Goal: Task Accomplishment & Management: Manage account settings

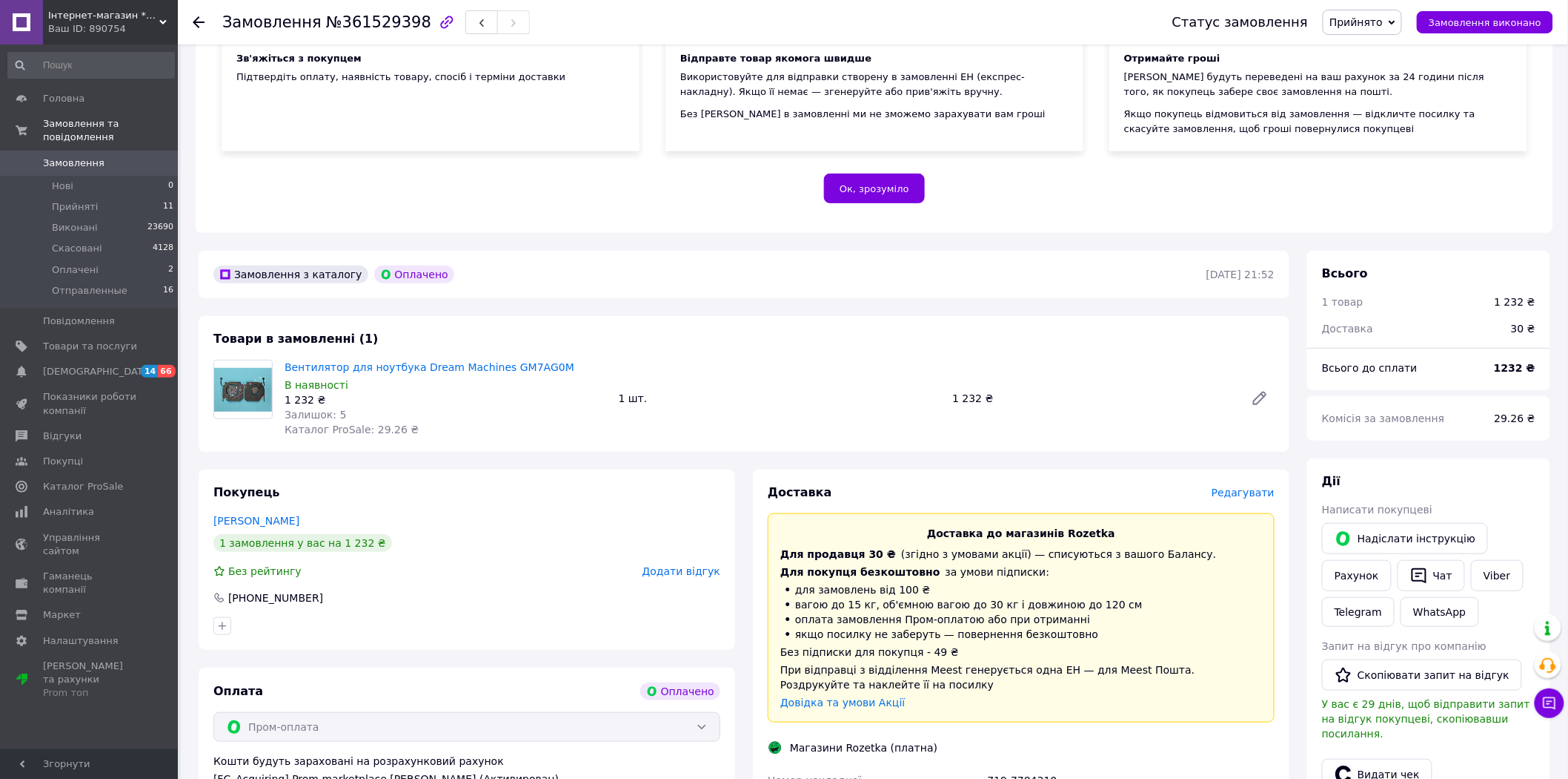
scroll to position [412, 0]
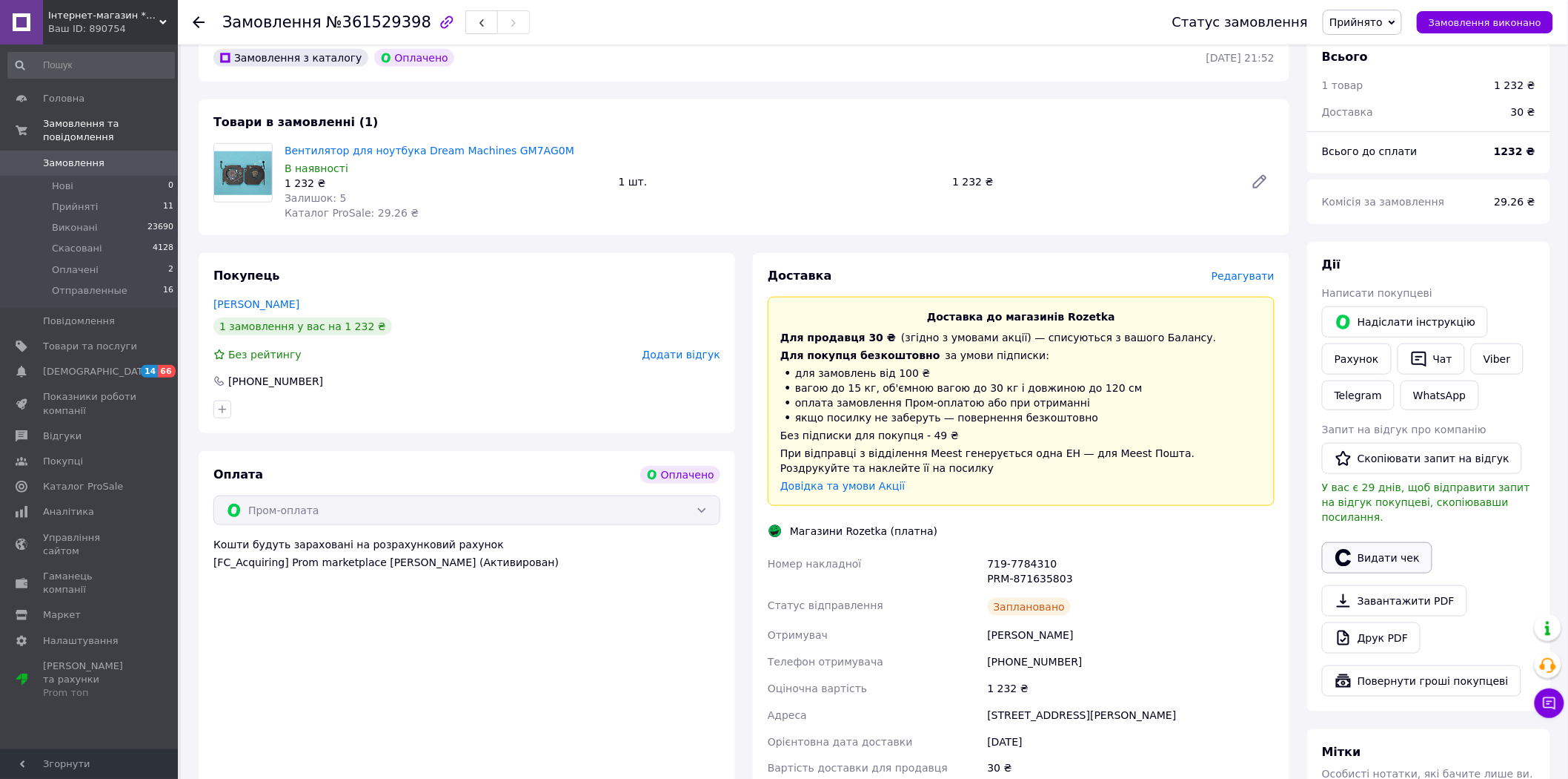
click at [1364, 542] on button "Видати чек" at bounding box center [1378, 557] width 110 height 31
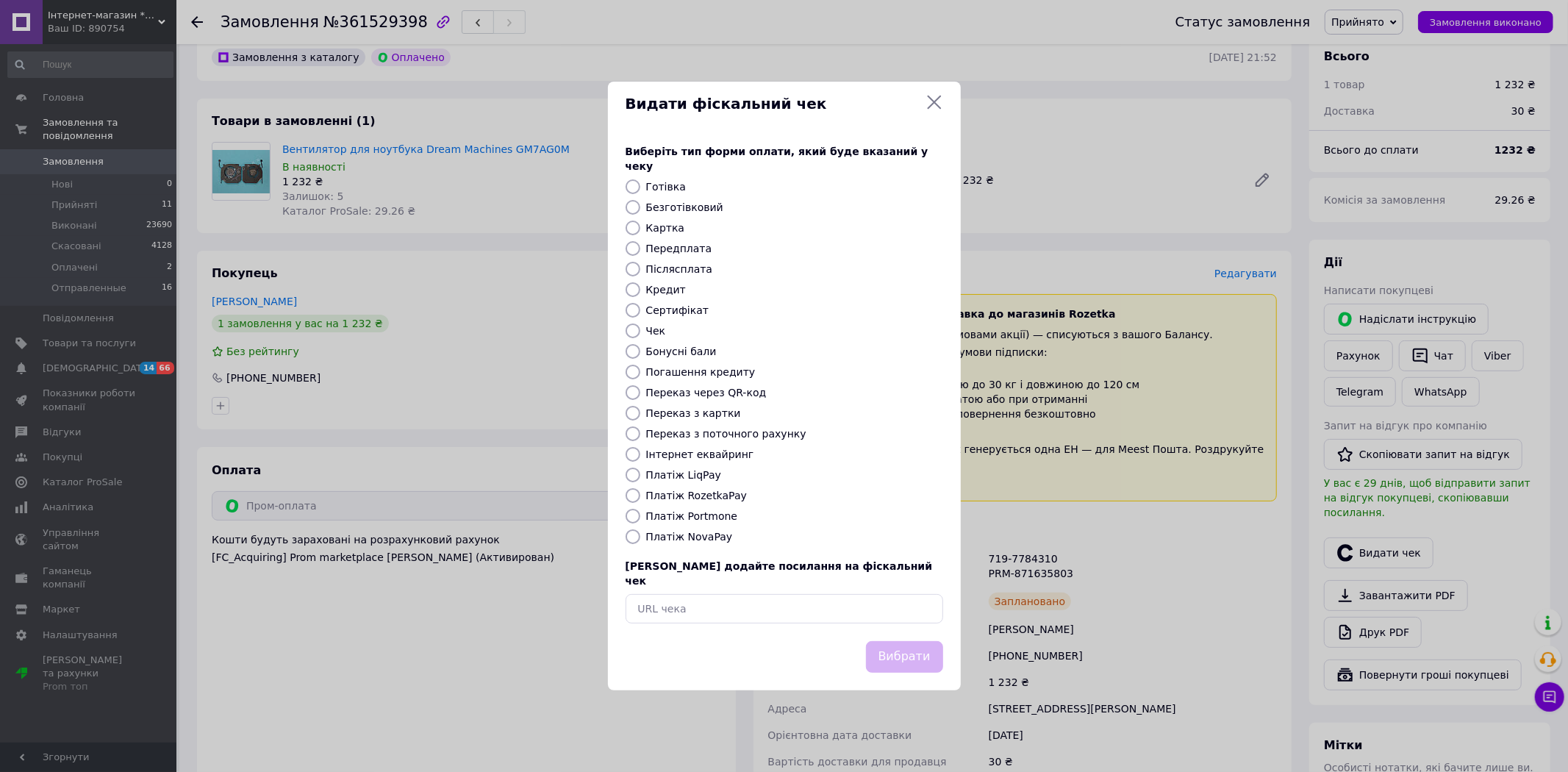
click at [698, 492] on label "Платіж RozetkaPay" at bounding box center [697, 496] width 101 height 12
click at [640, 492] on input "Платіж RozetkaPay" at bounding box center [633, 496] width 15 height 15
radio input "true"
click at [878, 638] on div "Вибрати" at bounding box center [904, 656] width 83 height 37
click at [891, 641] on button "Вибрати" at bounding box center [904, 657] width 77 height 31
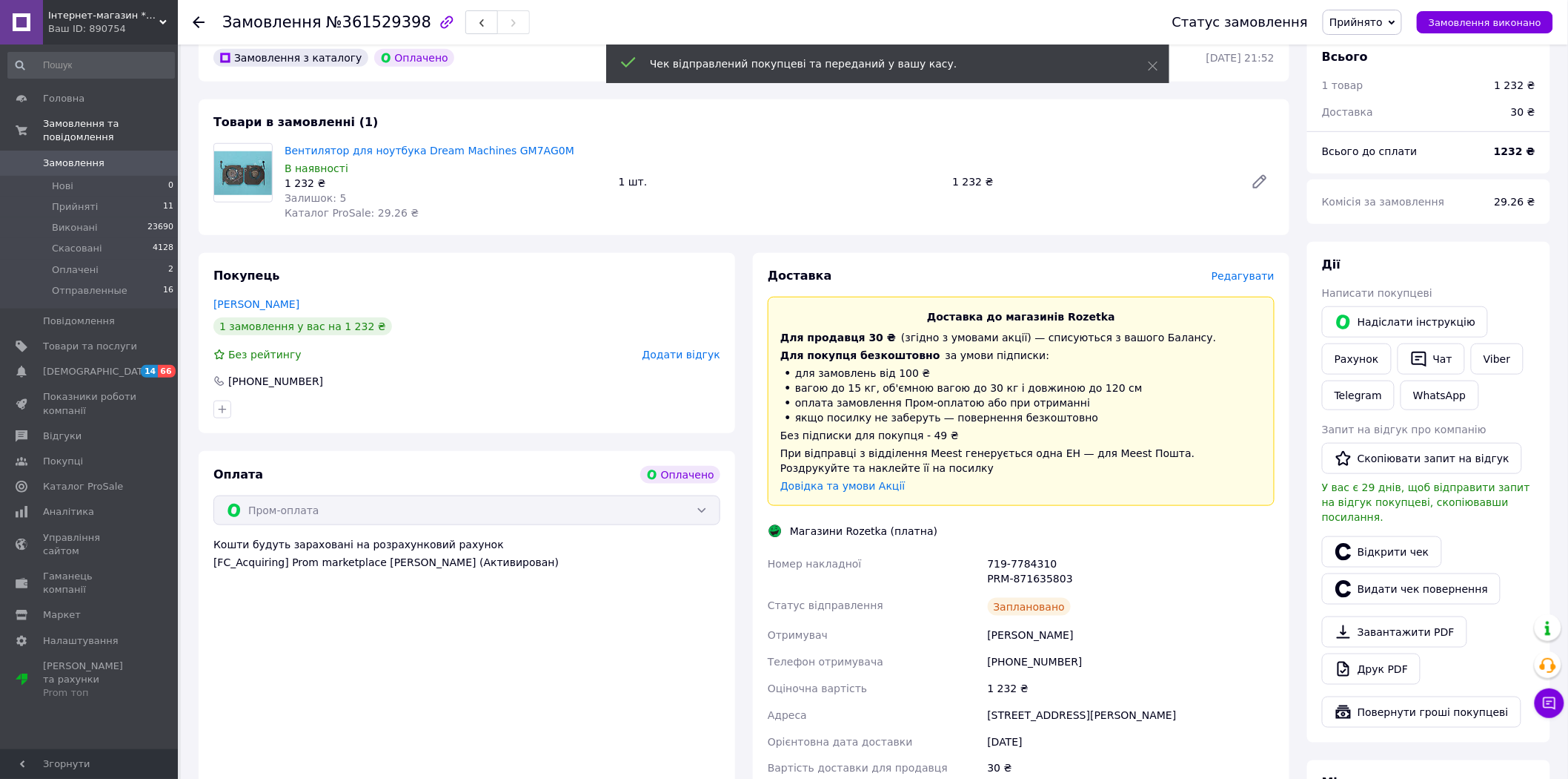
click at [1383, 18] on span "Прийнято" at bounding box center [1356, 23] width 53 height 12
click at [1380, 116] on li "Отправленные" at bounding box center [1369, 119] width 90 height 23
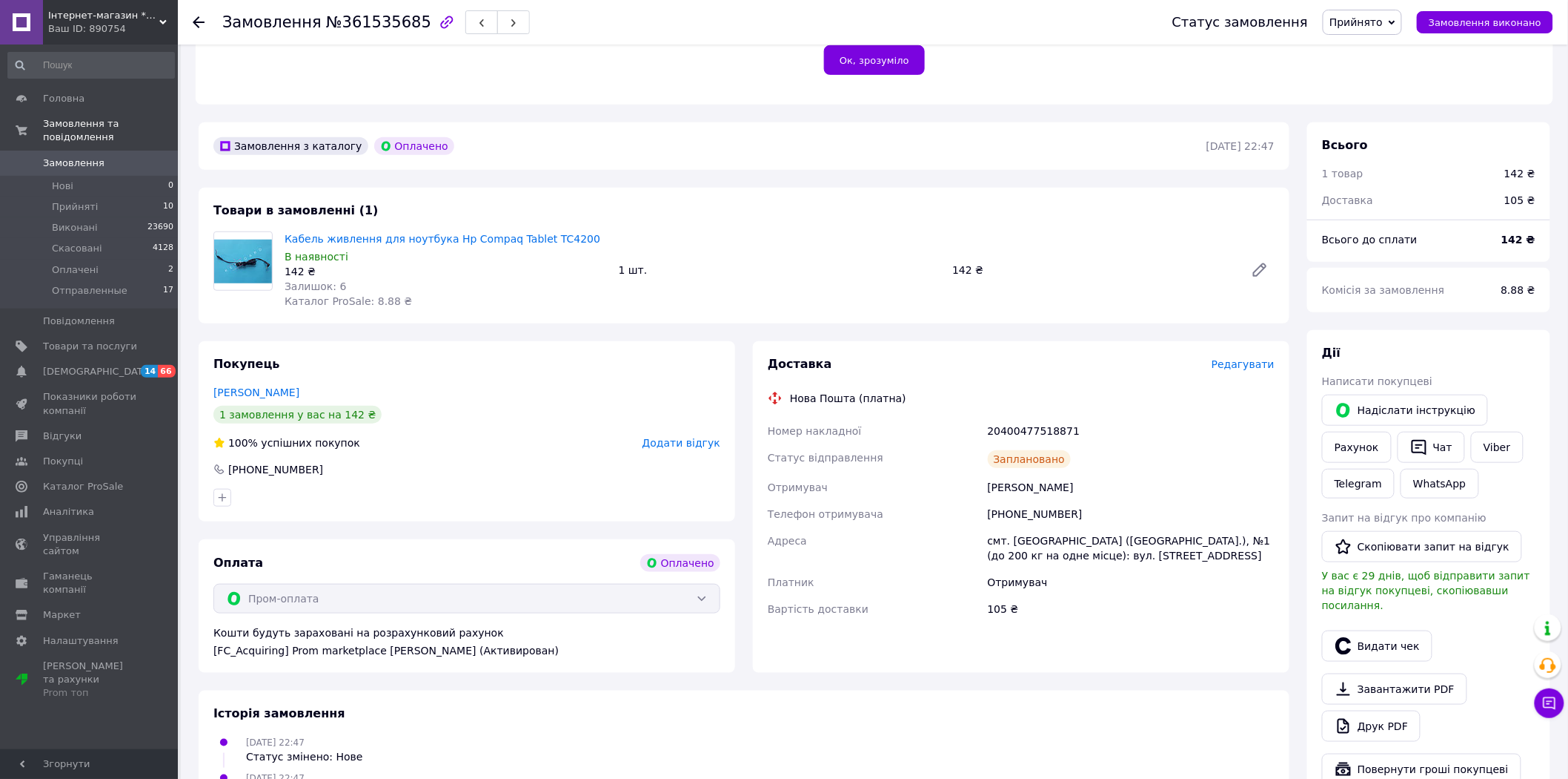
scroll to position [329, 0]
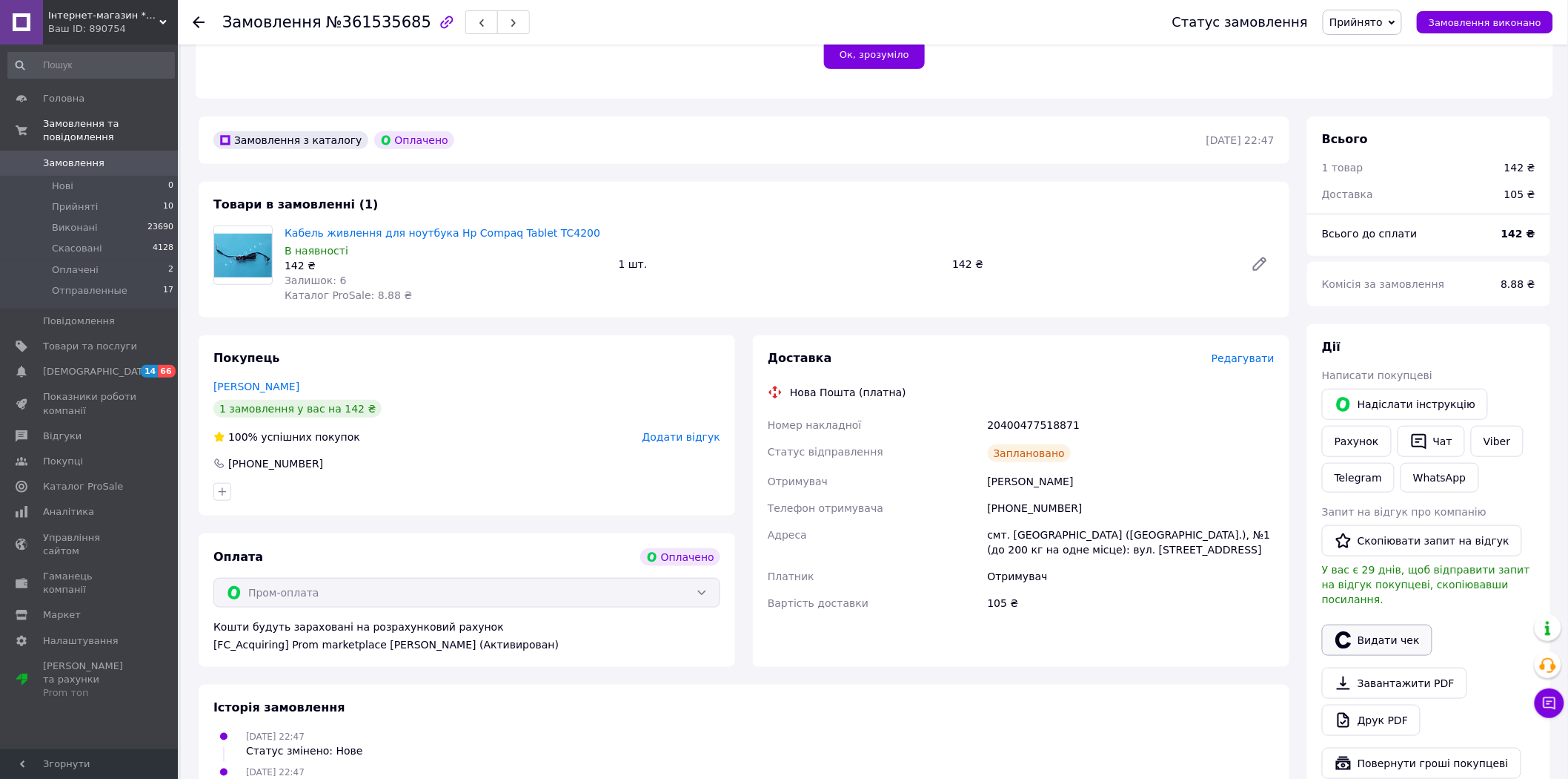
click at [1395, 625] on button "Видати чек" at bounding box center [1378, 640] width 110 height 31
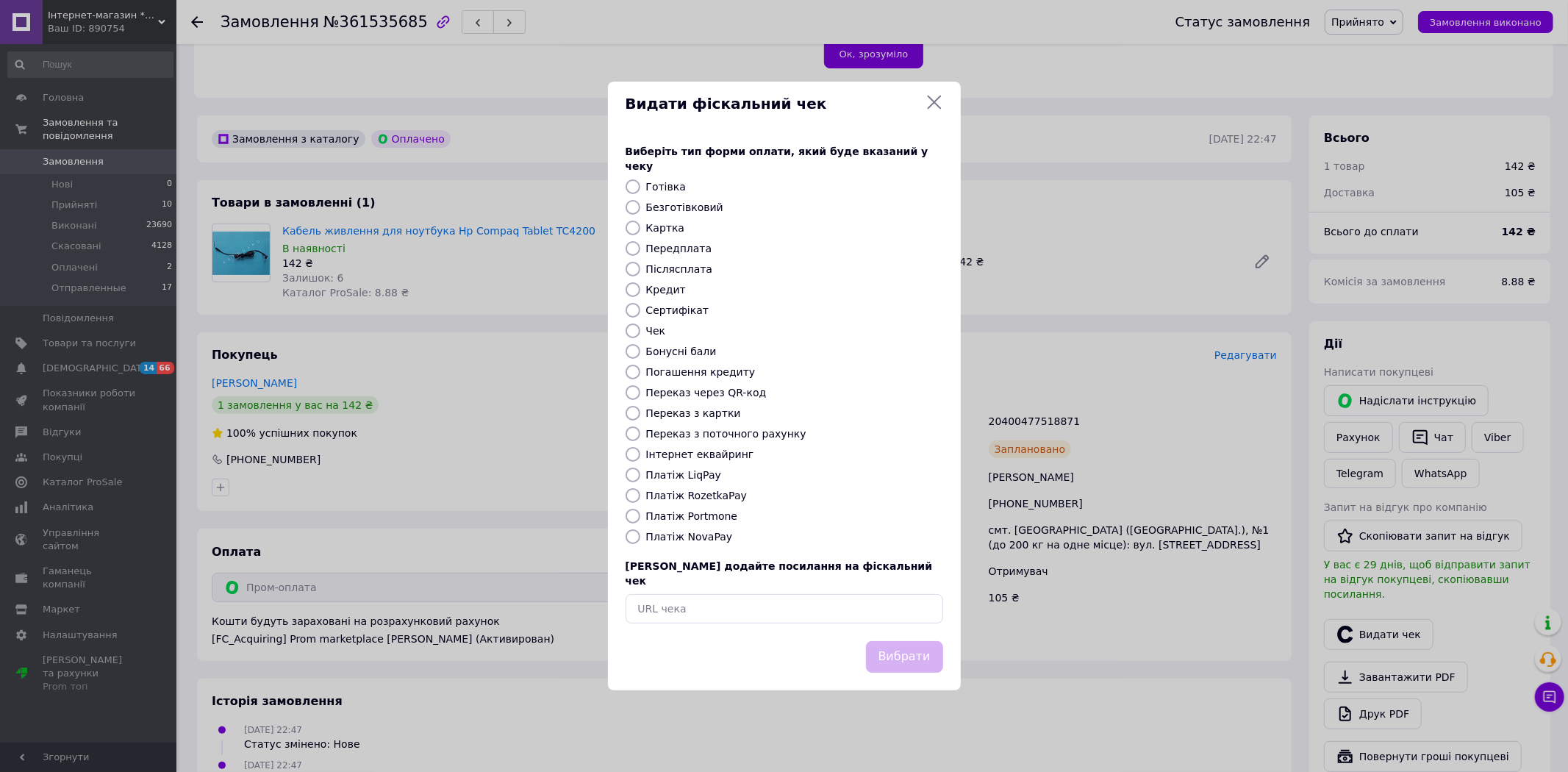
click at [696, 491] on label "Платіж RozetkaPay" at bounding box center [697, 496] width 101 height 12
click at [640, 491] on input "Платіж RozetkaPay" at bounding box center [633, 496] width 15 height 15
radio input "true"
click at [913, 660] on div "Вибрати" at bounding box center [784, 666] width 352 height 50
click at [914, 651] on button "Вибрати" at bounding box center [904, 657] width 77 height 31
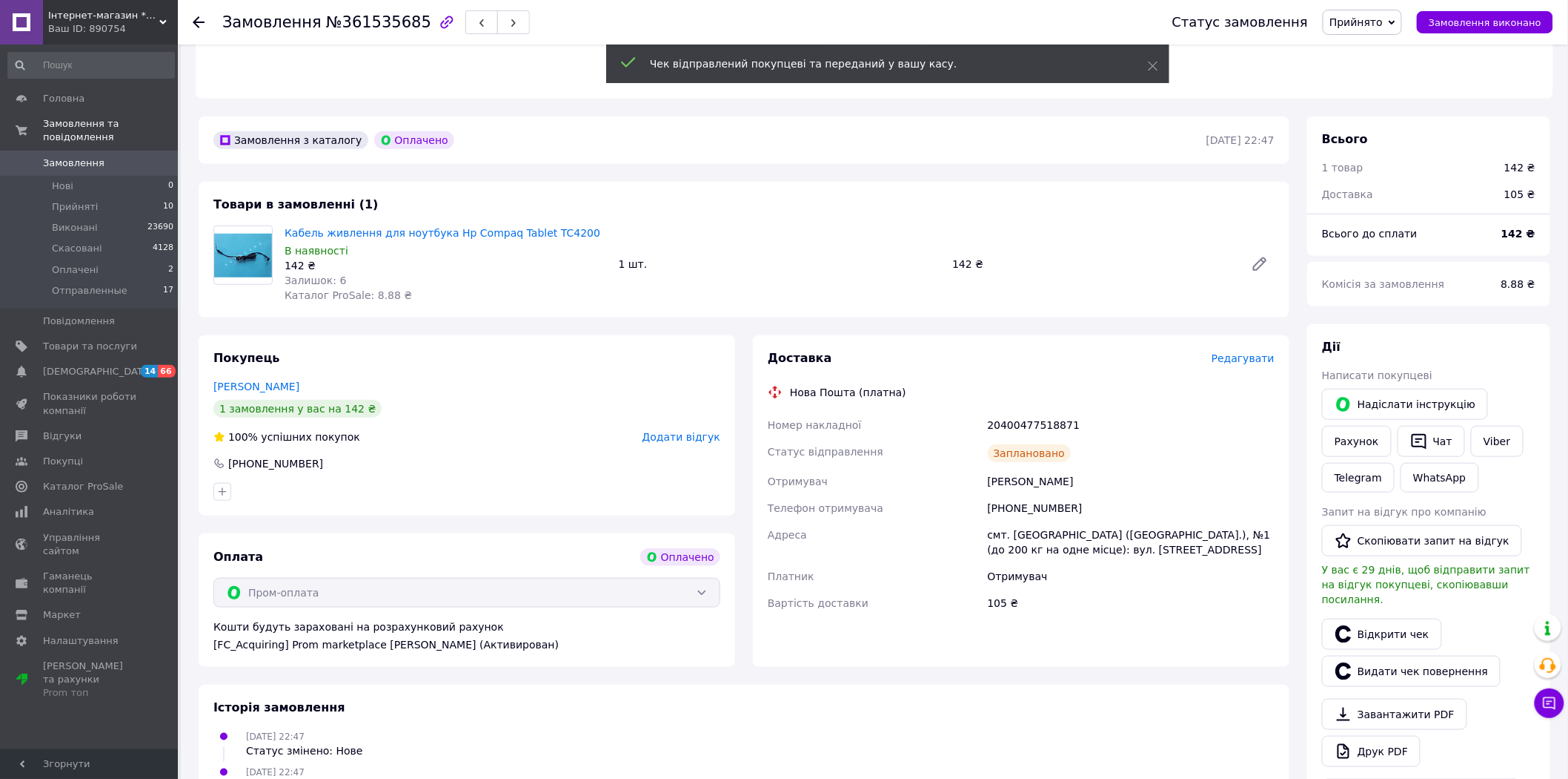
click at [1398, 18] on span "Прийнято" at bounding box center [1362, 23] width 79 height 25
click at [1388, 114] on li "Отправленные" at bounding box center [1369, 119] width 90 height 23
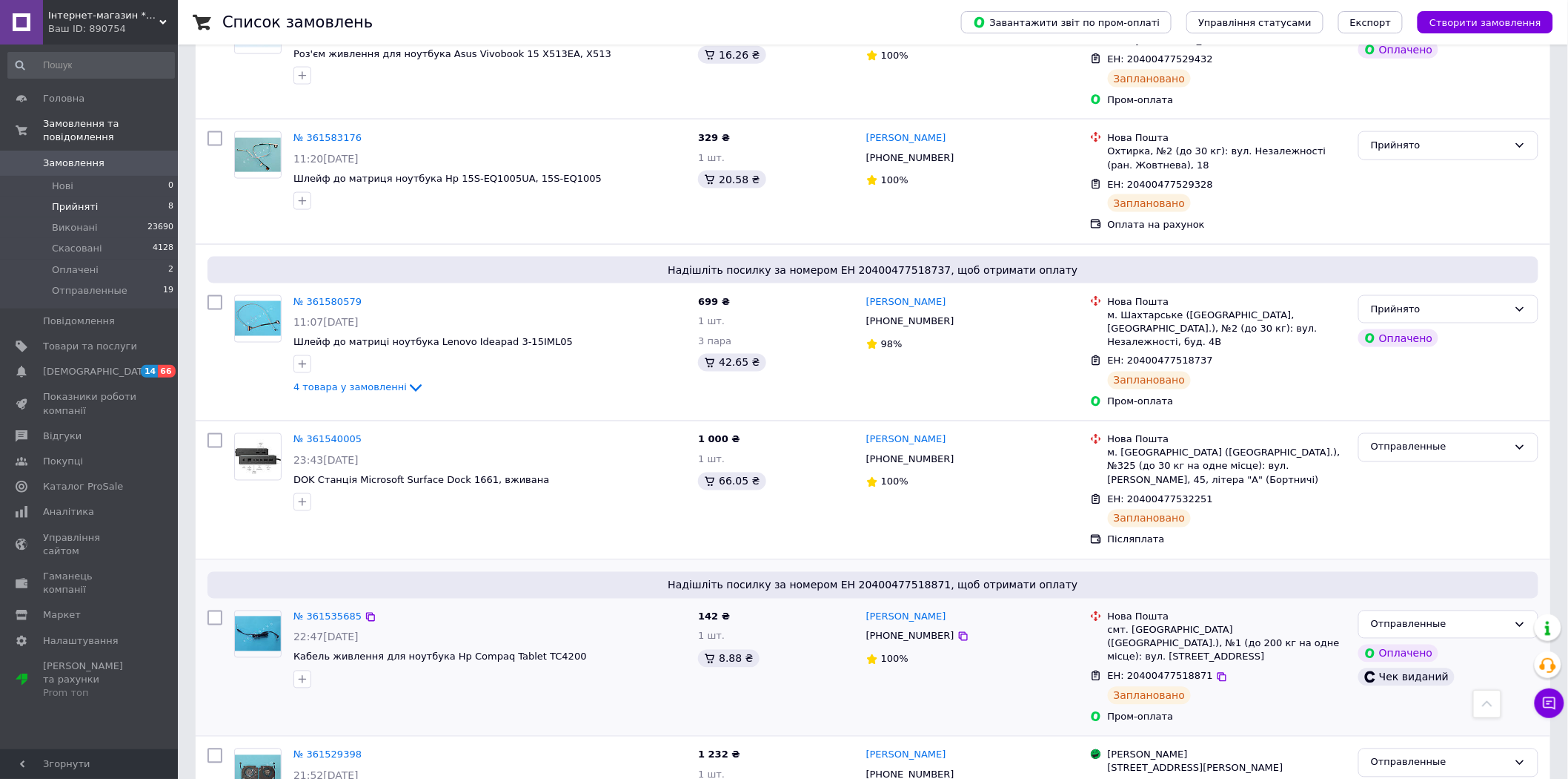
scroll to position [741, 0]
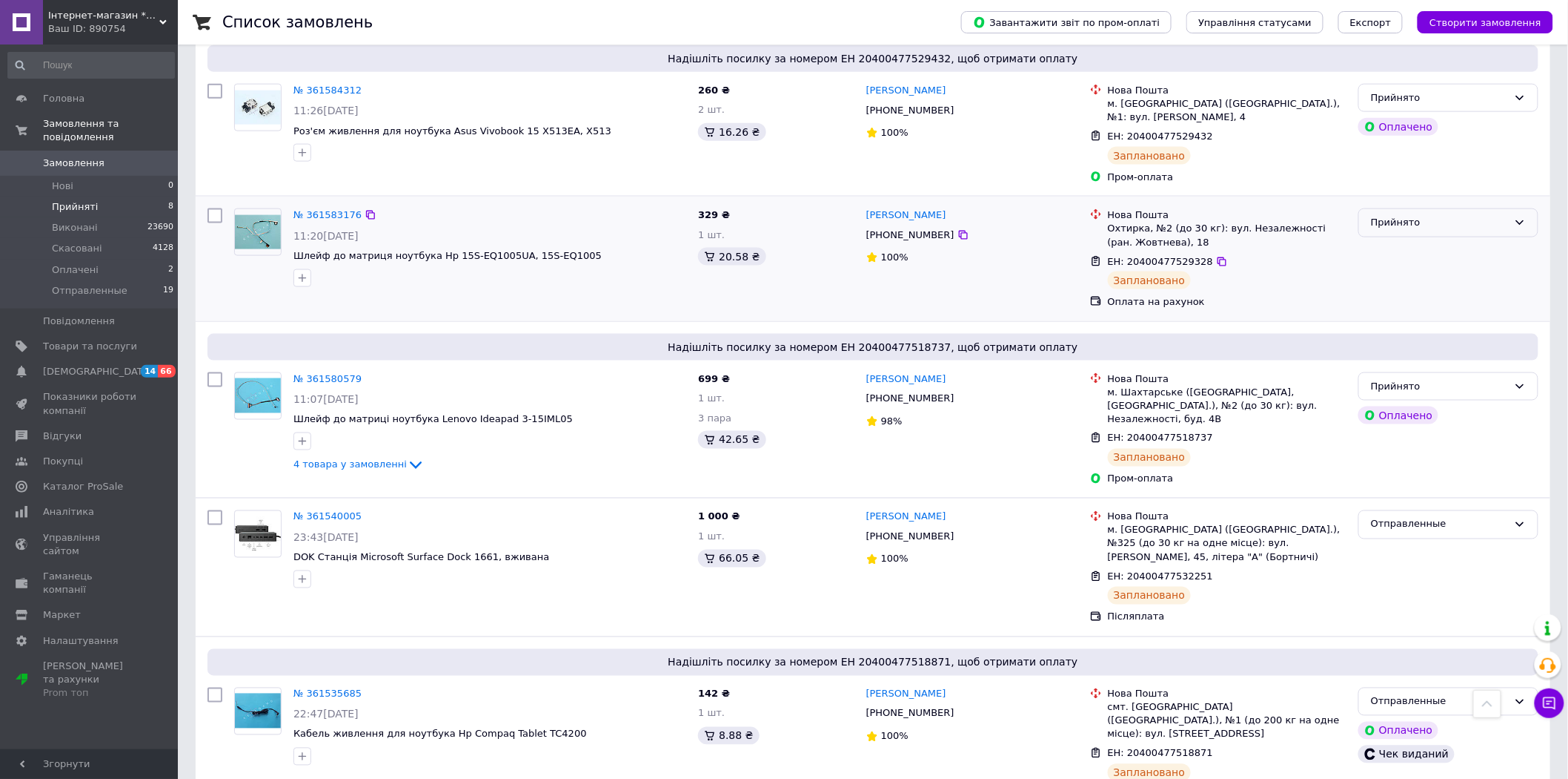
click at [1463, 209] on div "Прийнято" at bounding box center [1449, 223] width 180 height 29
click at [1434, 321] on li "Отправленные" at bounding box center [1449, 335] width 179 height 28
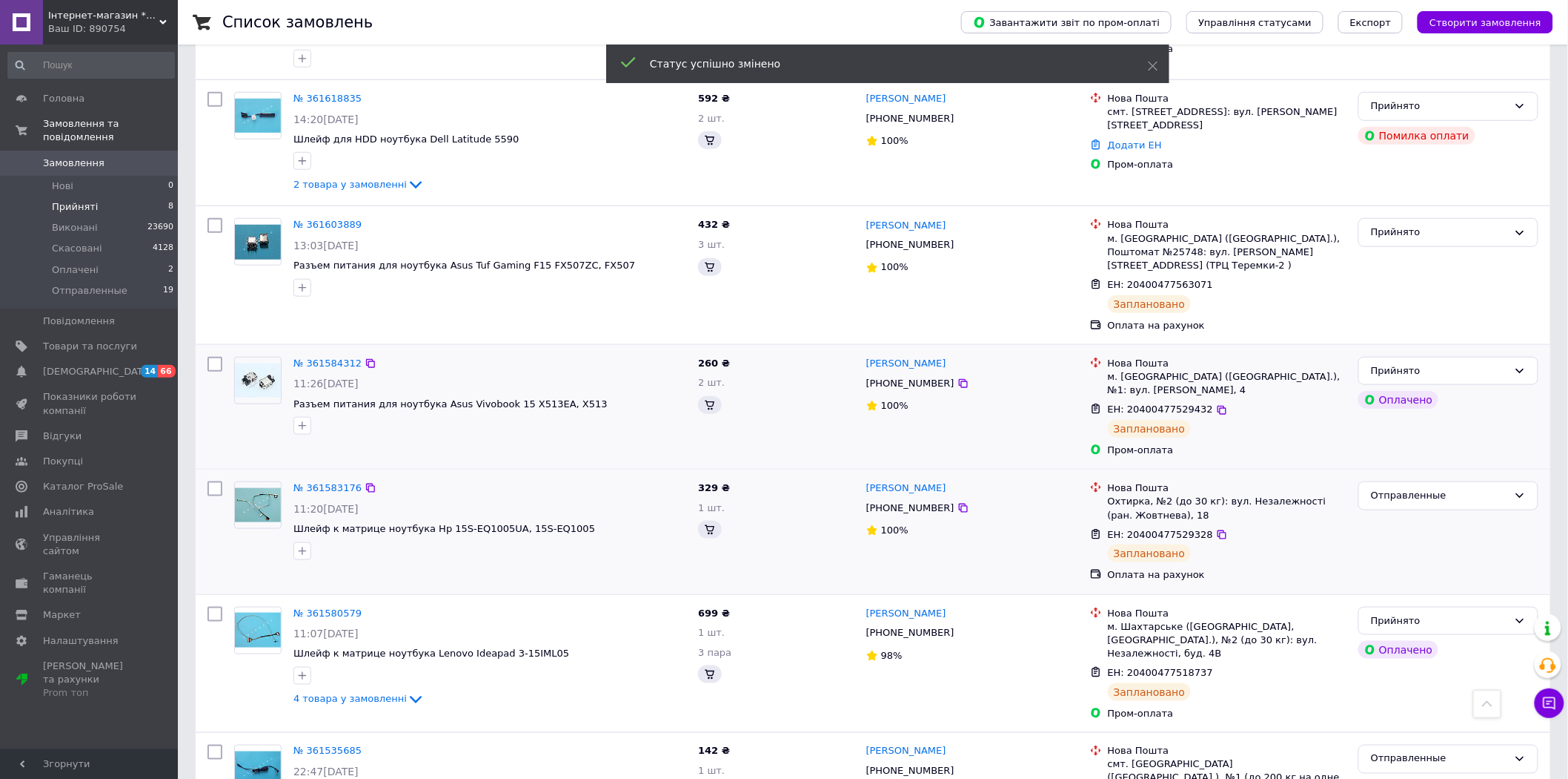
scroll to position [412, 0]
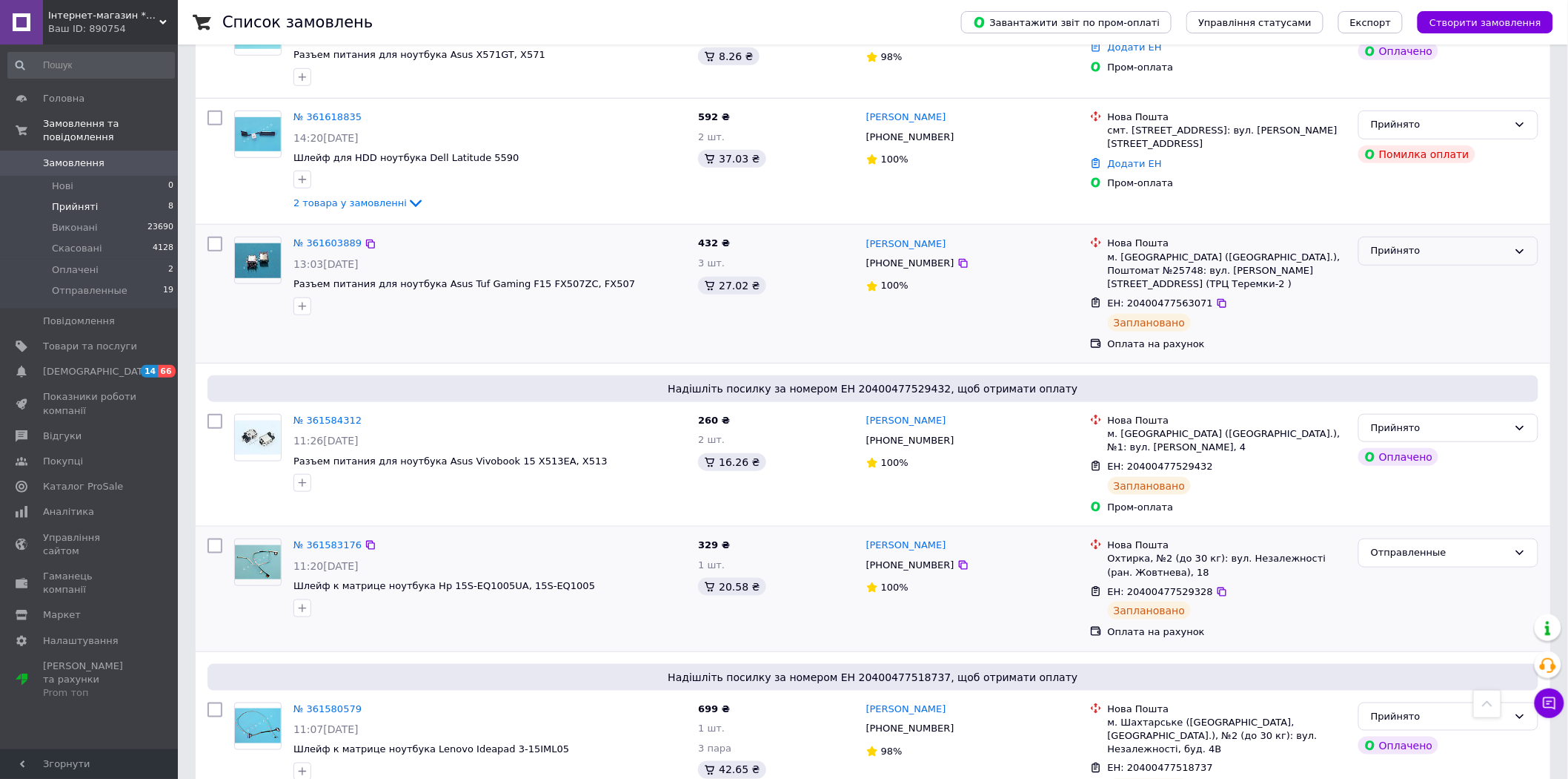
click at [1402, 243] on div "Прийнято" at bounding box center [1439, 250] width 137 height 16
click at [1404, 355] on li "Отправленные" at bounding box center [1449, 363] width 179 height 28
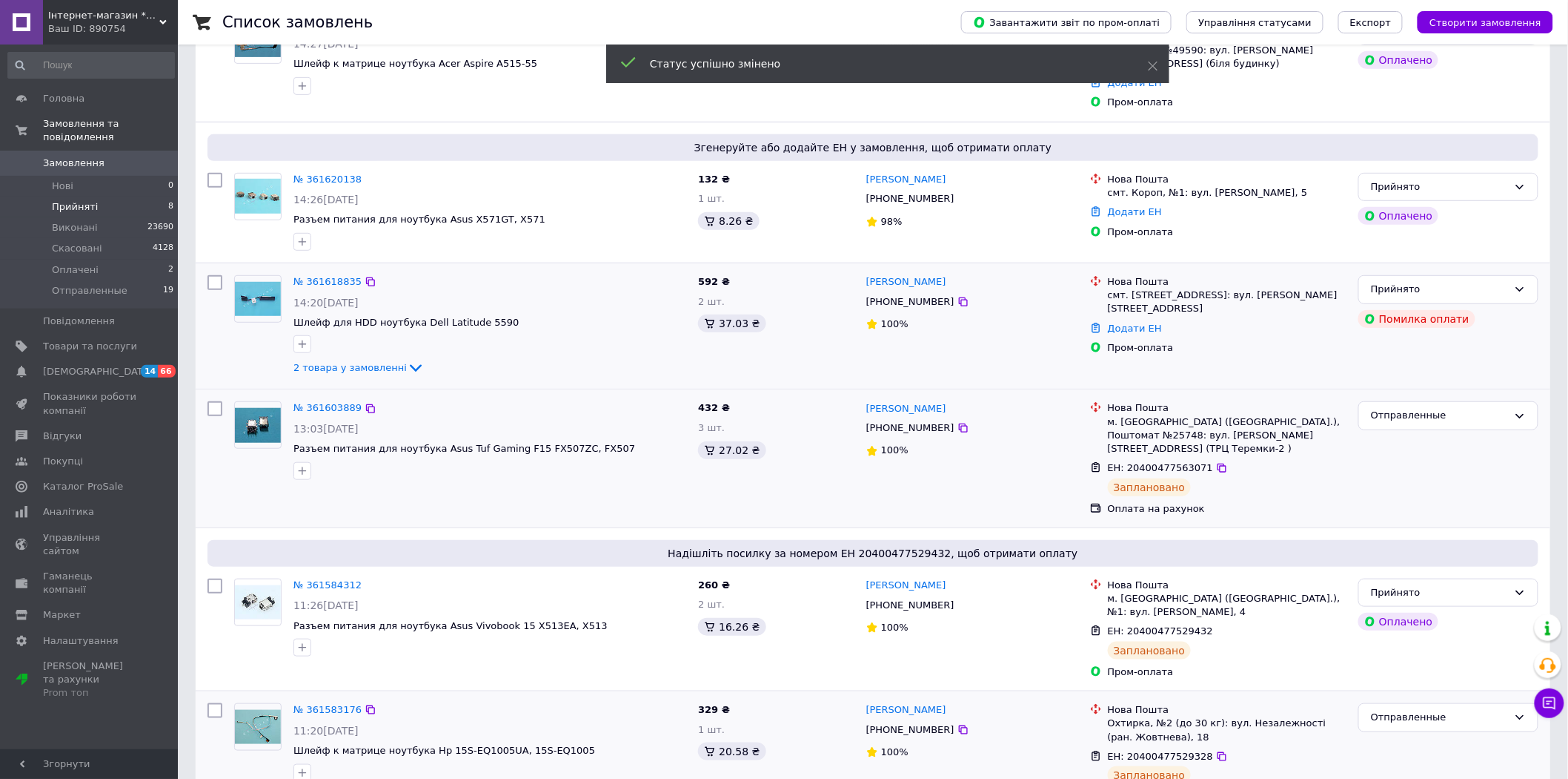
scroll to position [83, 0]
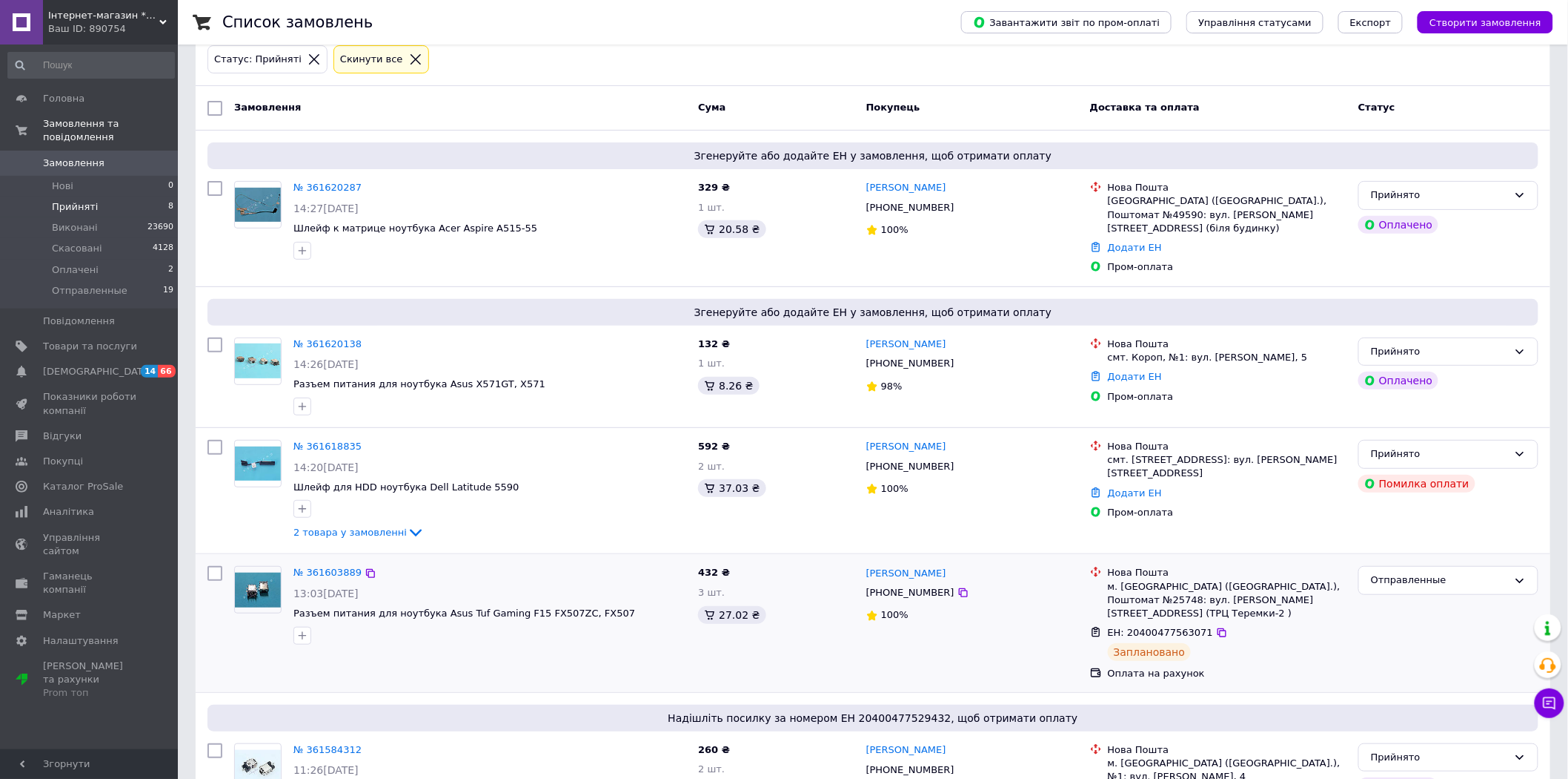
click at [90, 200] on span "Прийняті" at bounding box center [74, 207] width 46 height 13
click at [89, 200] on span "Прийняті" at bounding box center [74, 207] width 46 height 13
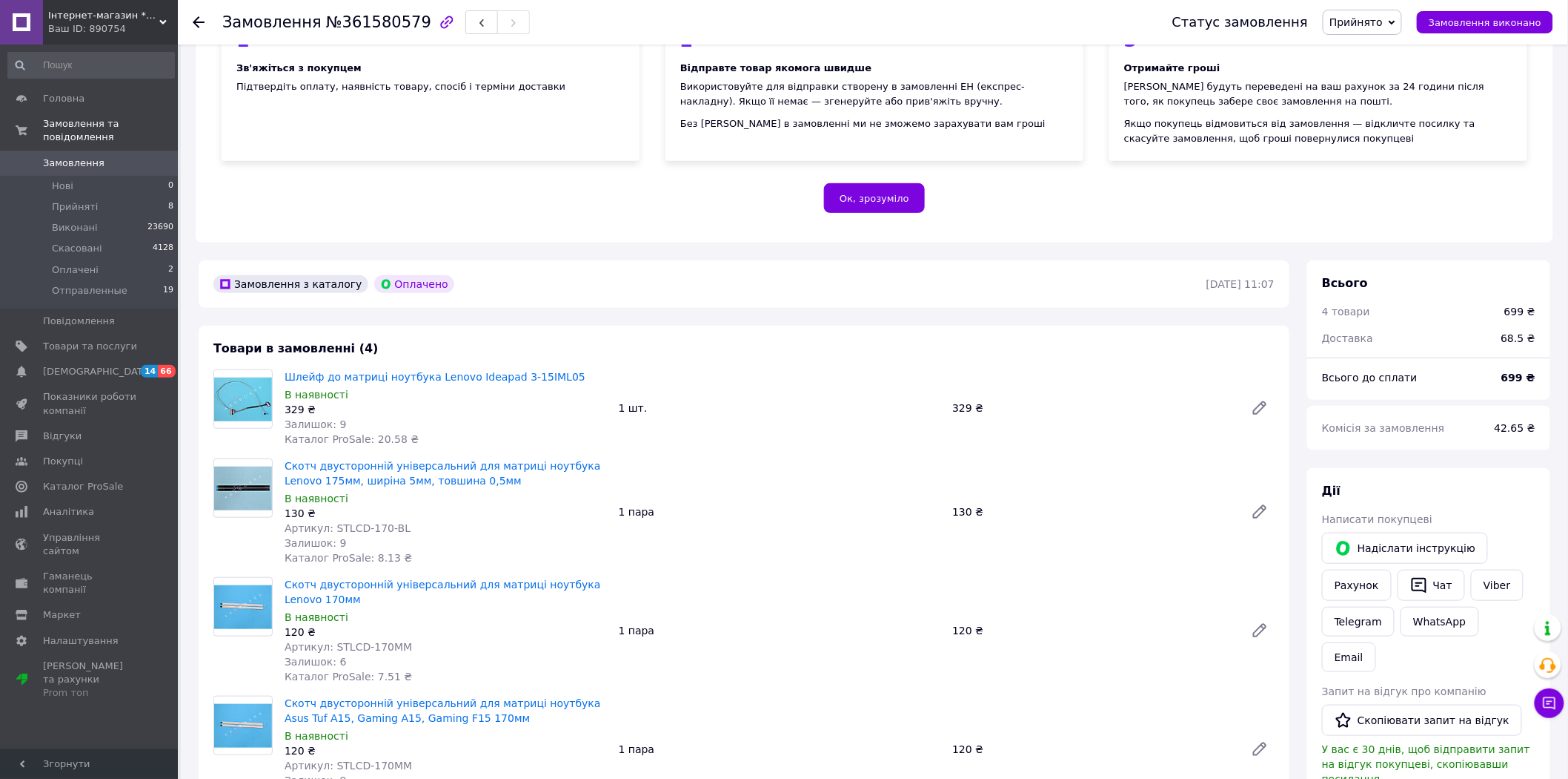
scroll to position [412, 0]
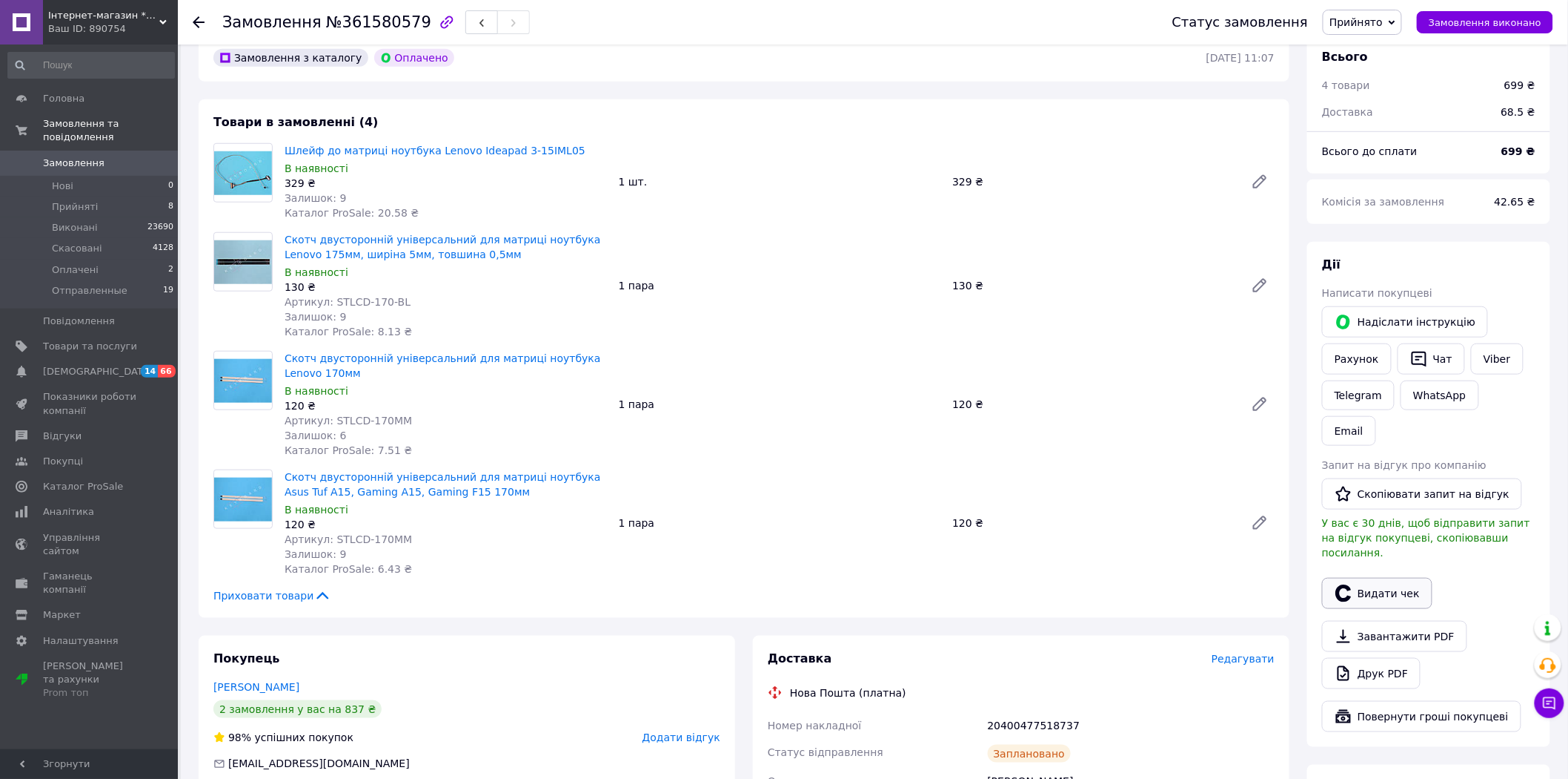
click at [1366, 578] on button "Видати чек" at bounding box center [1378, 593] width 110 height 31
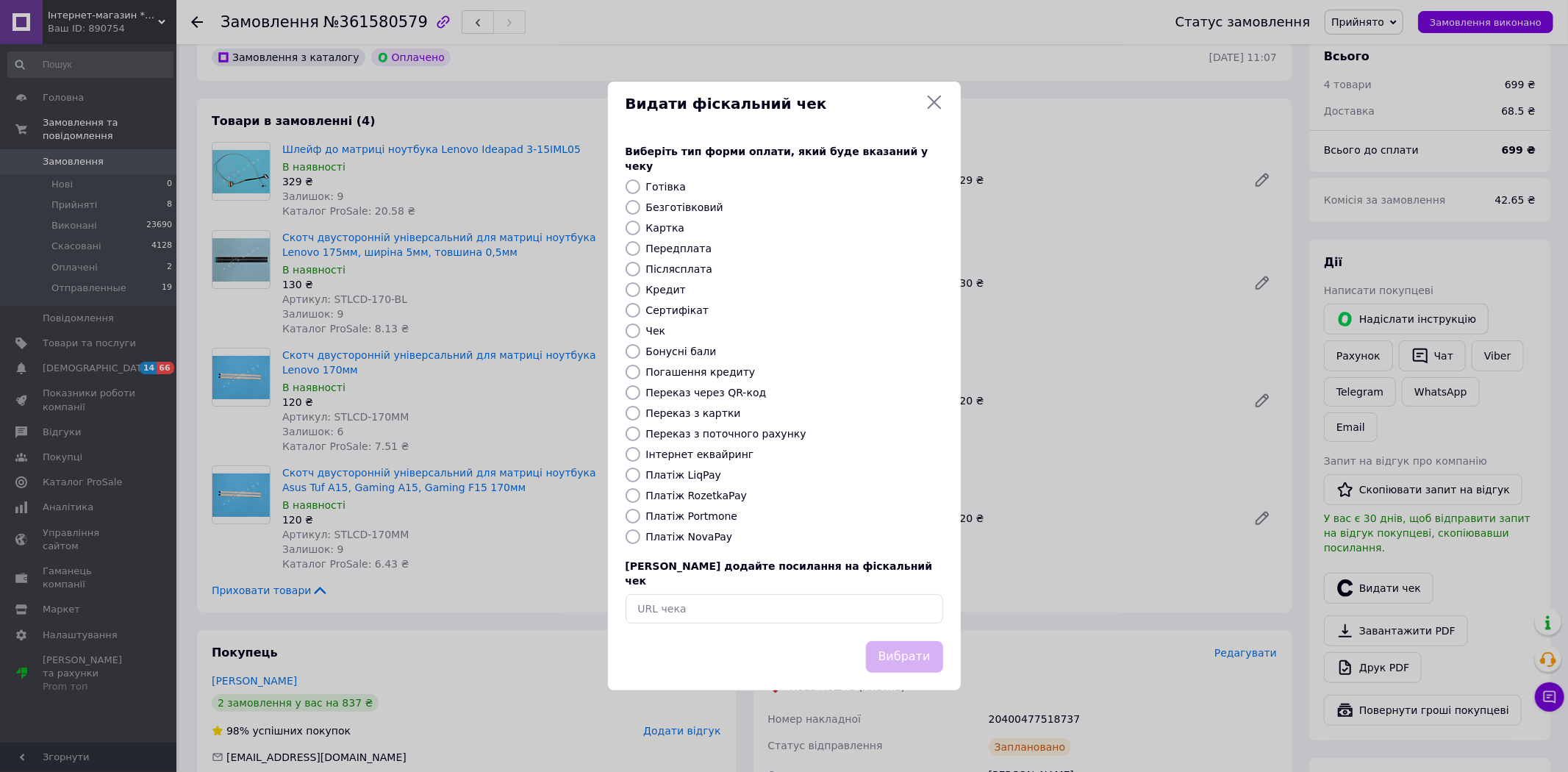
click at [707, 492] on label "Платіж RozetkaPay" at bounding box center [697, 496] width 101 height 12
click at [640, 492] on input "Платіж RozetkaPay" at bounding box center [633, 496] width 15 height 15
radio input "true"
click at [901, 641] on button "Вибрати" at bounding box center [904, 657] width 77 height 31
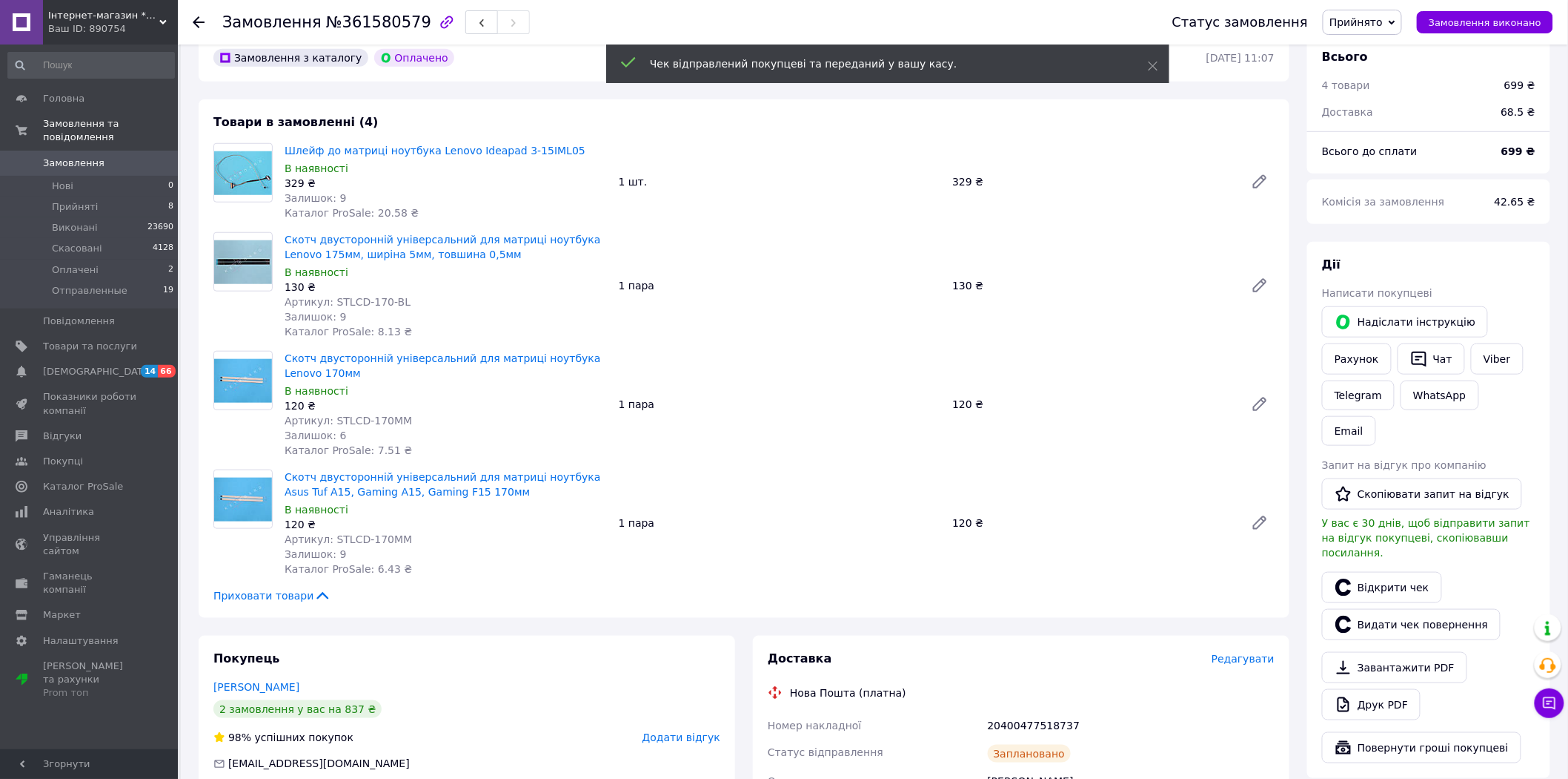
click at [1381, 28] on span "Прийнято" at bounding box center [1362, 23] width 79 height 25
click at [1374, 119] on li "Отправленные" at bounding box center [1369, 119] width 90 height 23
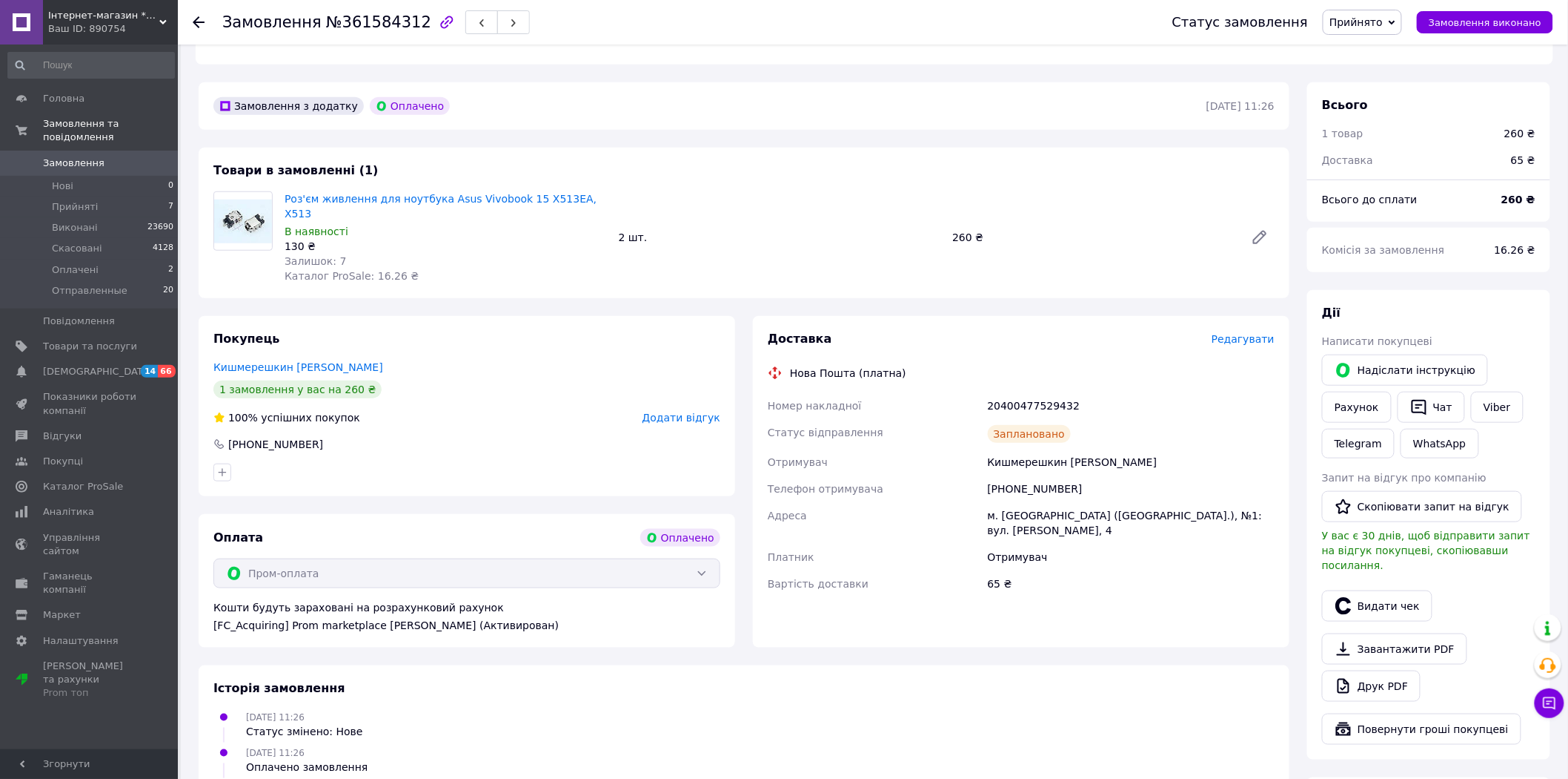
scroll to position [412, 0]
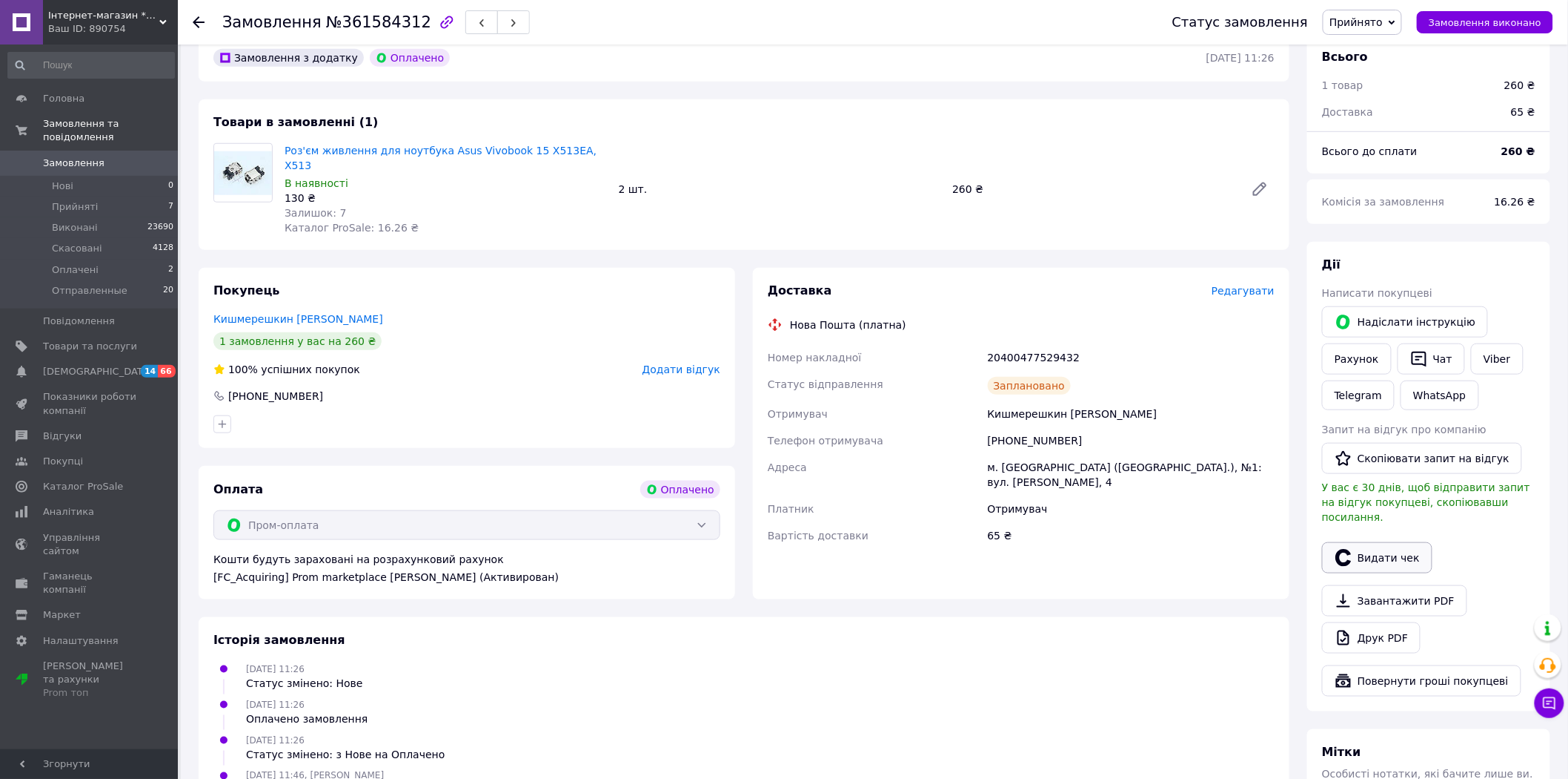
click at [1414, 542] on button "Видати чек" at bounding box center [1378, 557] width 110 height 31
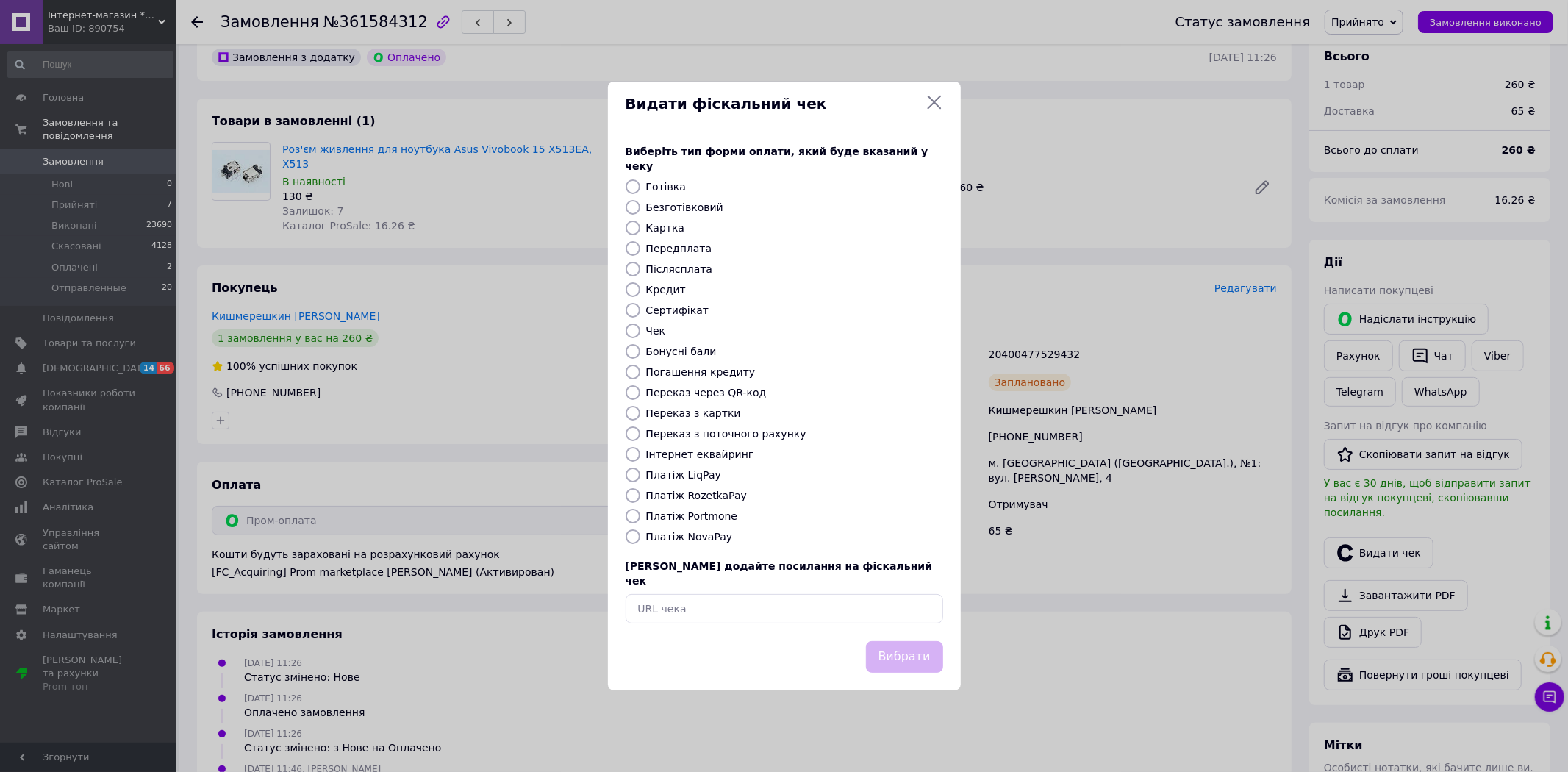
click at [695, 497] on label "Платіж RozetkaPay" at bounding box center [697, 496] width 101 height 12
click at [640, 497] on input "Платіж RozetkaPay" at bounding box center [633, 496] width 15 height 15
radio input "true"
click at [884, 643] on button "Вибрати" at bounding box center [904, 657] width 77 height 31
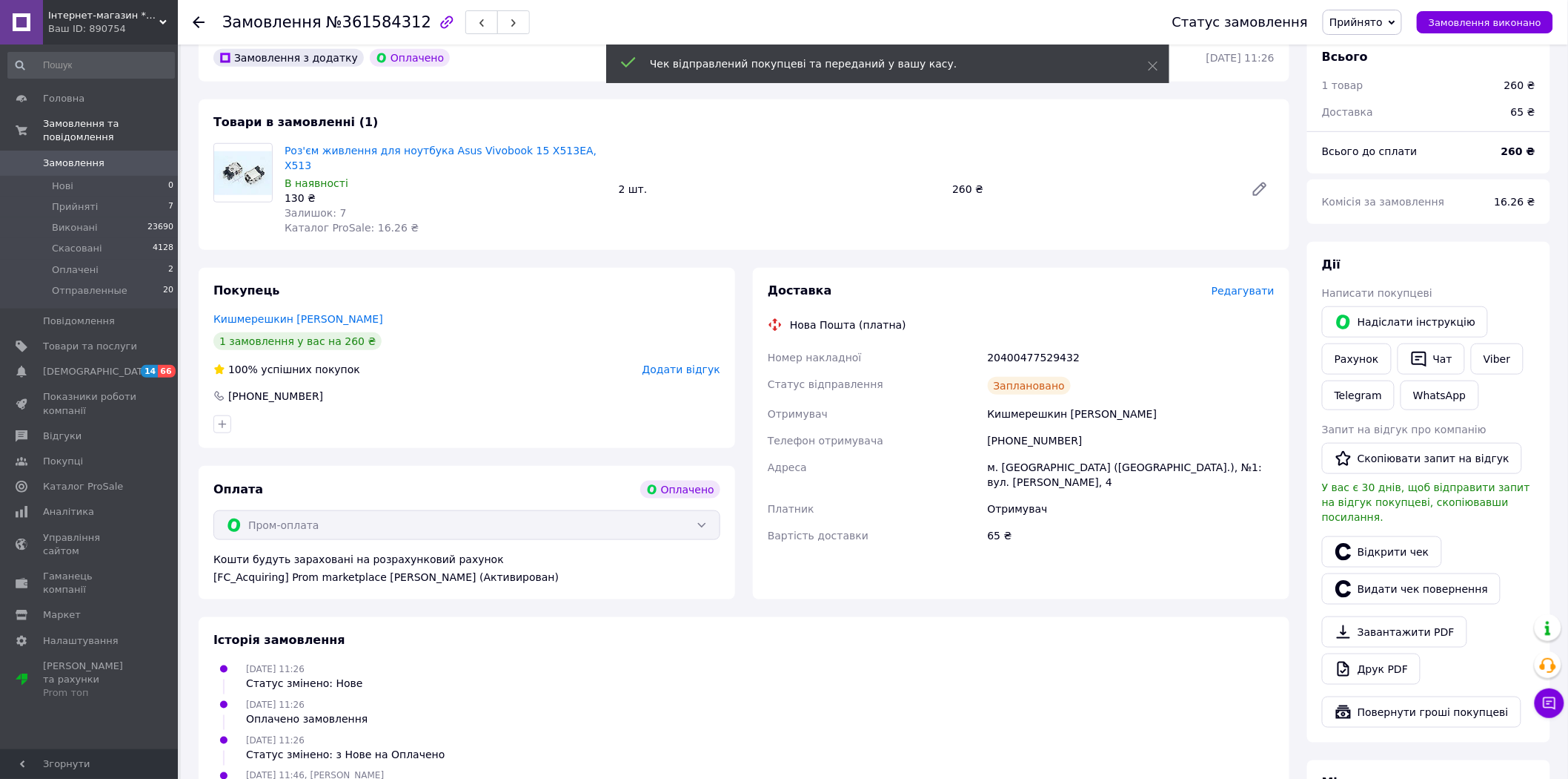
click at [1369, 18] on span "Прийнято" at bounding box center [1356, 23] width 53 height 12
click at [1383, 116] on li "Отправленные" at bounding box center [1369, 119] width 90 height 23
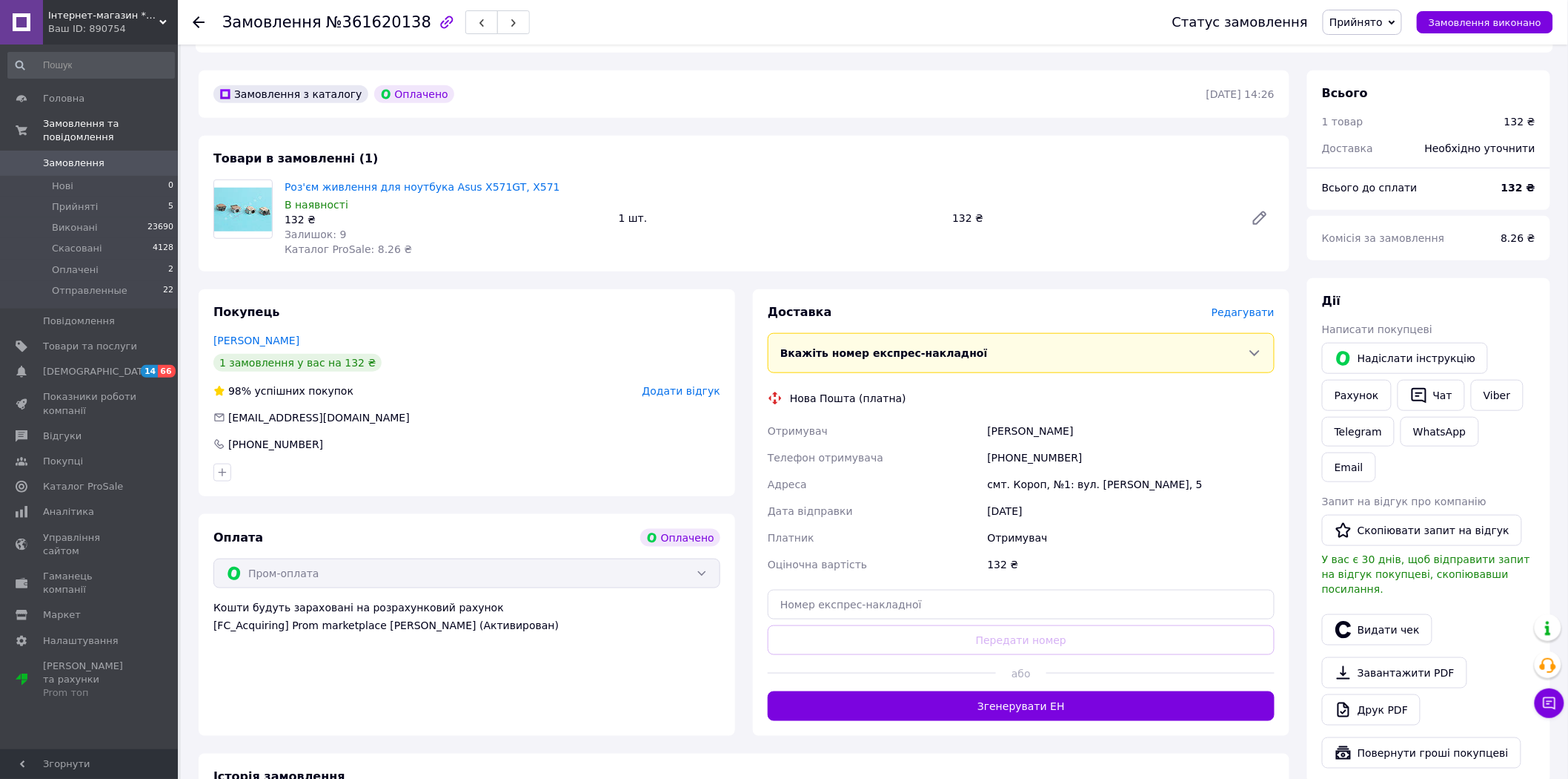
scroll to position [412, 0]
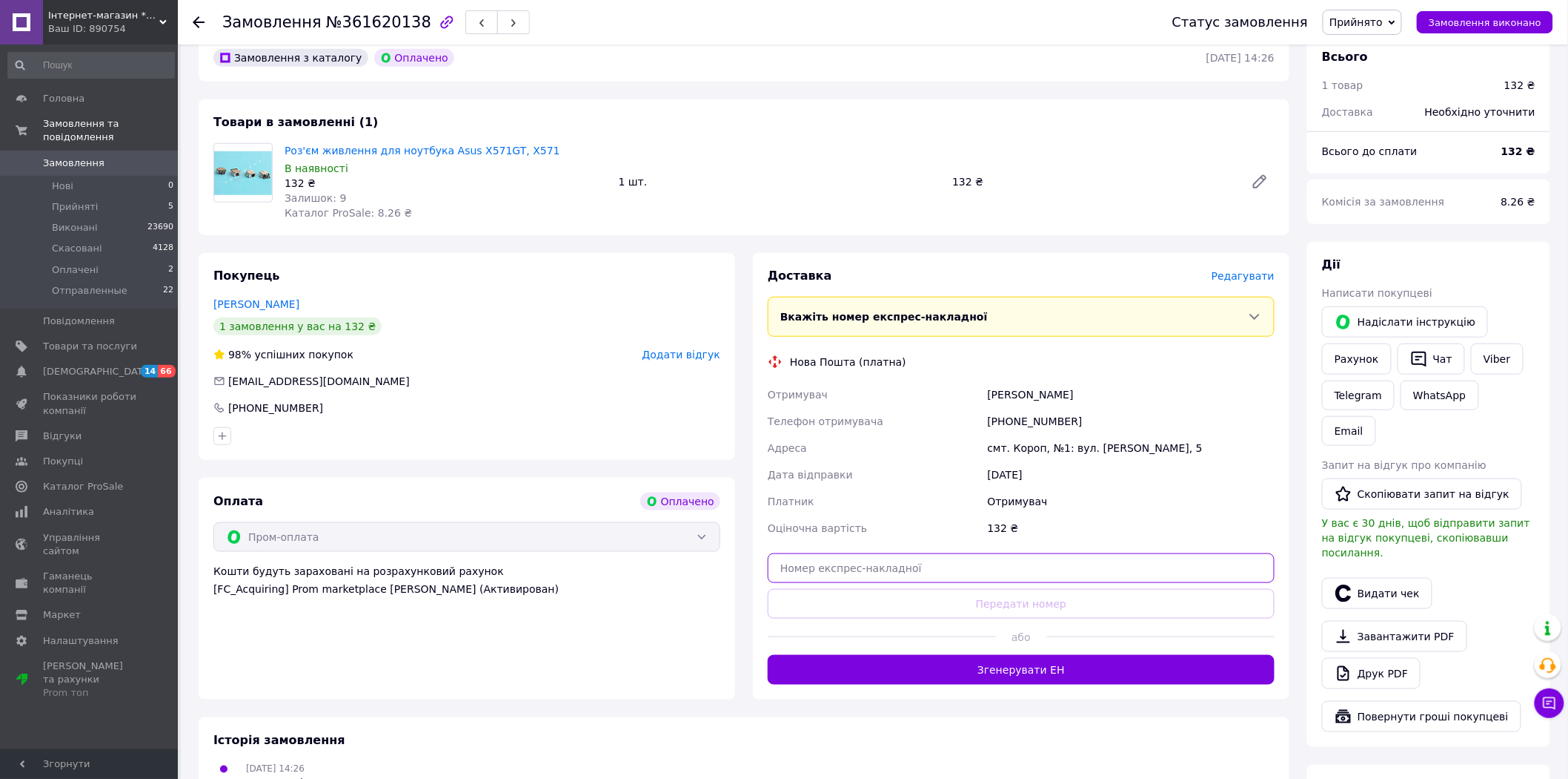
click at [1061, 559] on input "text" at bounding box center [1021, 569] width 507 height 30
paste input "20400477583761"
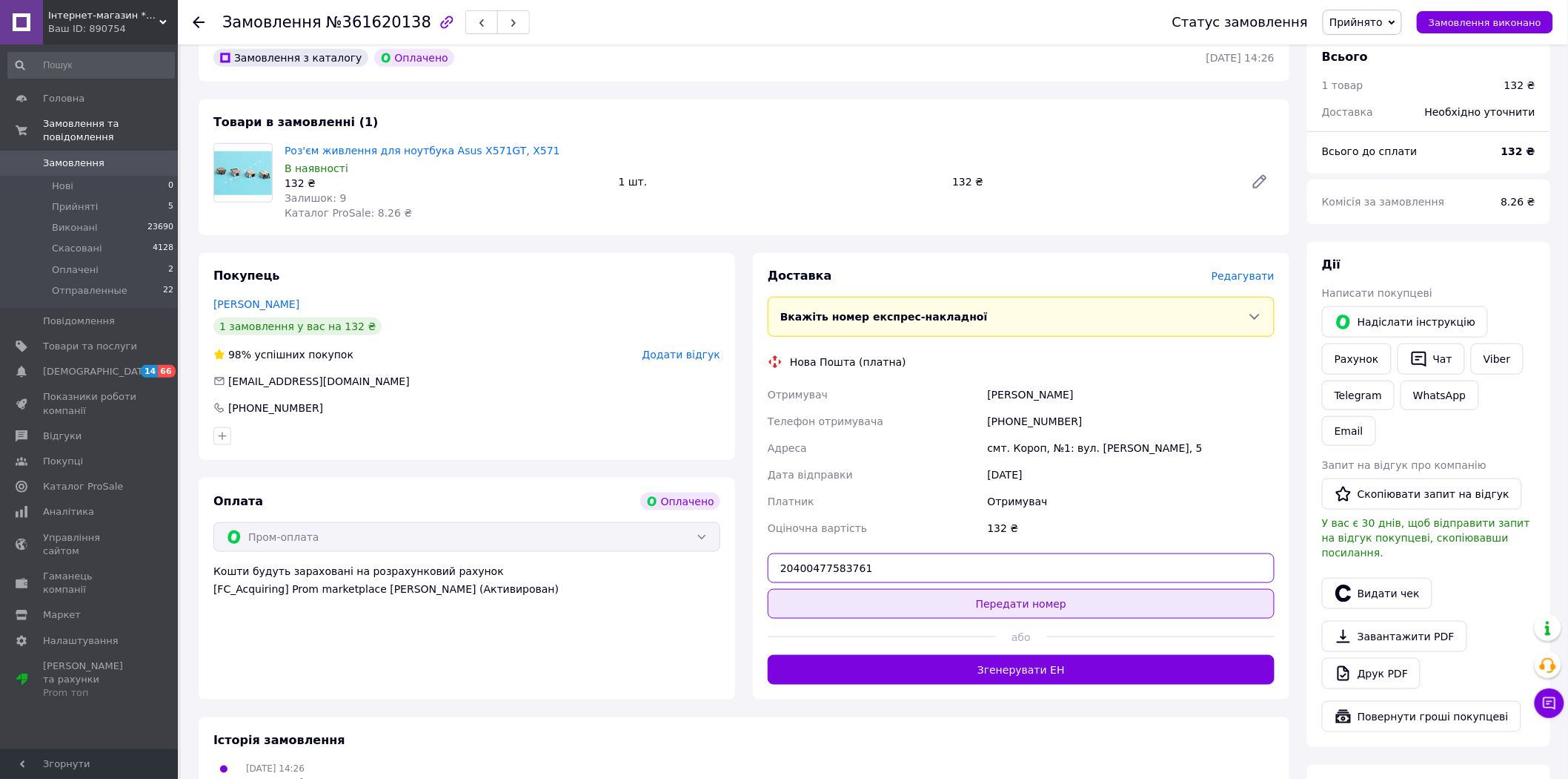
type input "20400477583761"
click at [1056, 589] on button "Передати номер" at bounding box center [1021, 604] width 507 height 30
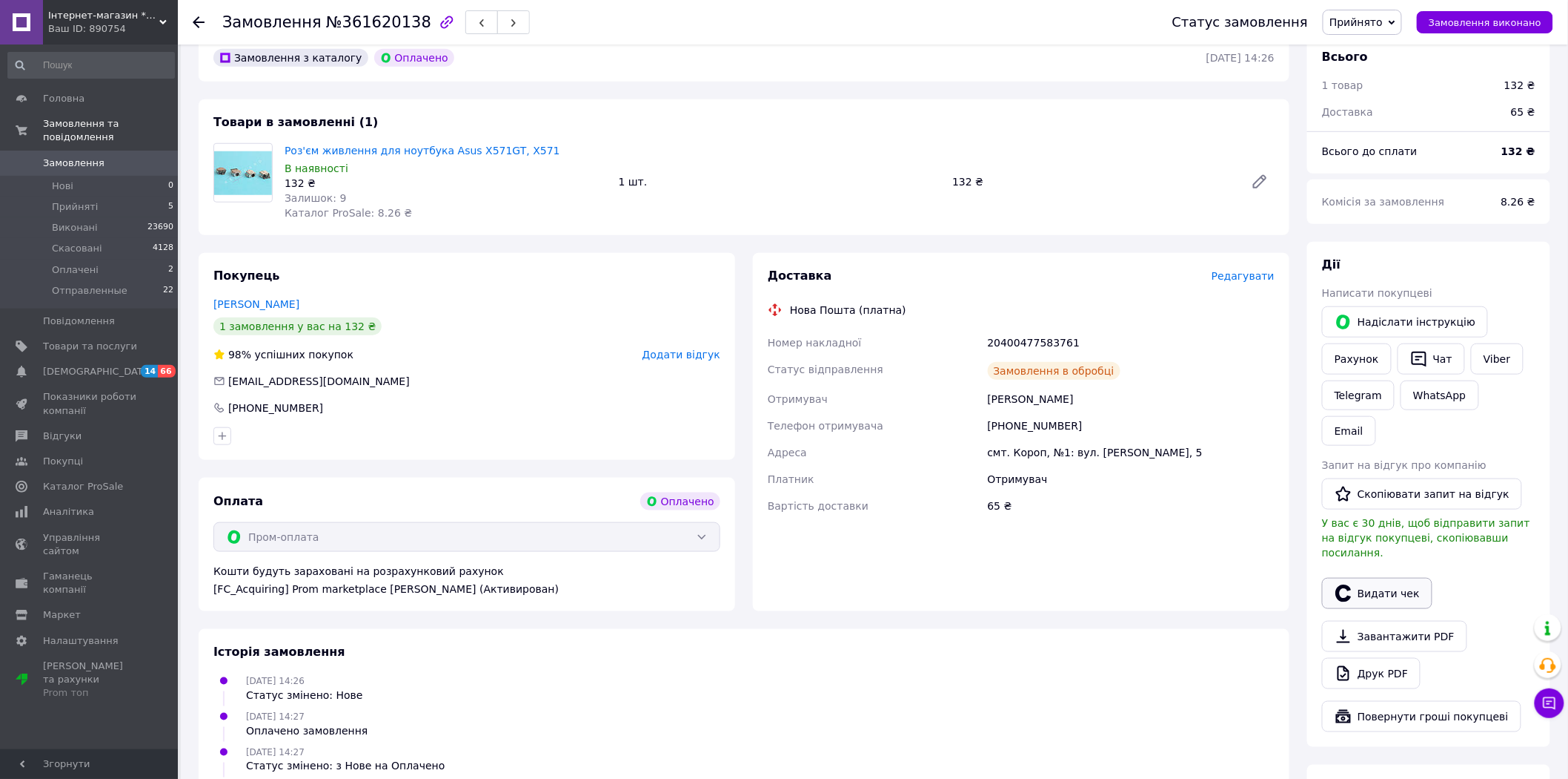
click at [1386, 578] on button "Видати чек" at bounding box center [1378, 593] width 110 height 31
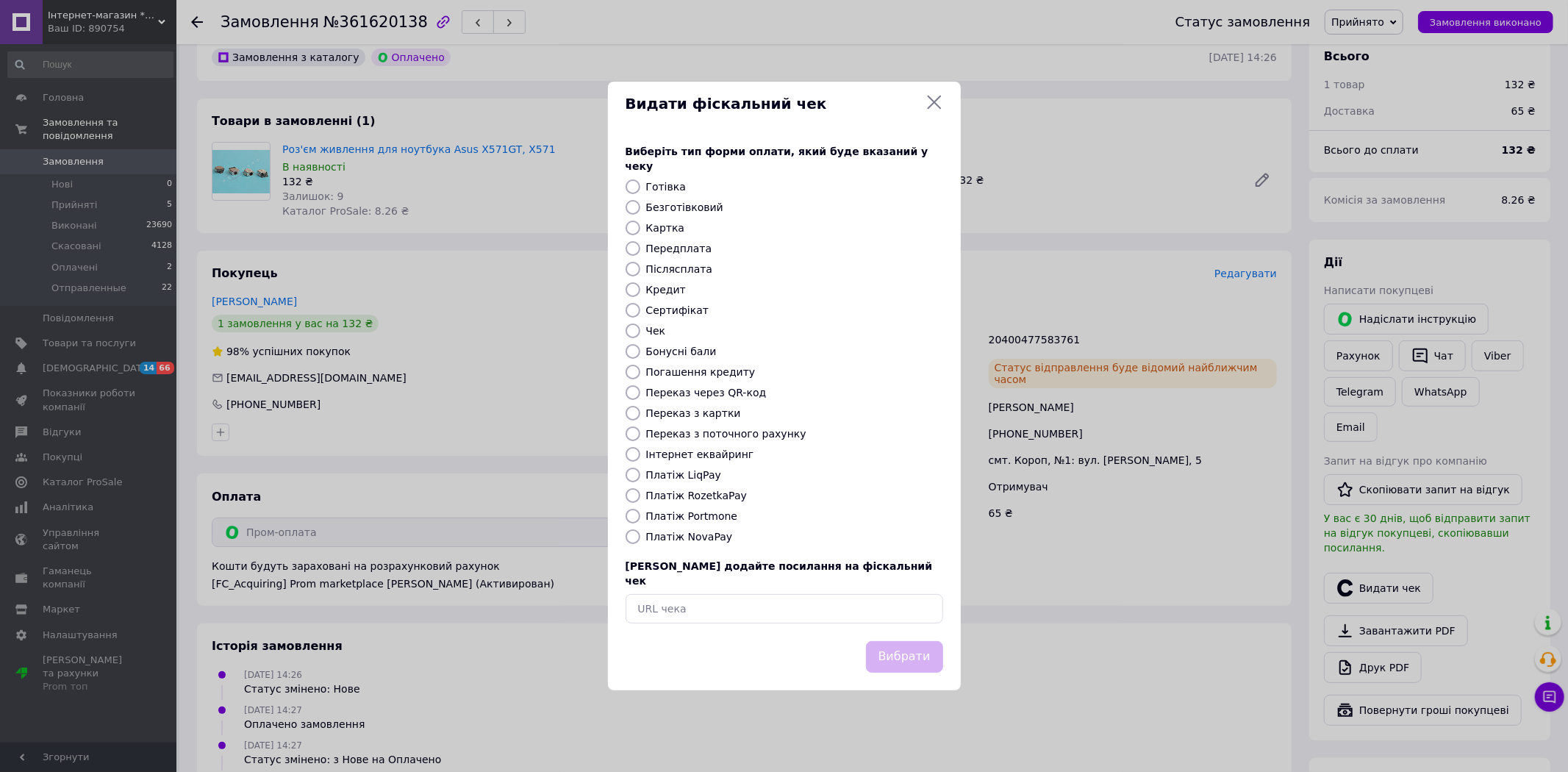
click at [701, 496] on label "Платіж RozetkaPay" at bounding box center [697, 496] width 101 height 12
click at [640, 496] on input "Платіж RozetkaPay" at bounding box center [633, 496] width 15 height 15
radio input "true"
click at [923, 648] on button "Вибрати" at bounding box center [904, 657] width 77 height 31
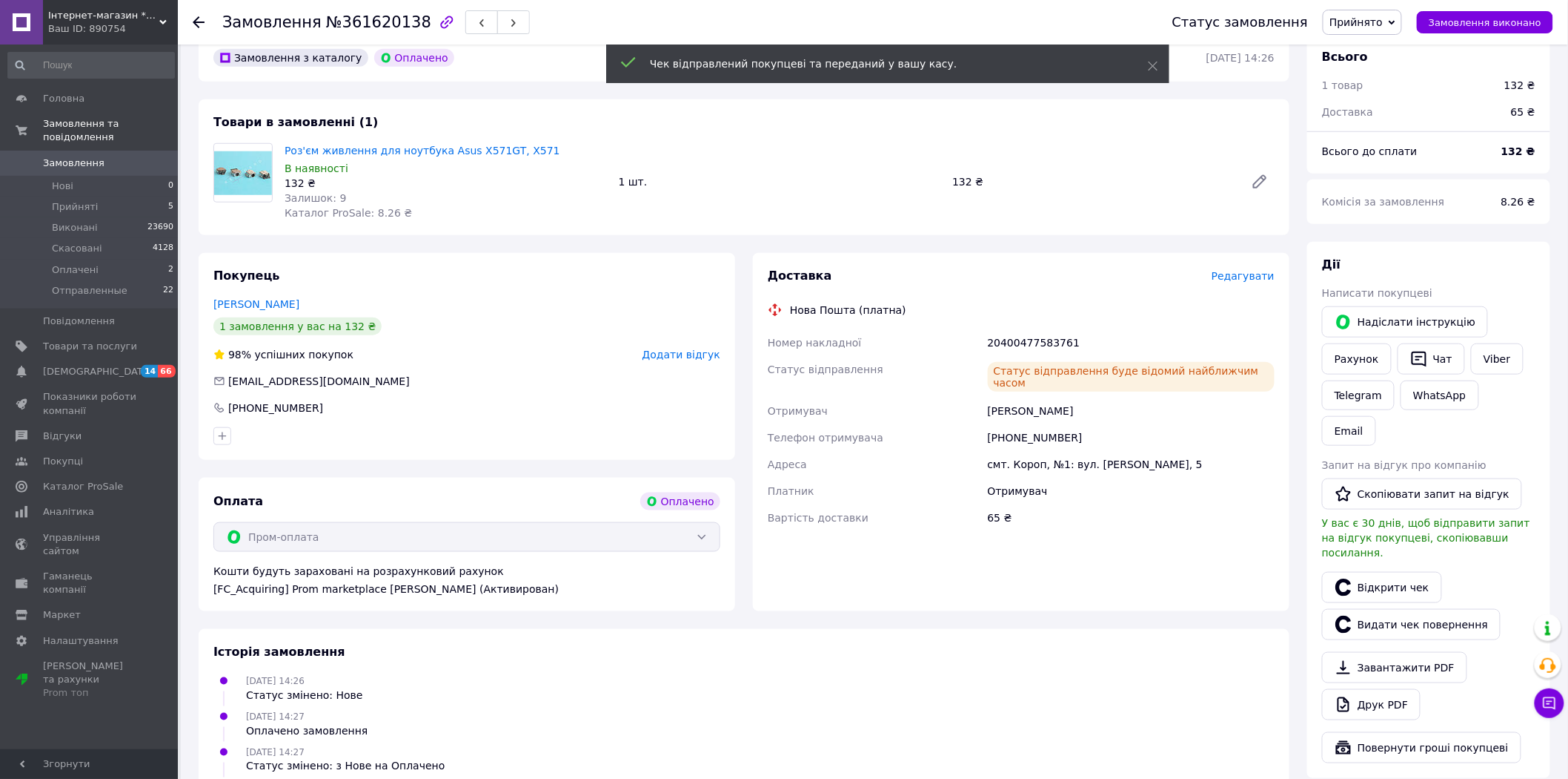
click at [1397, 27] on span "Прийнято" at bounding box center [1362, 23] width 79 height 25
click at [1391, 123] on li "Отправленные" at bounding box center [1369, 119] width 90 height 23
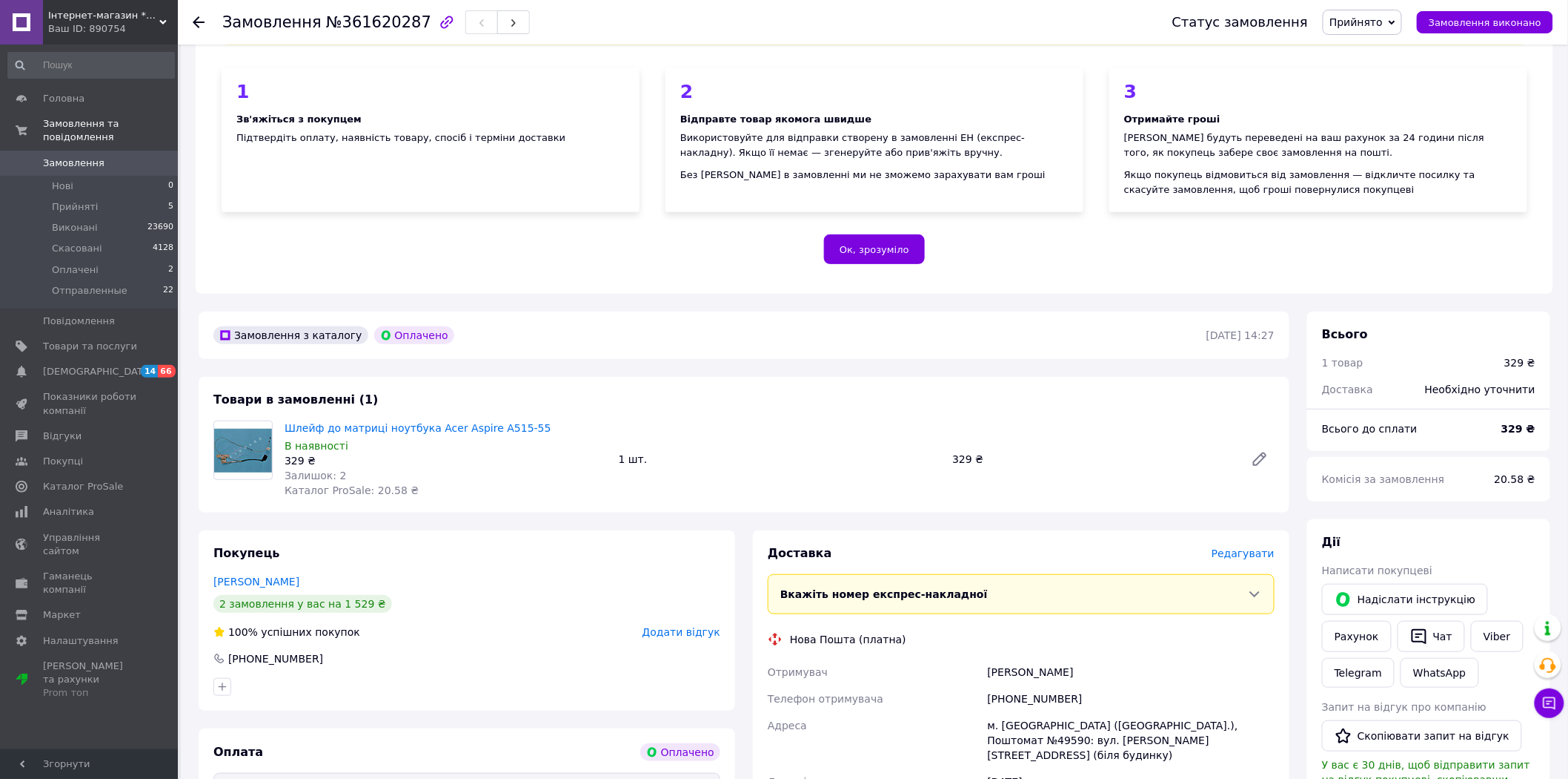
scroll to position [247, 0]
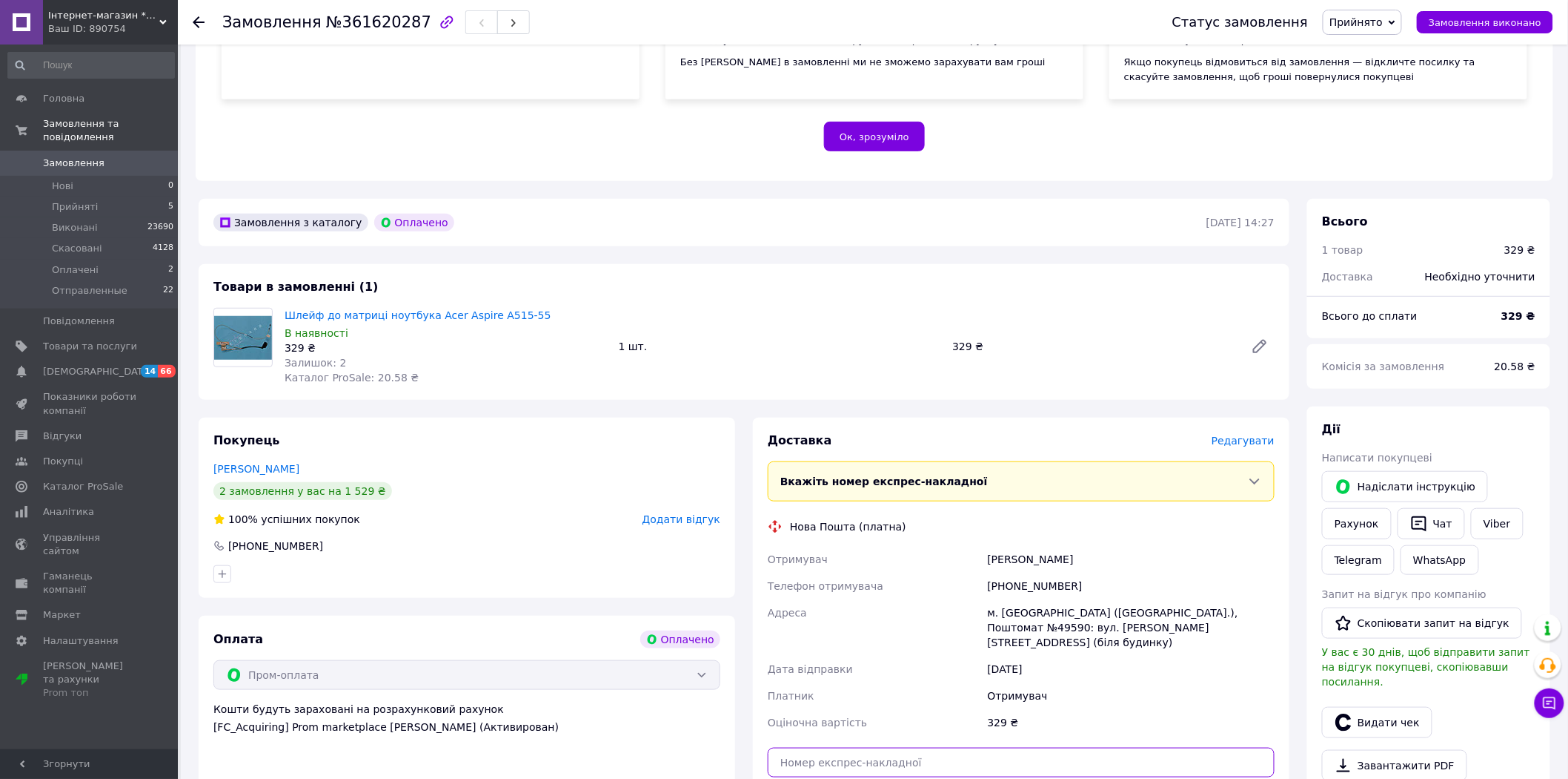
click at [1072, 747] on input "text" at bounding box center [1021, 762] width 507 height 30
paste input "20400477583781"
type input "20400477583781"
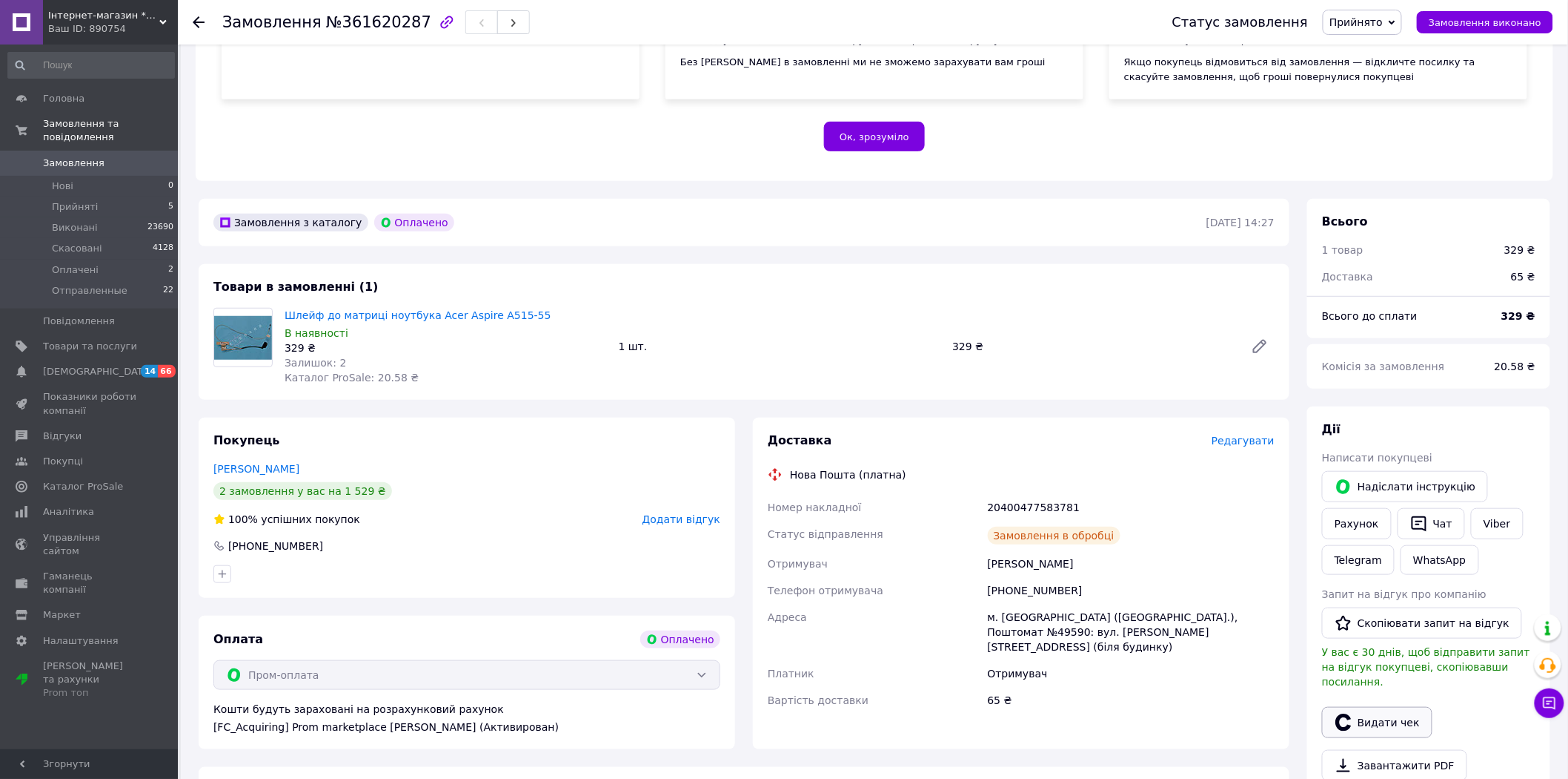
click at [1374, 706] on button "Видати чек" at bounding box center [1378, 721] width 110 height 31
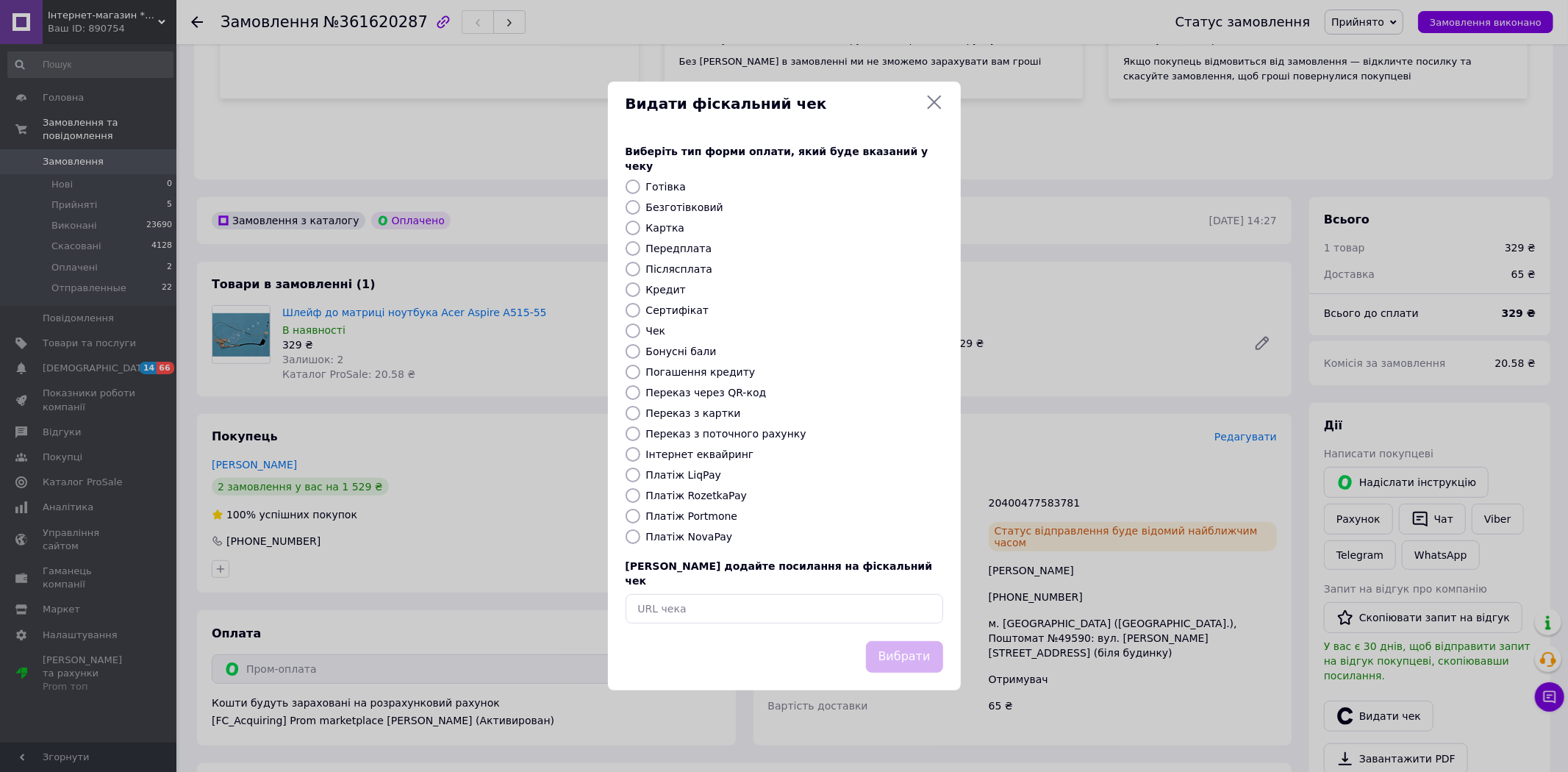
click at [707, 491] on label "Платіж RozetkaPay" at bounding box center [697, 496] width 101 height 12
click at [640, 491] on input "Платіж RozetkaPay" at bounding box center [633, 496] width 15 height 15
radio input "true"
click at [927, 641] on button "Вибрати" at bounding box center [904, 657] width 77 height 31
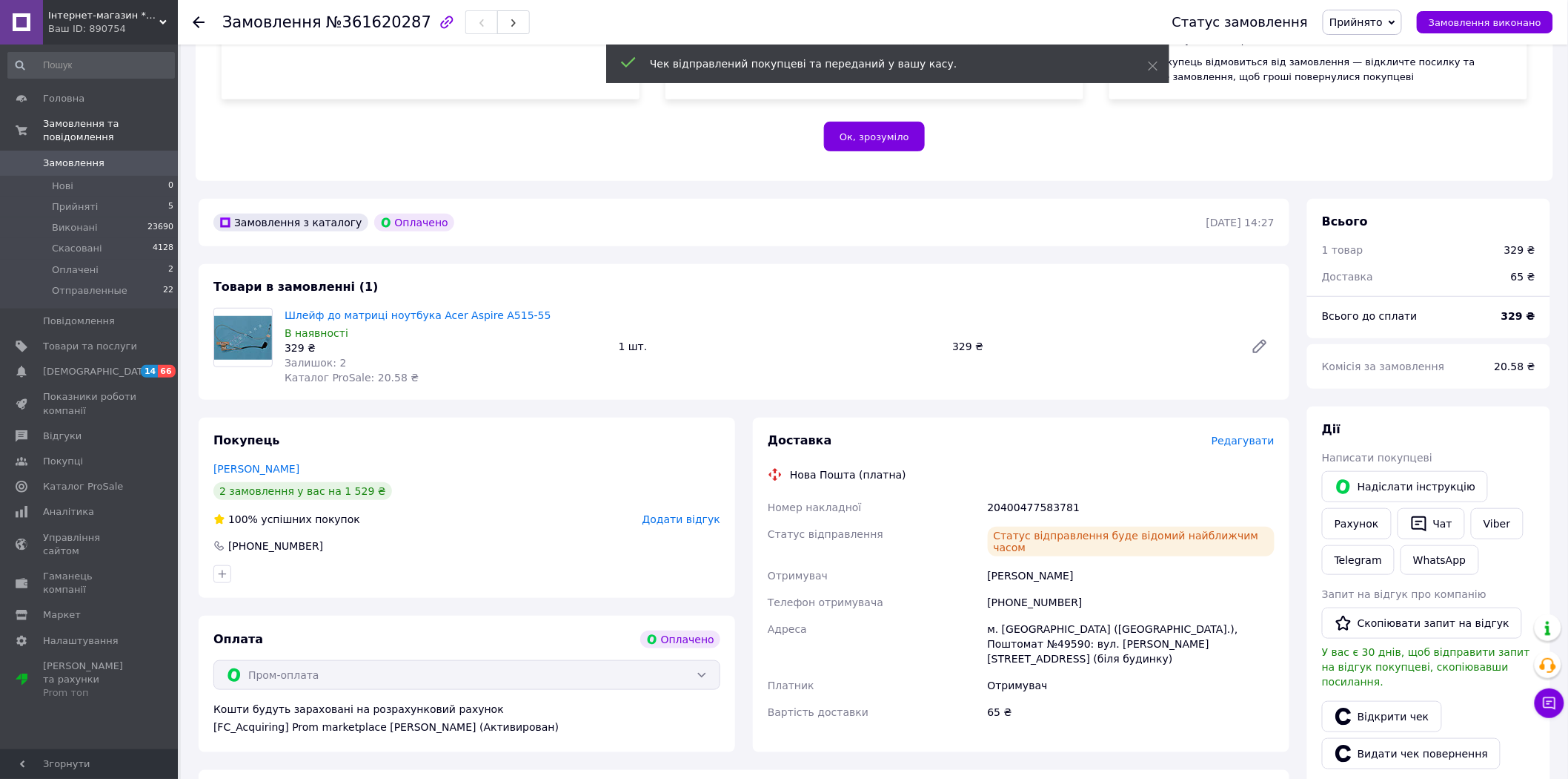
click at [1398, 20] on span "Прийнято" at bounding box center [1362, 23] width 79 height 25
click at [1399, 120] on li "Отправленные" at bounding box center [1369, 119] width 90 height 23
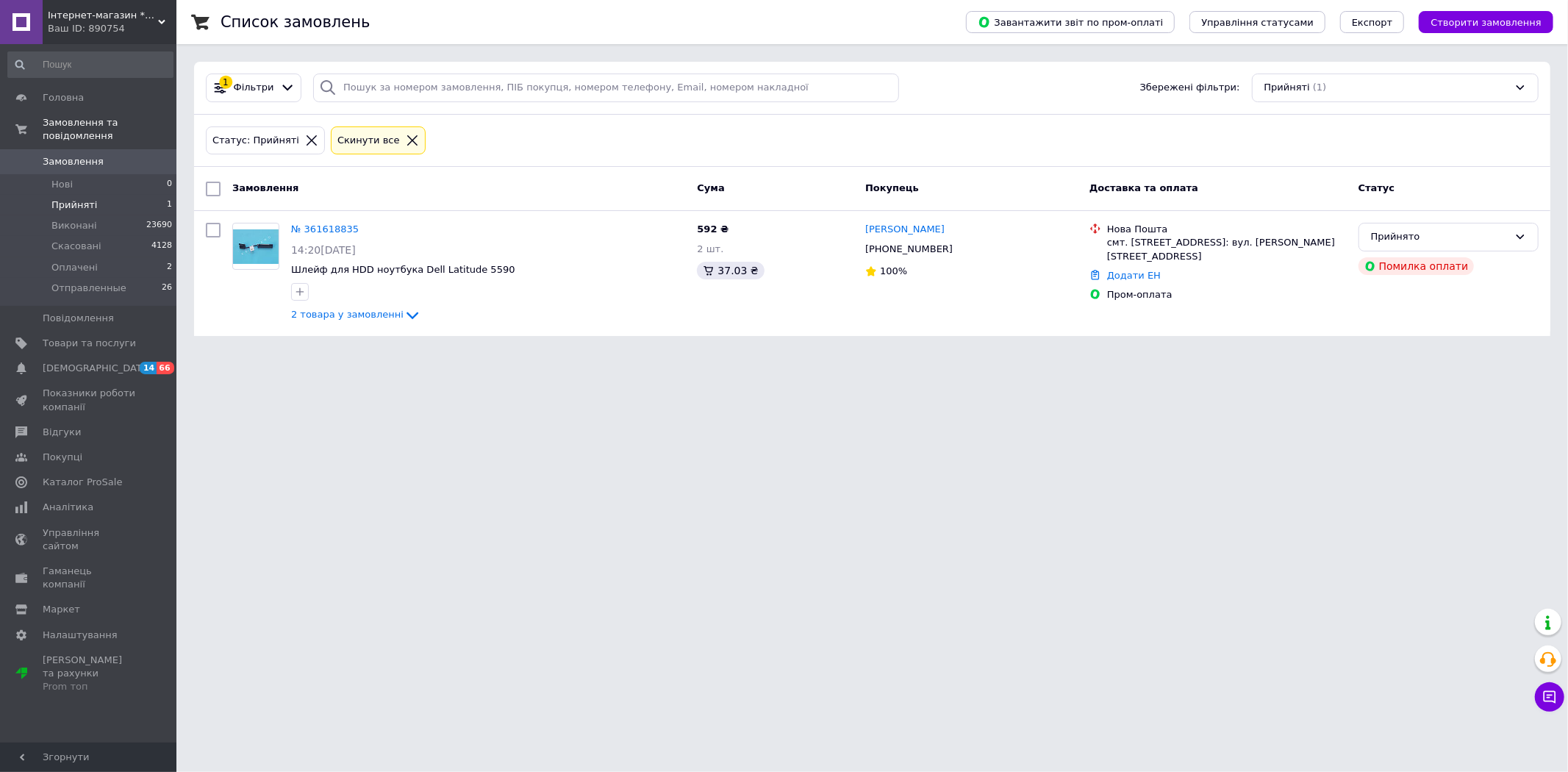
click at [108, 200] on li "Прийняті 1" at bounding box center [90, 204] width 181 height 21
click at [404, 311] on icon at bounding box center [412, 314] width 17 height 17
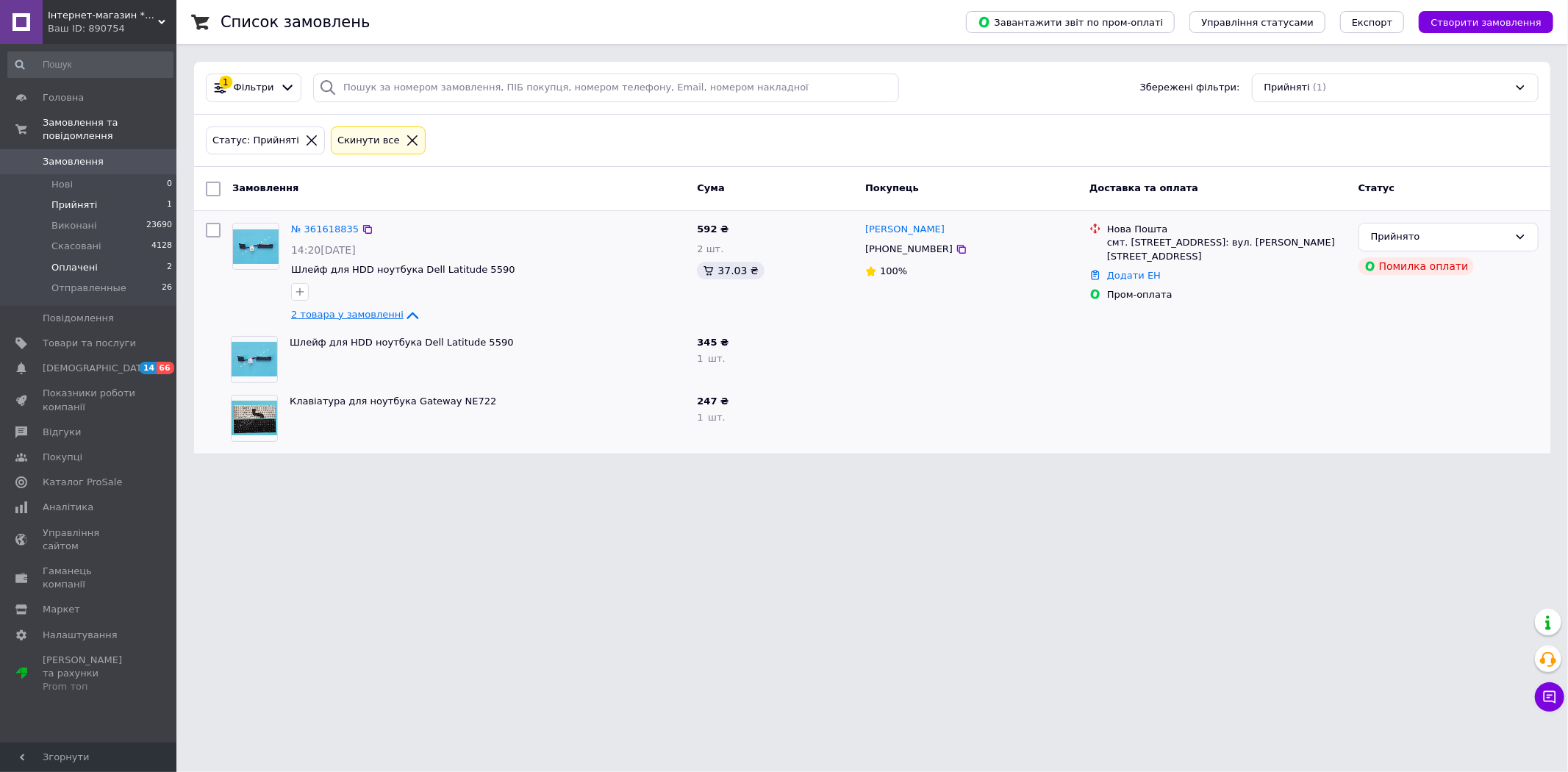
click at [70, 261] on span "Оплачені" at bounding box center [74, 267] width 46 height 13
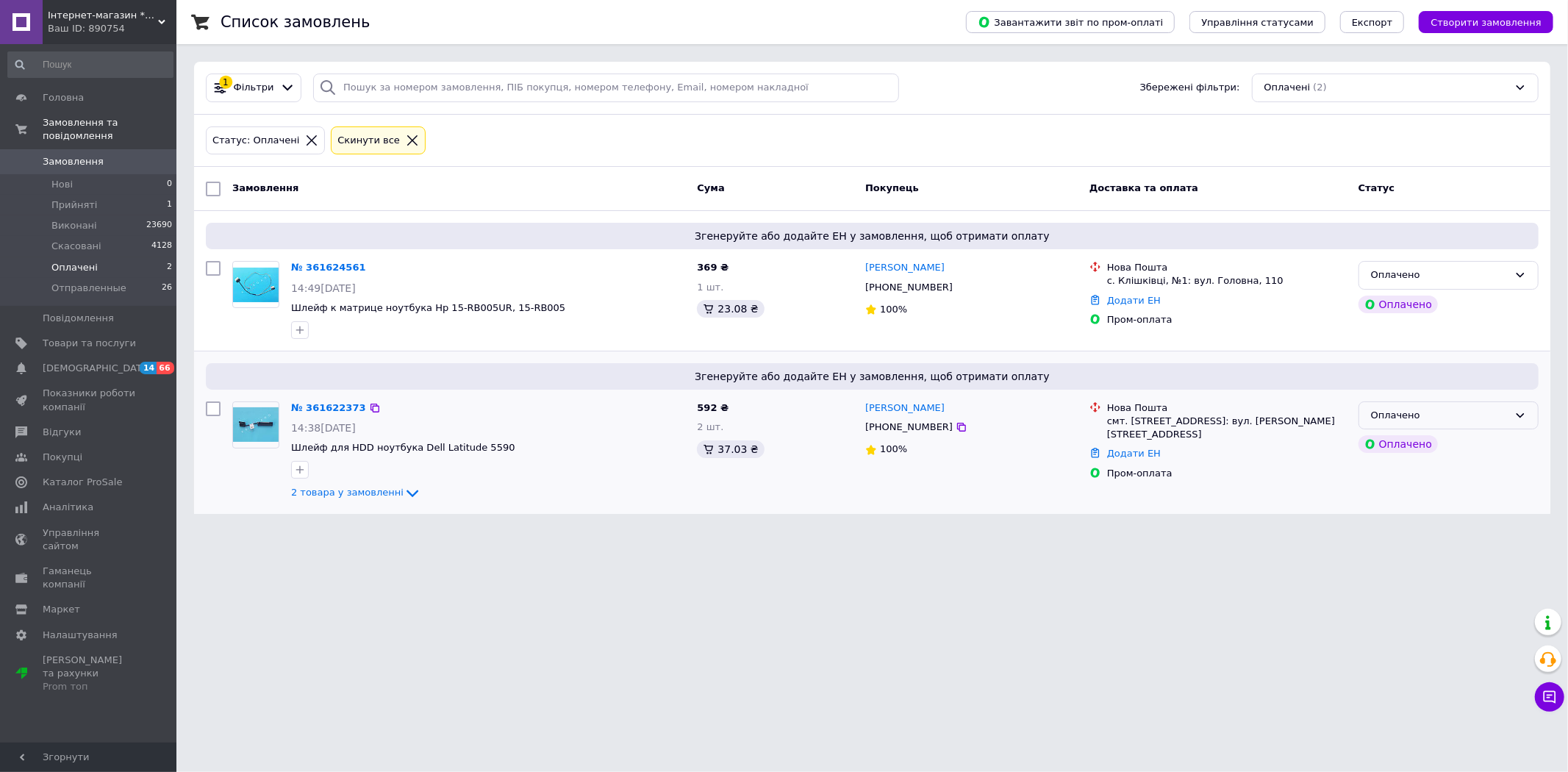
click at [1399, 415] on div "Оплачено" at bounding box center [1440, 415] width 137 height 16
click at [63, 199] on span "Прийняті" at bounding box center [74, 205] width 46 height 13
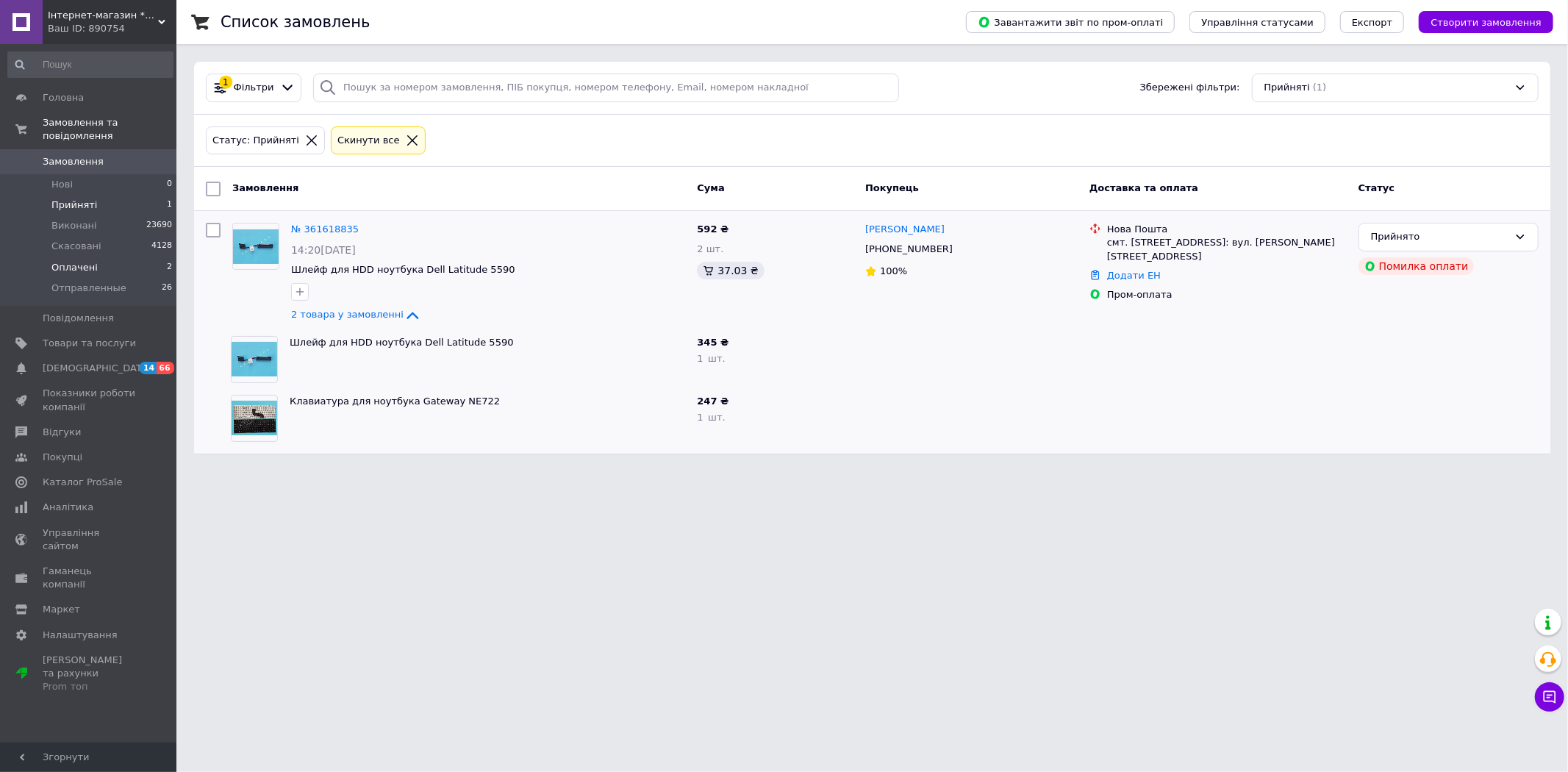
click at [74, 261] on span "Оплачені" at bounding box center [74, 267] width 46 height 13
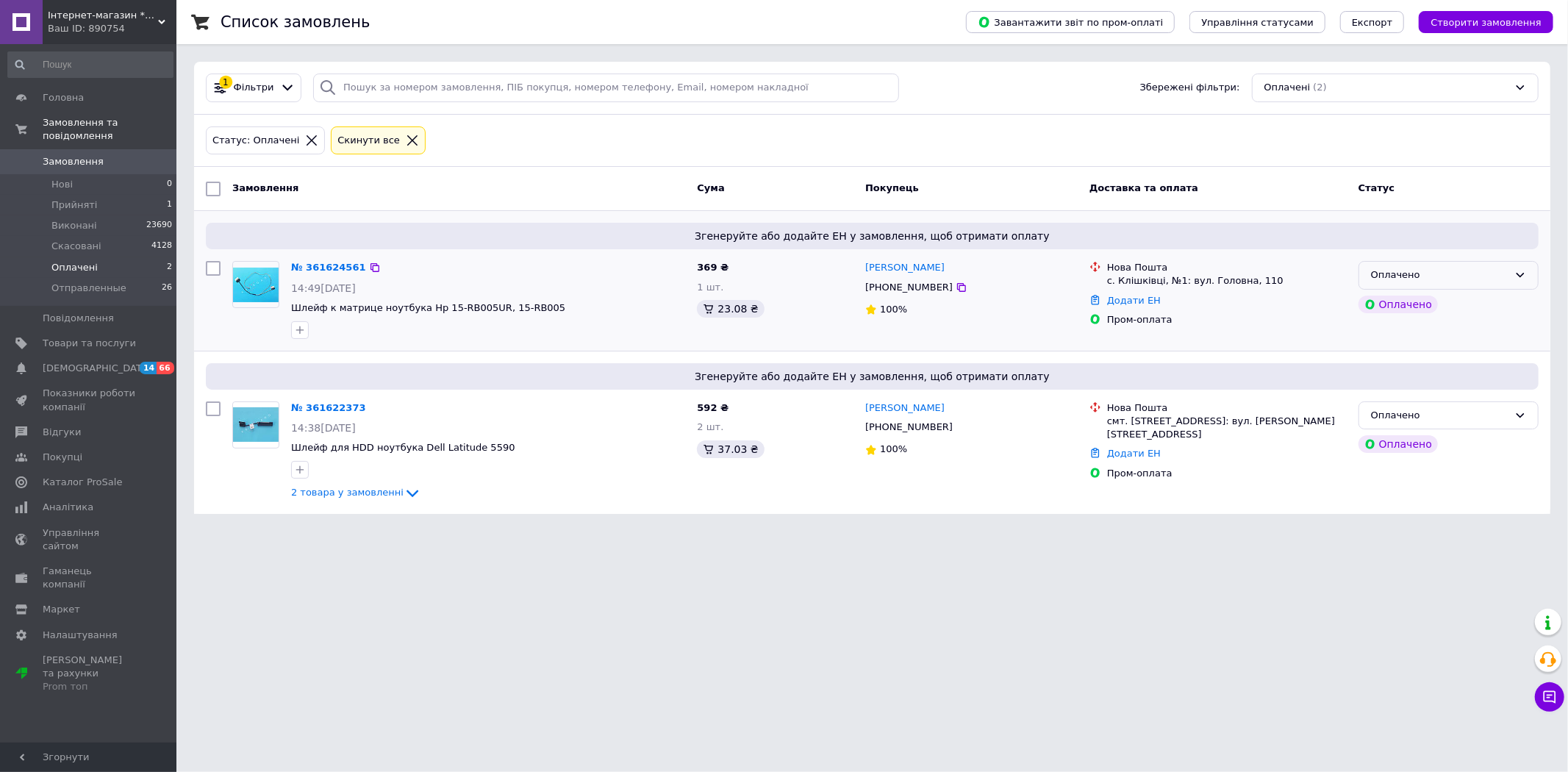
click at [1398, 281] on div "Оплачено" at bounding box center [1440, 275] width 137 height 16
click at [1393, 307] on li "Прийнято" at bounding box center [1448, 306] width 179 height 27
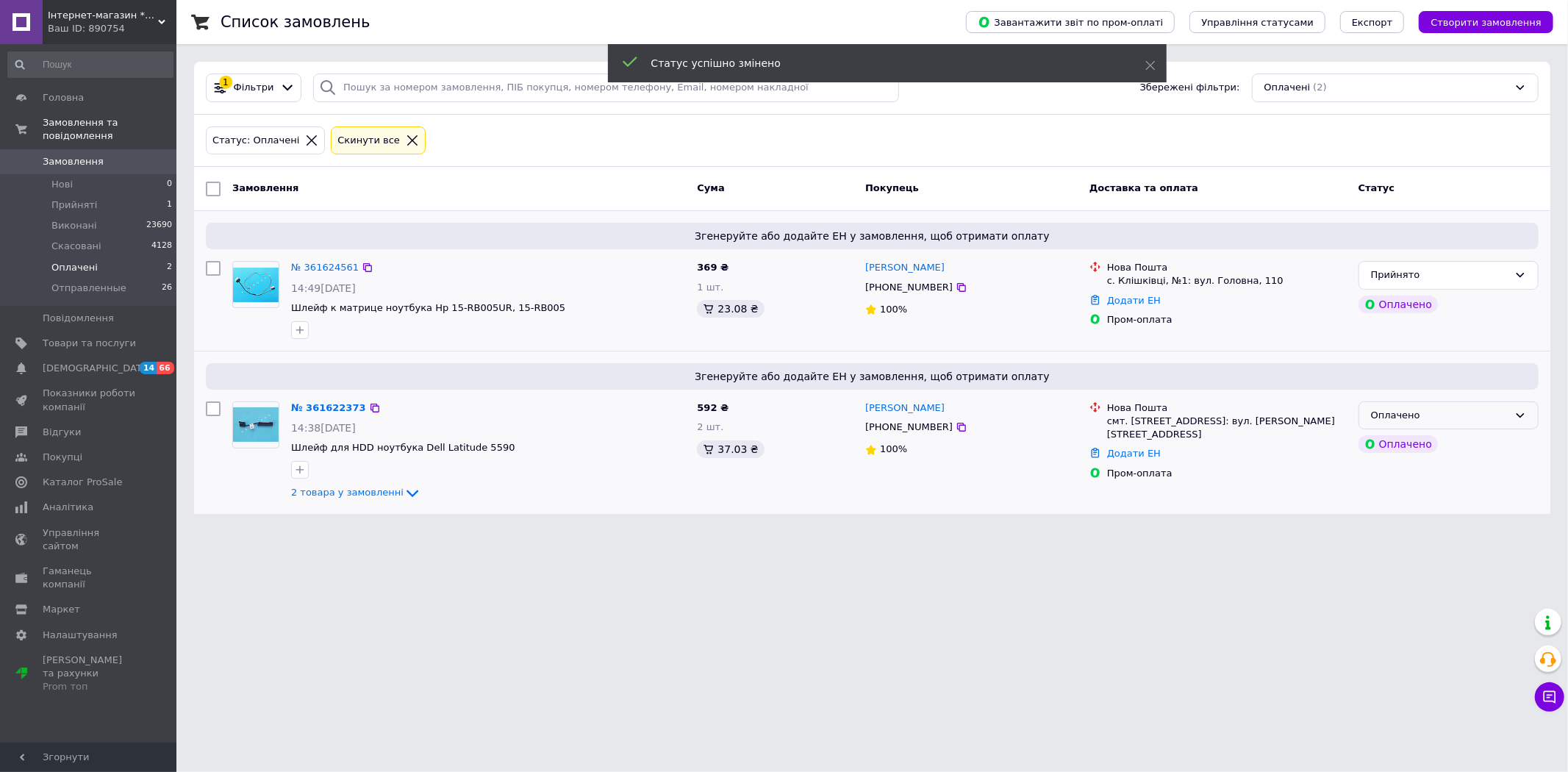
click at [1401, 411] on div "Оплачено" at bounding box center [1440, 415] width 137 height 16
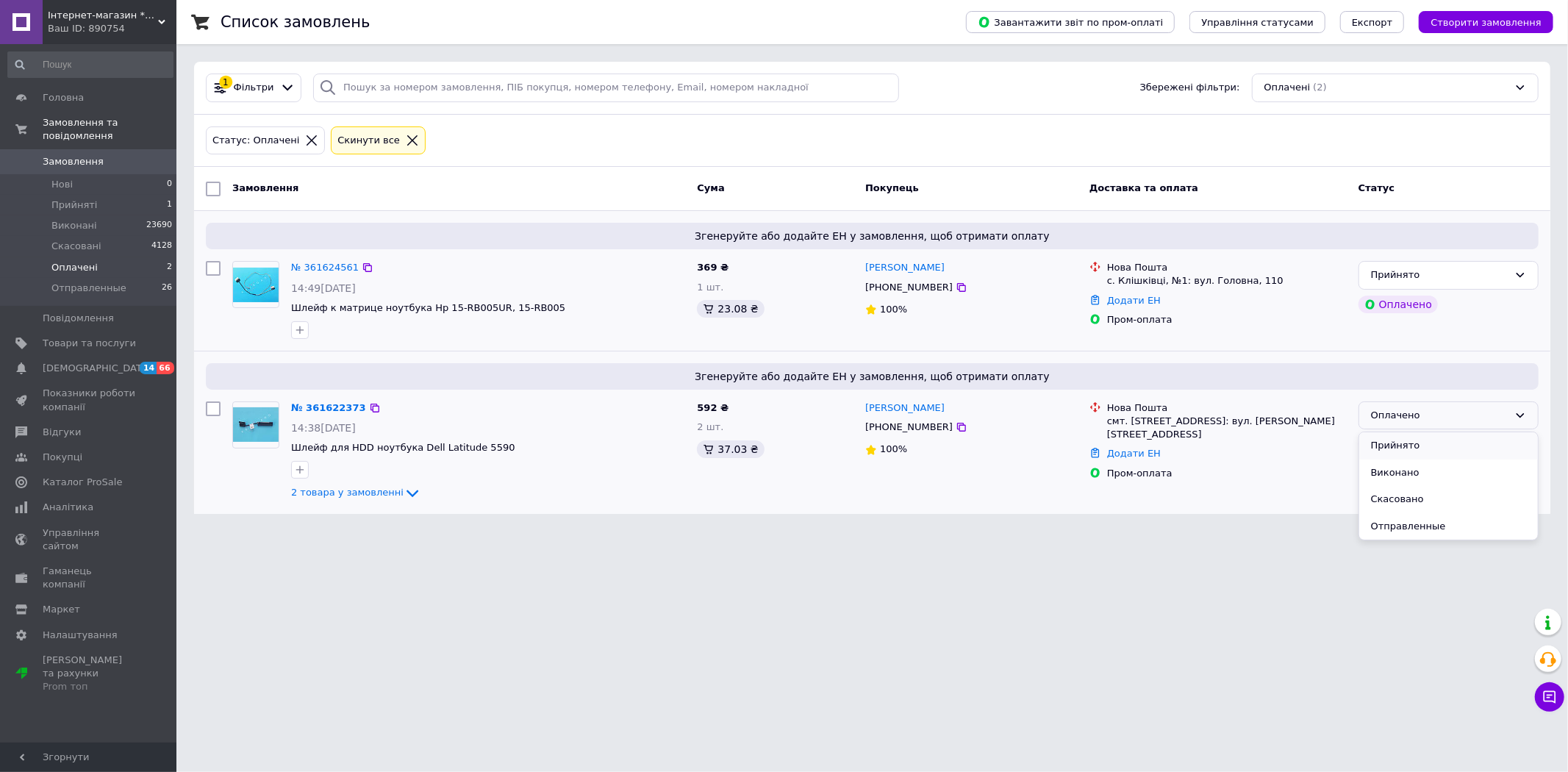
click at [1391, 441] on li "Прийнято" at bounding box center [1448, 445] width 179 height 27
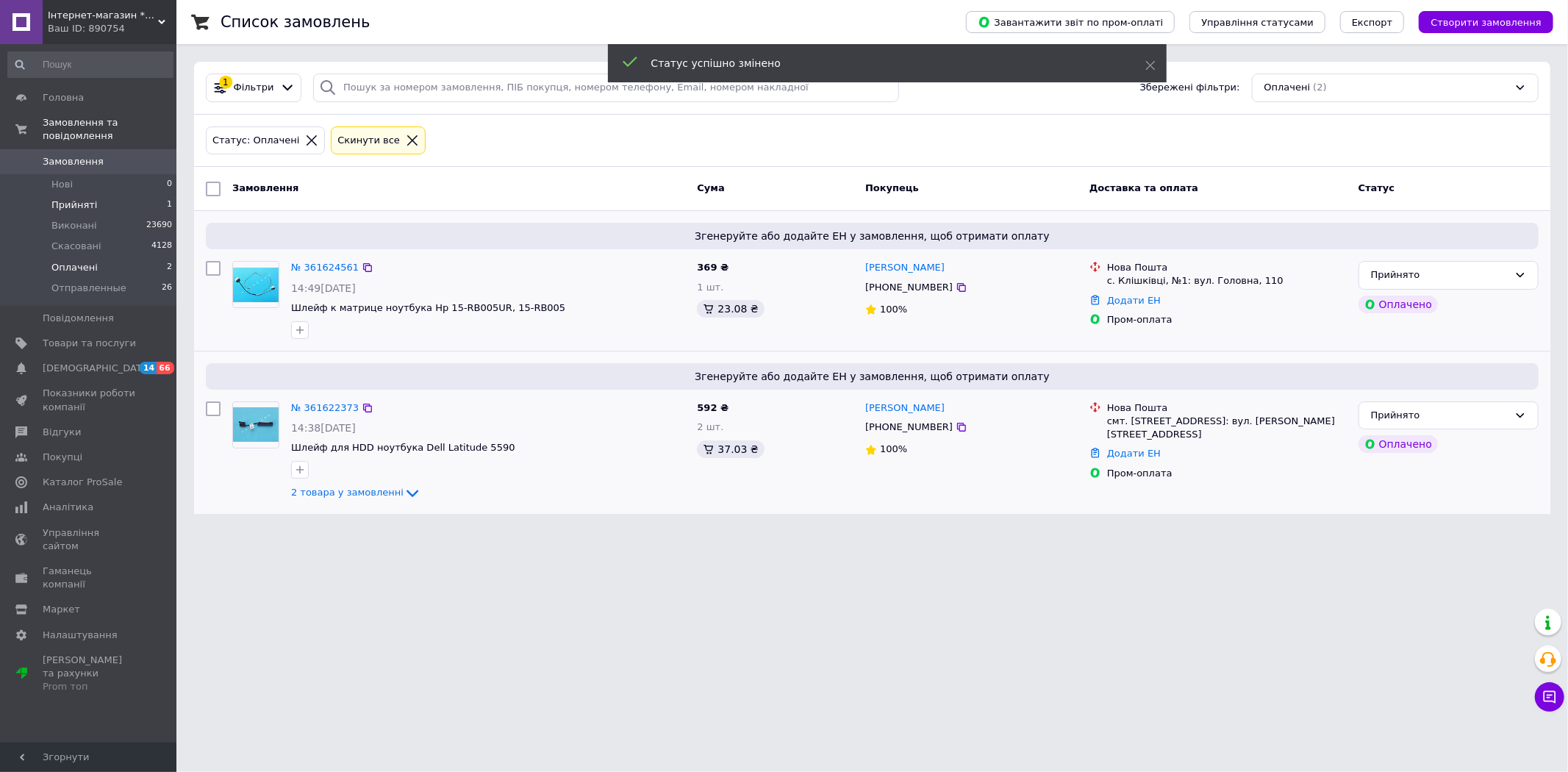
click at [71, 199] on span "Прийняті" at bounding box center [74, 205] width 46 height 13
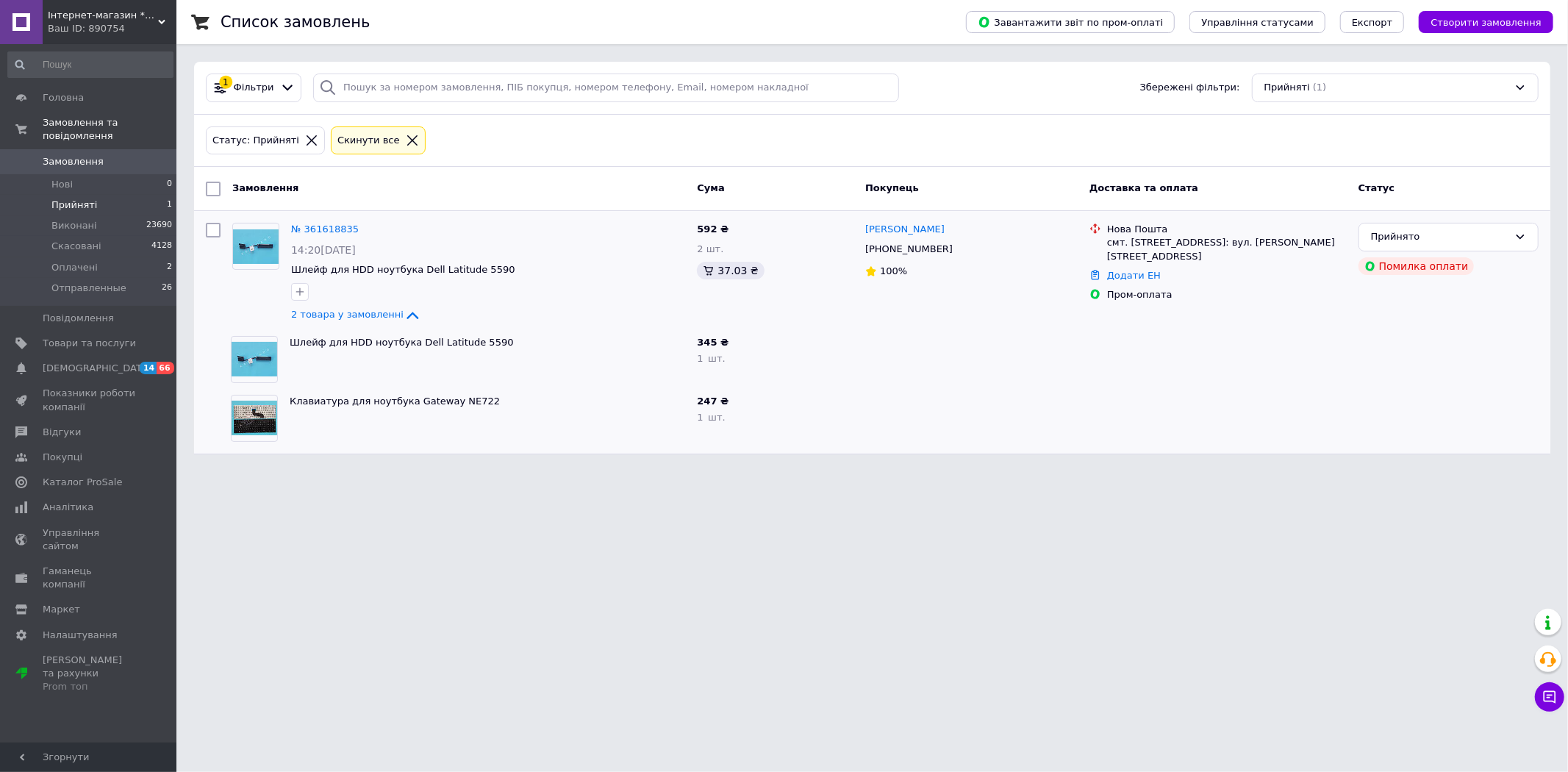
click at [69, 199] on span "Прийняті" at bounding box center [74, 205] width 46 height 13
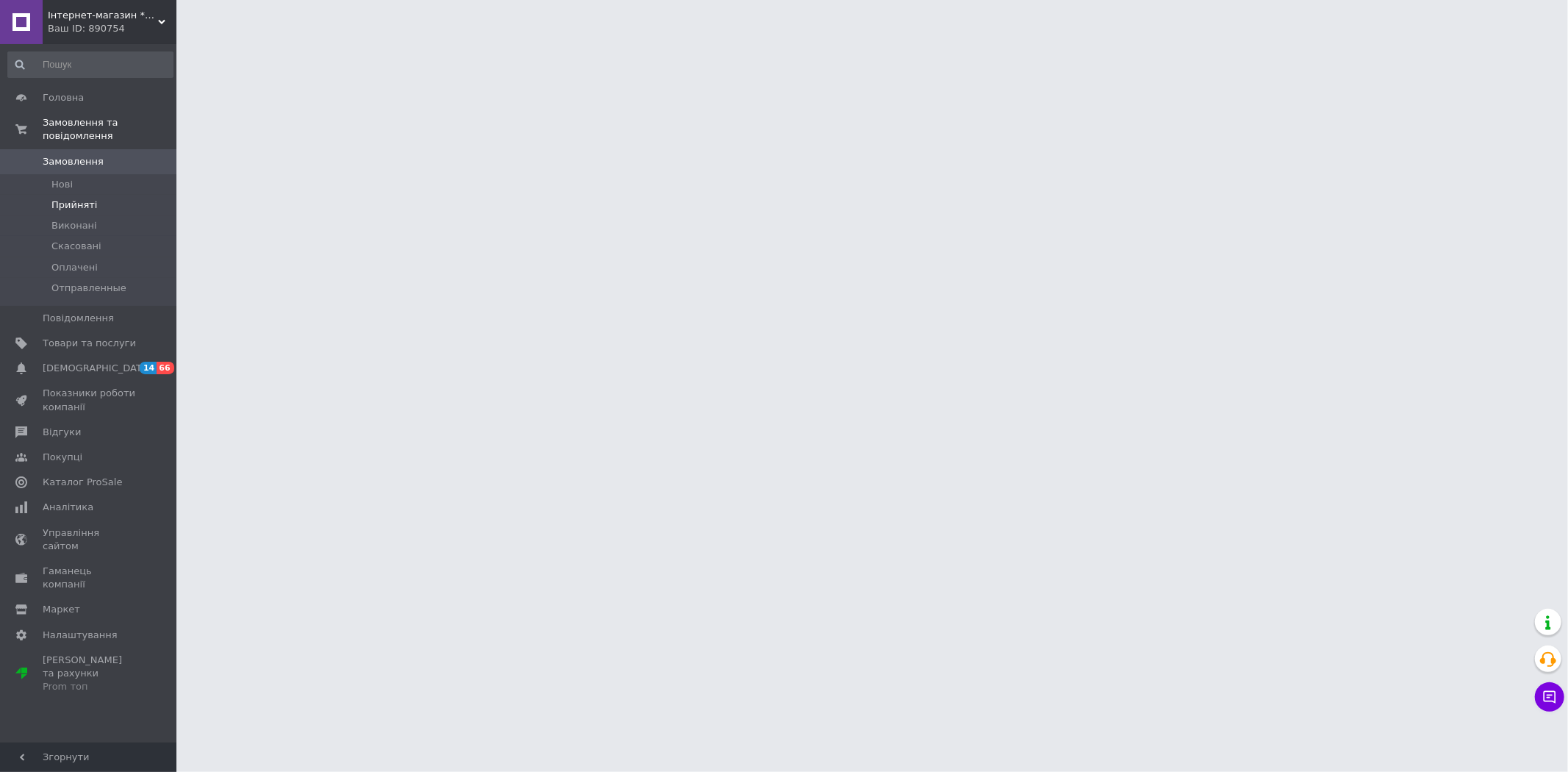
click at [82, 199] on span "Прийняті" at bounding box center [74, 205] width 46 height 13
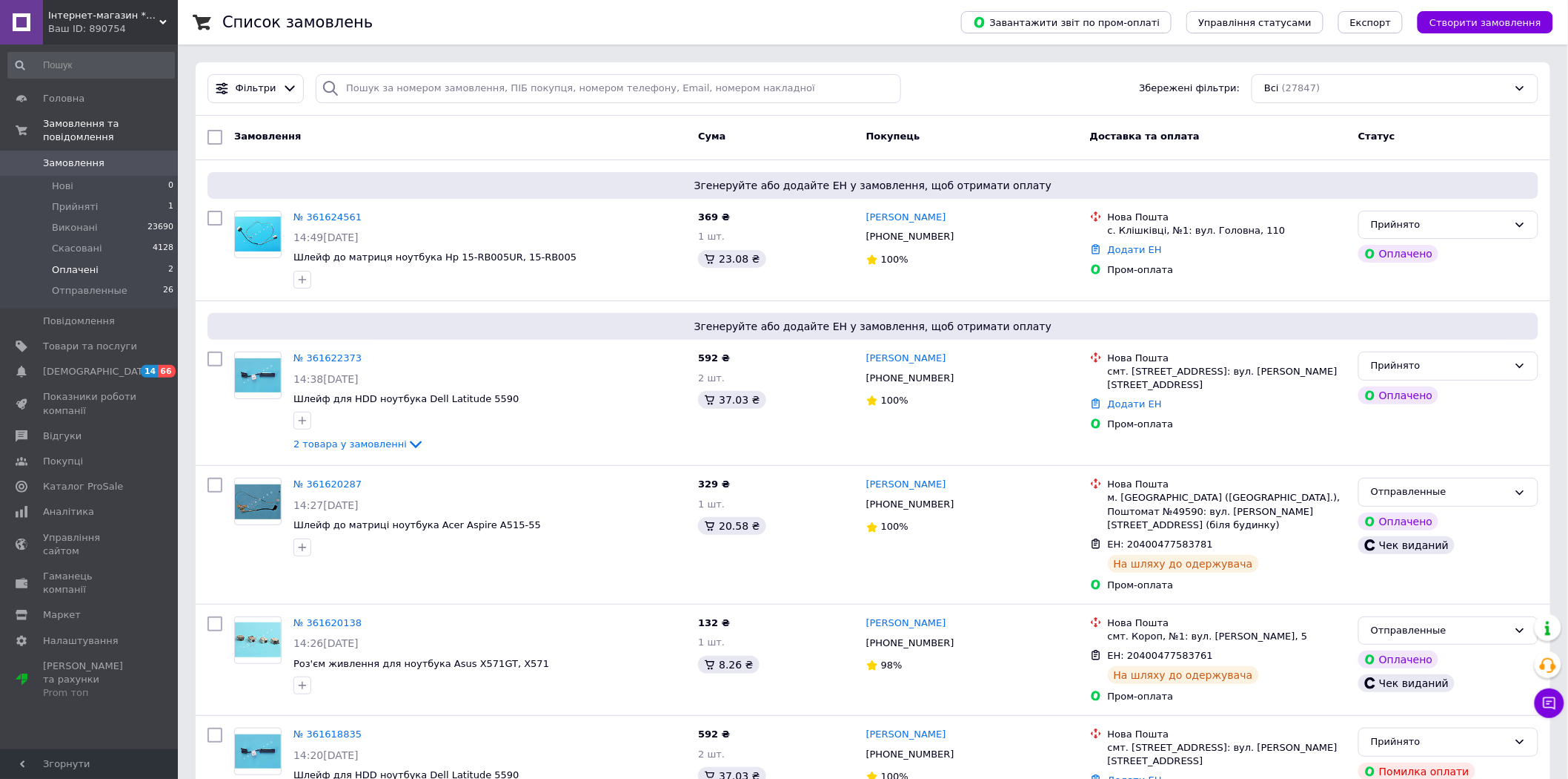
click at [77, 263] on span "Оплачені" at bounding box center [75, 270] width 47 height 13
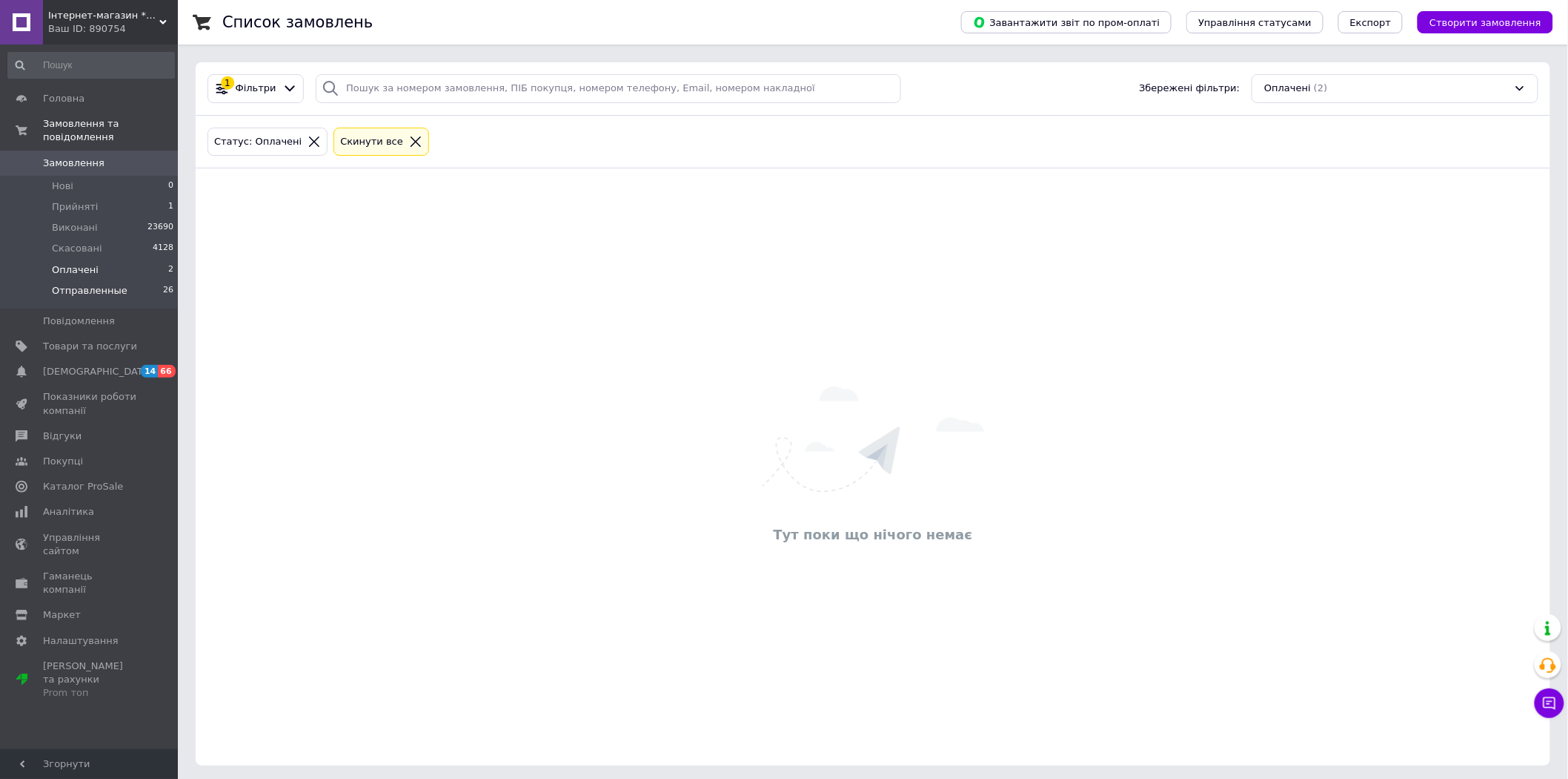
click at [83, 284] on span "Отправленные" at bounding box center [89, 291] width 76 height 13
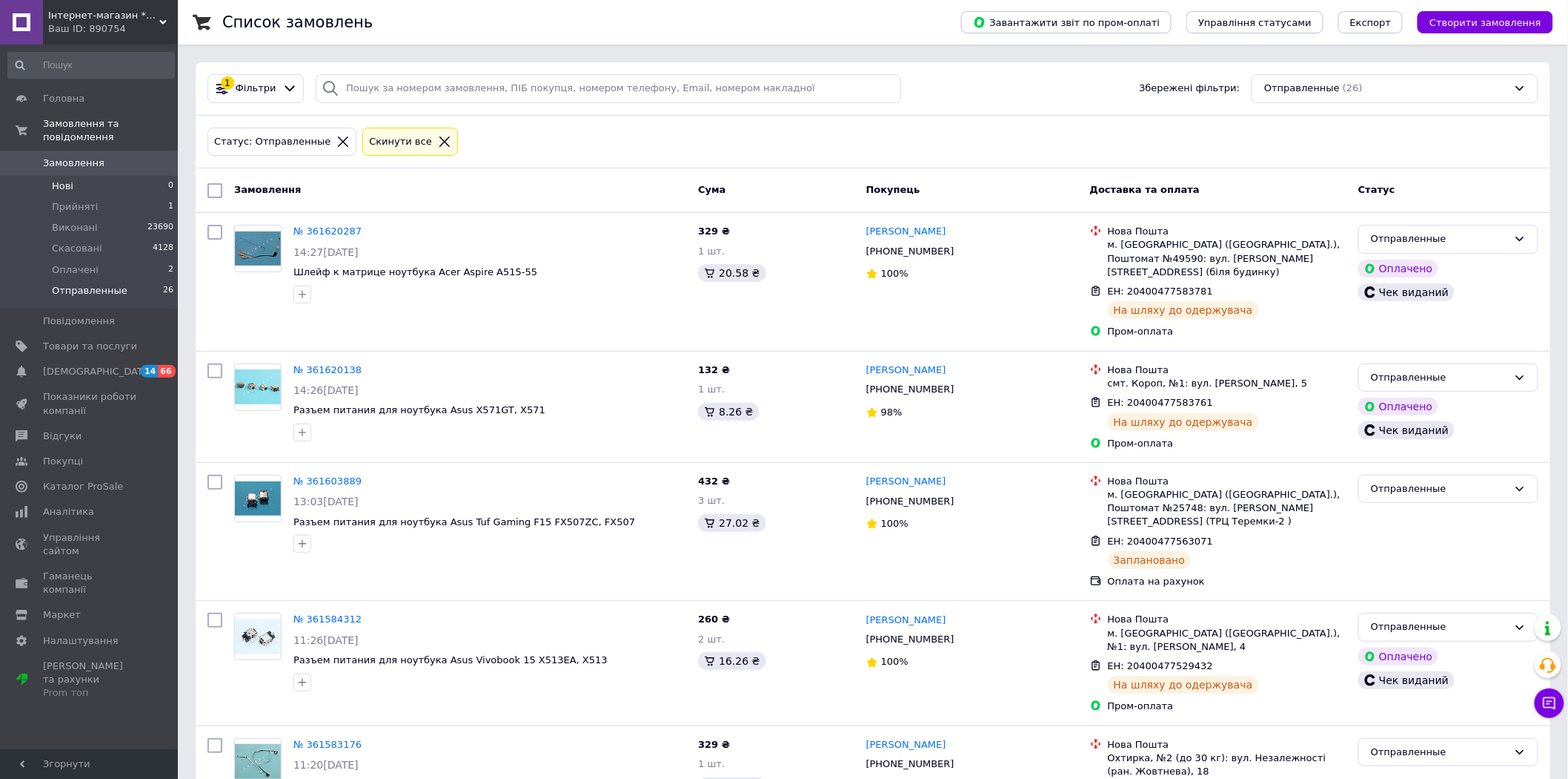
click at [63, 180] on span "Нові" at bounding box center [63, 186] width 22 height 13
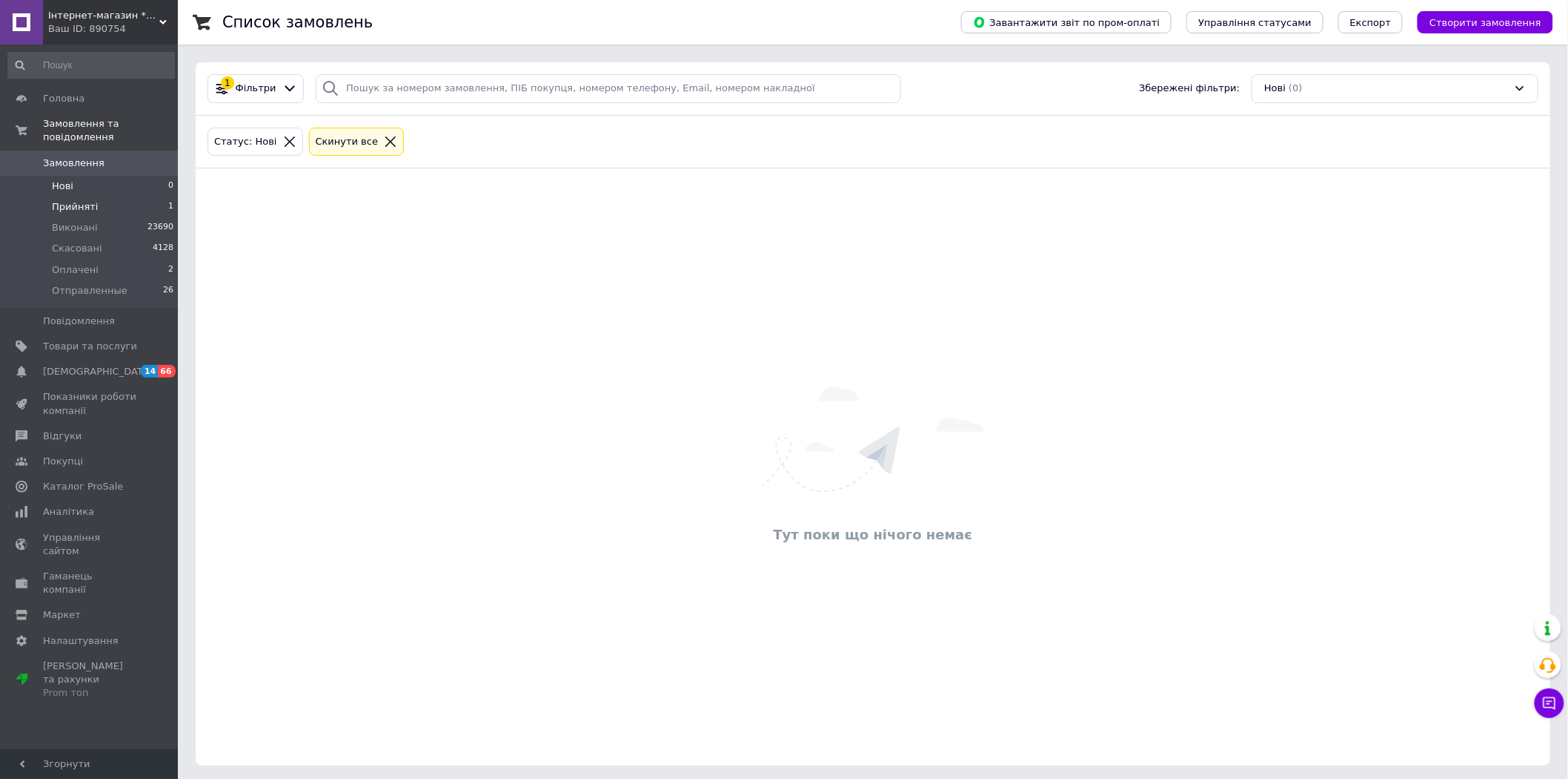
click at [63, 200] on span "Прийняті" at bounding box center [74, 207] width 46 height 13
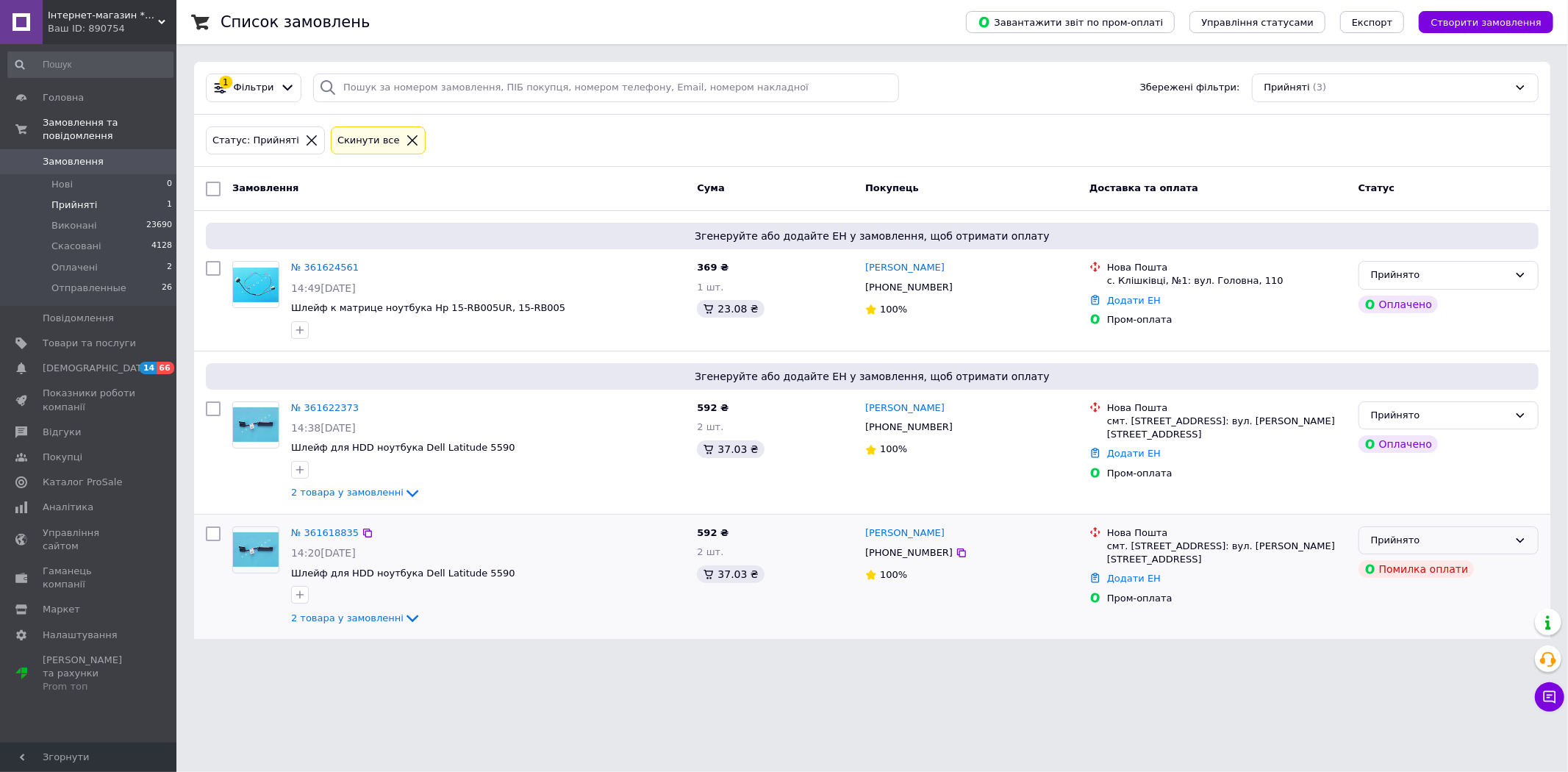
click at [1518, 540] on icon at bounding box center [1520, 539] width 8 height 4
click at [1415, 597] on li "Скасовано" at bounding box center [1448, 597] width 179 height 27
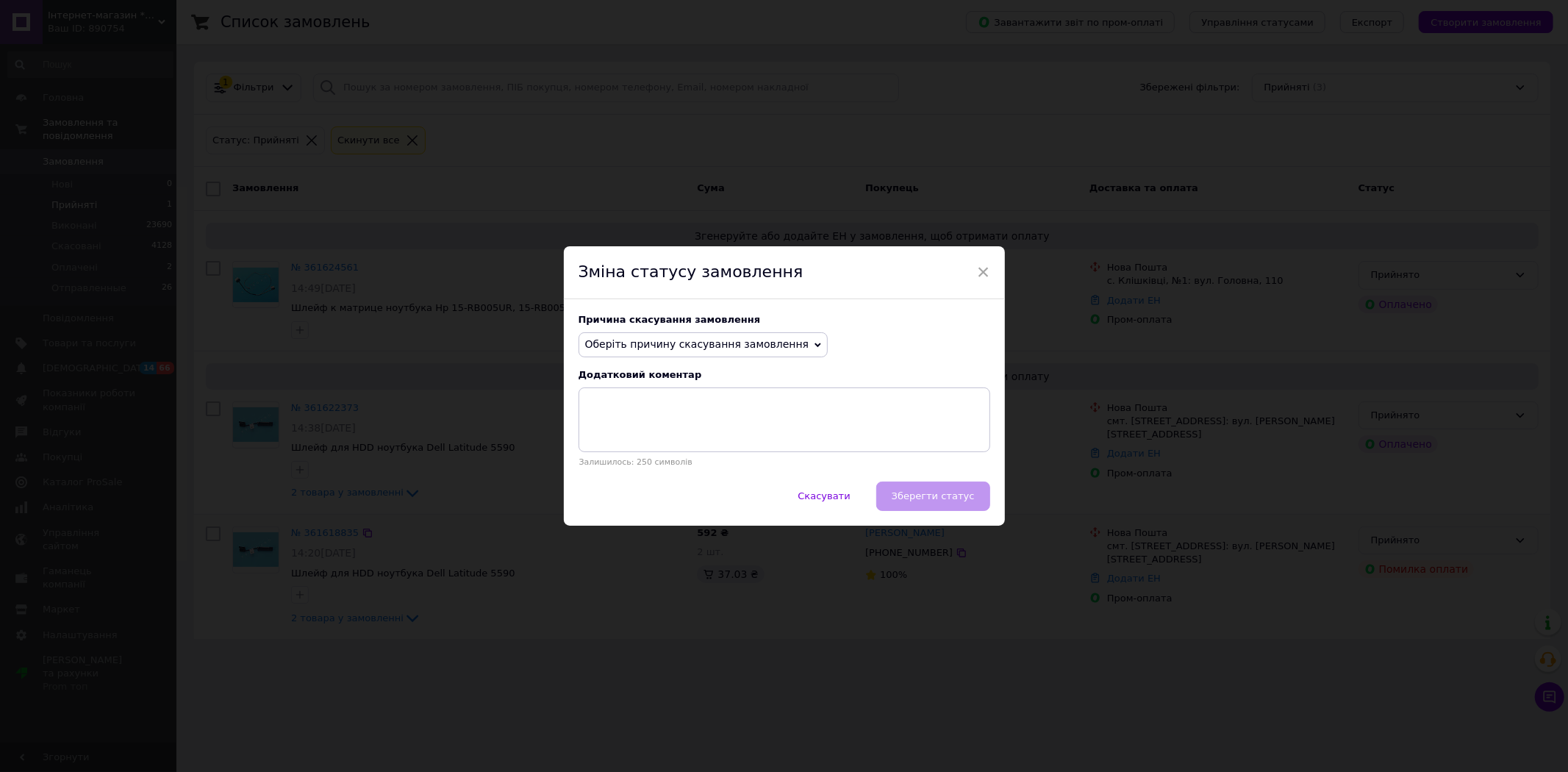
click at [770, 335] on span "Оберіть причину скасування замовлення" at bounding box center [703, 344] width 250 height 25
click at [652, 452] on li "Замовлення-дублікат" at bounding box center [703, 455] width 248 height 21
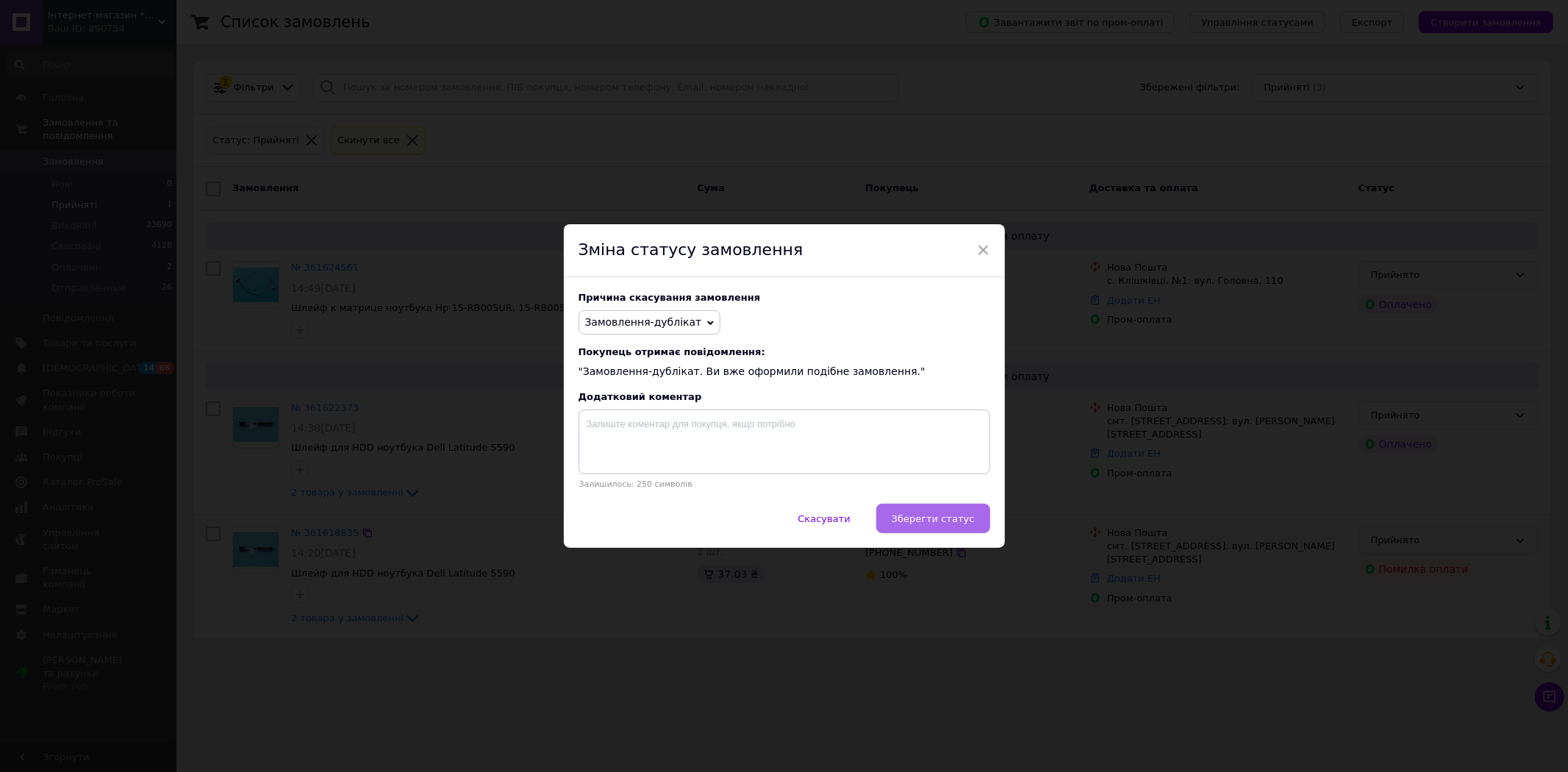
click at [963, 524] on span "Зберегти статус" at bounding box center [933, 518] width 83 height 11
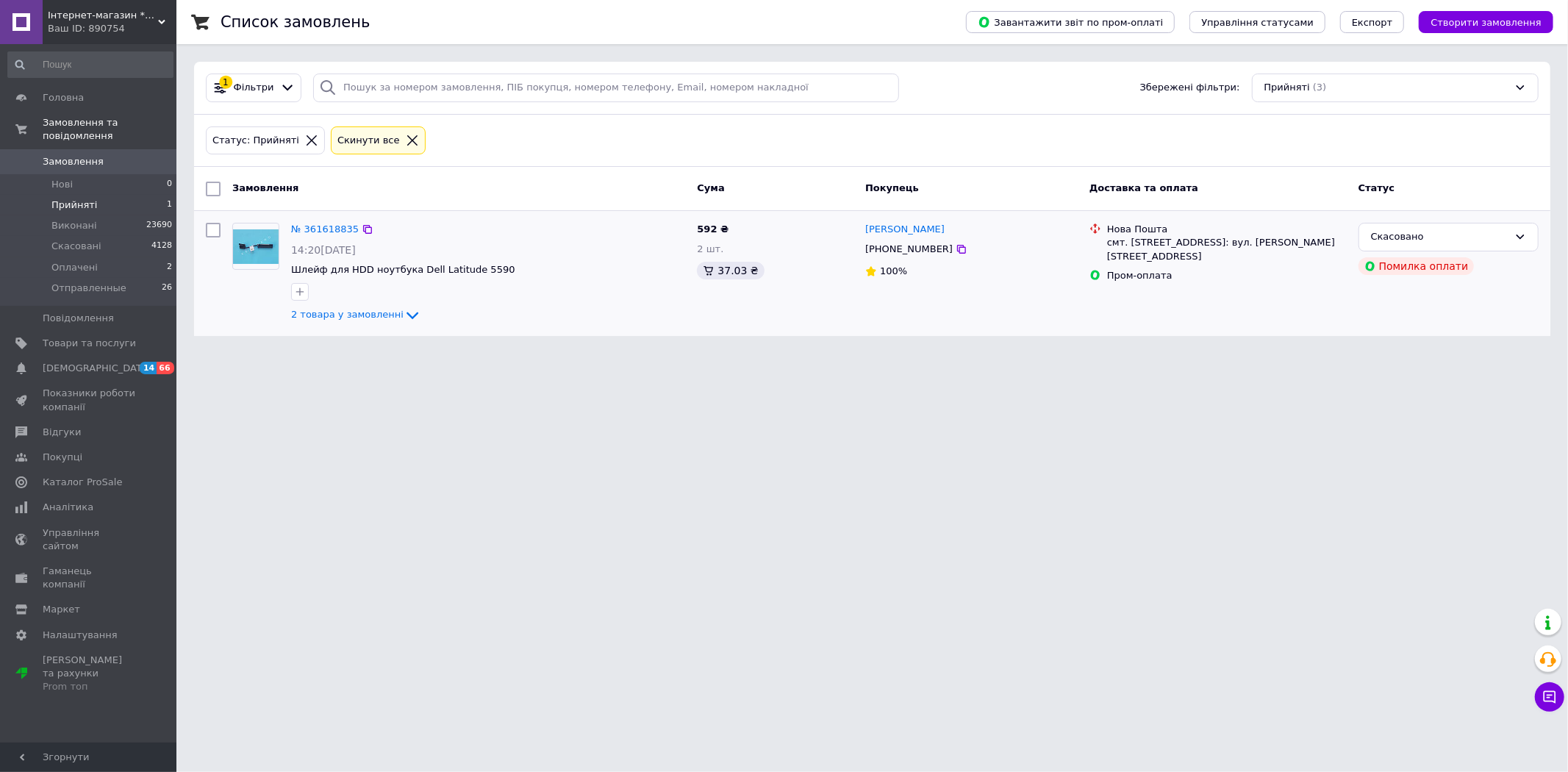
click at [71, 199] on span "Прийняті" at bounding box center [74, 205] width 46 height 13
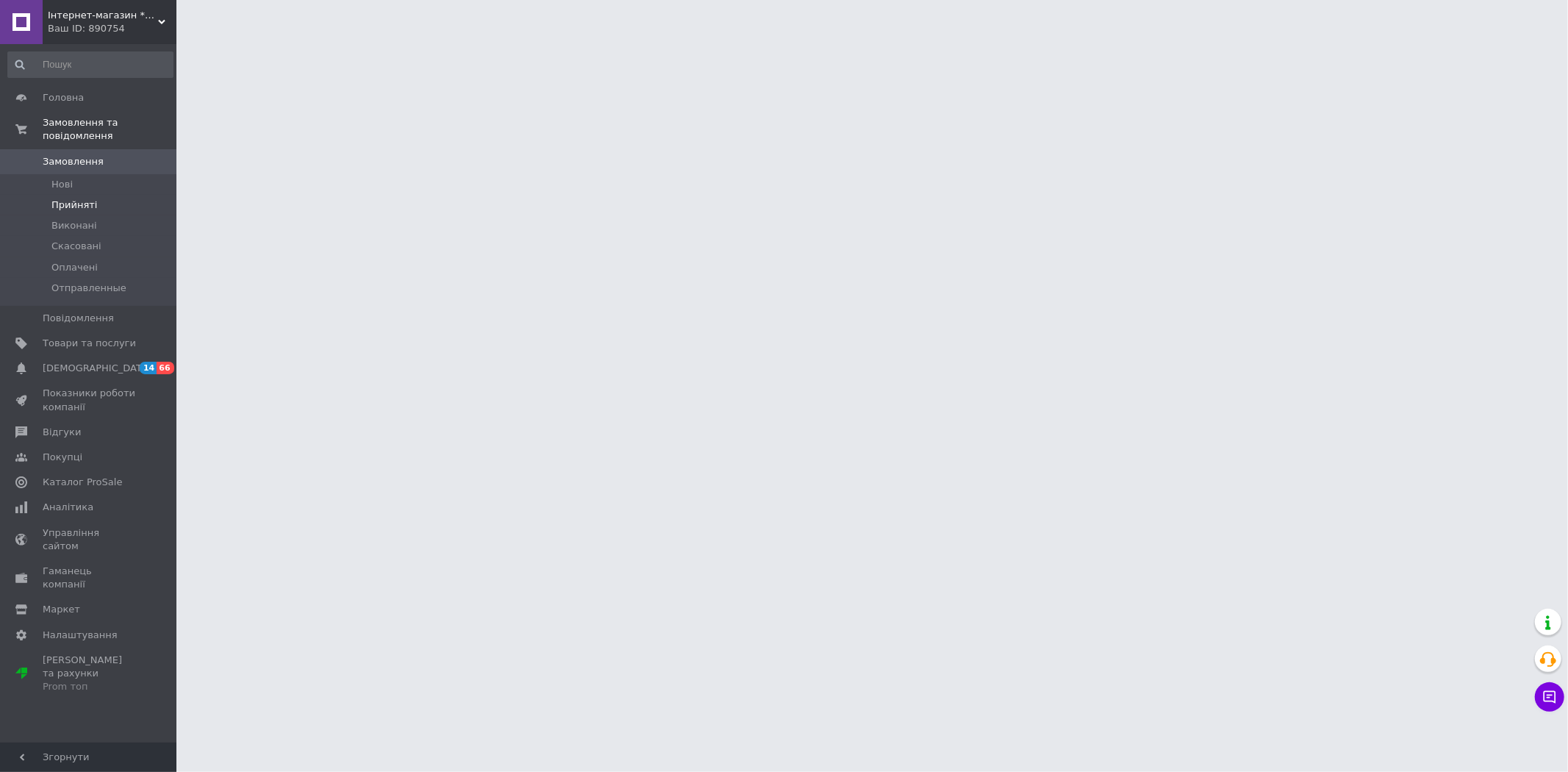
click at [74, 199] on span "Прийняті" at bounding box center [74, 205] width 46 height 13
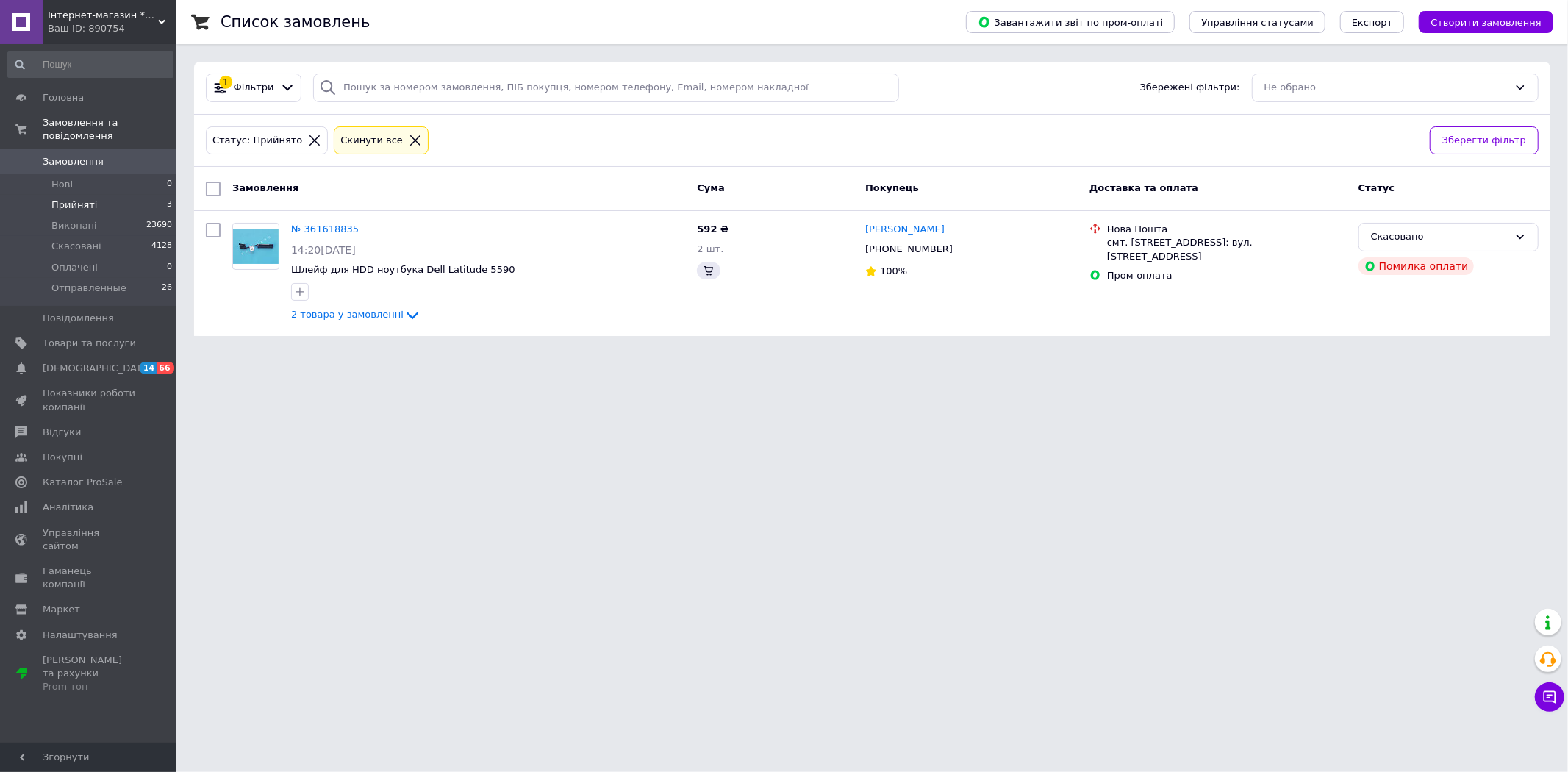
click at [74, 199] on span "Прийняті" at bounding box center [74, 205] width 46 height 13
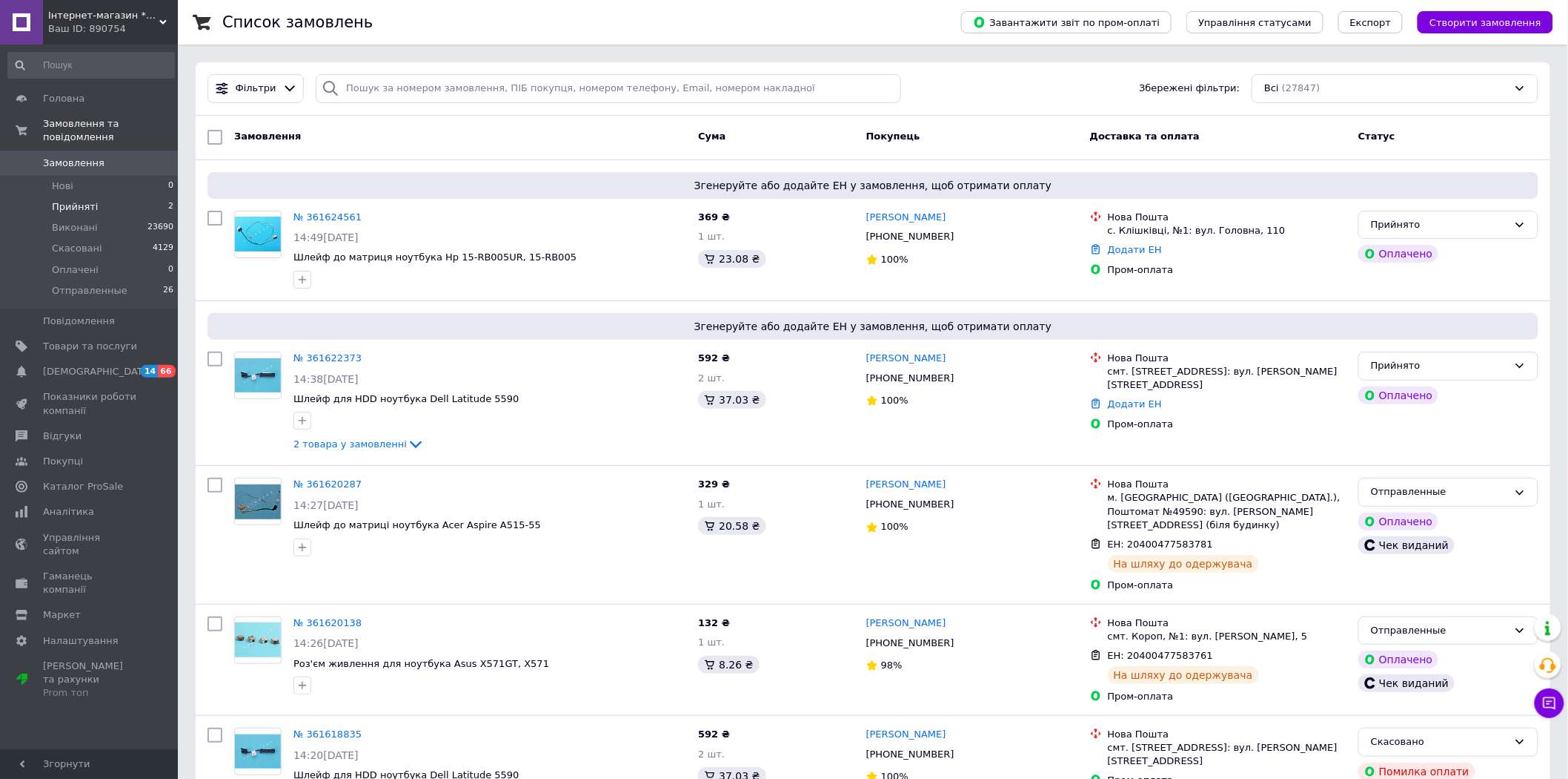
click at [74, 200] on span "Прийняті" at bounding box center [74, 207] width 46 height 13
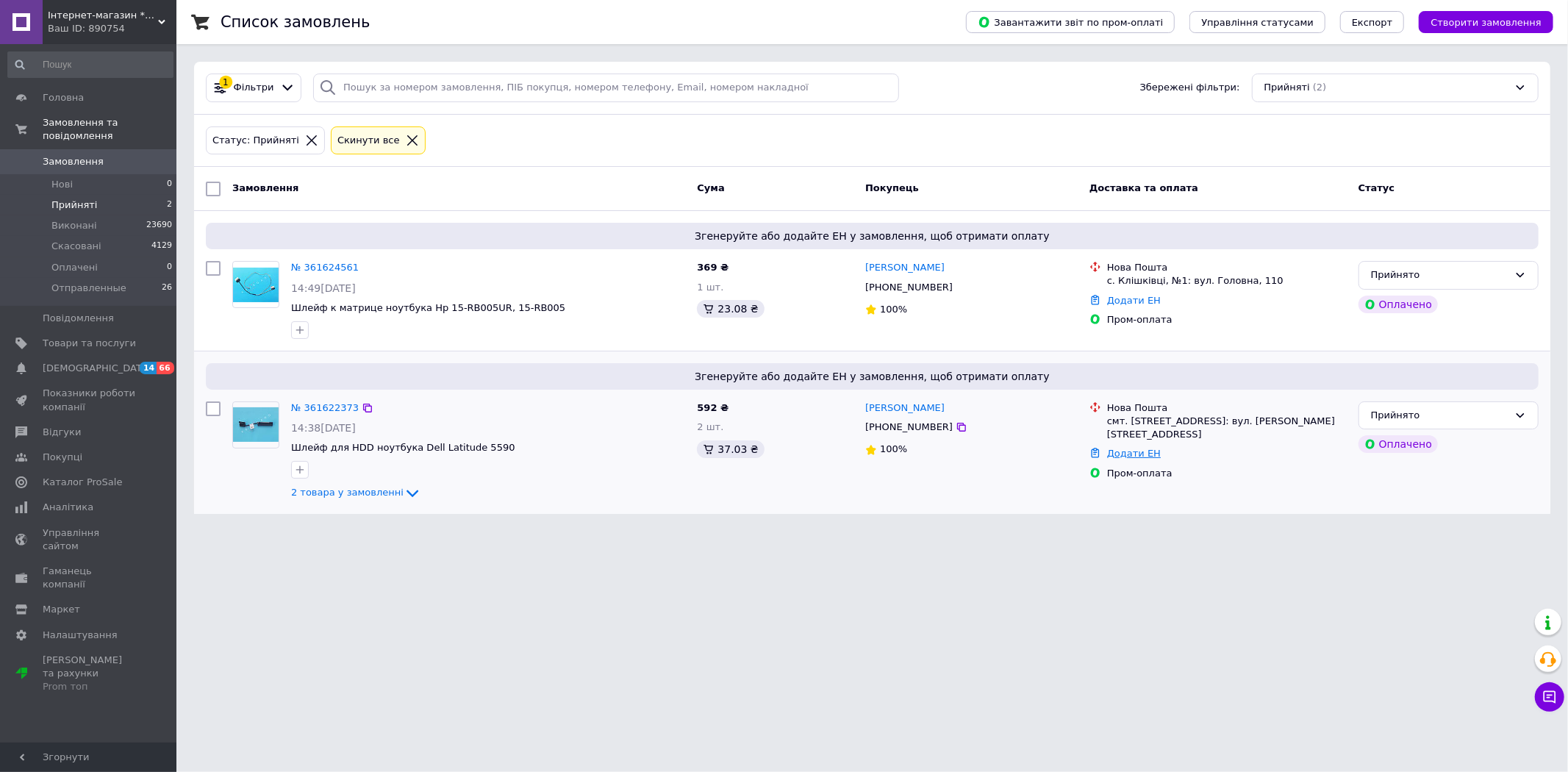
click at [1117, 448] on link "Додати ЕН" at bounding box center [1134, 453] width 54 height 11
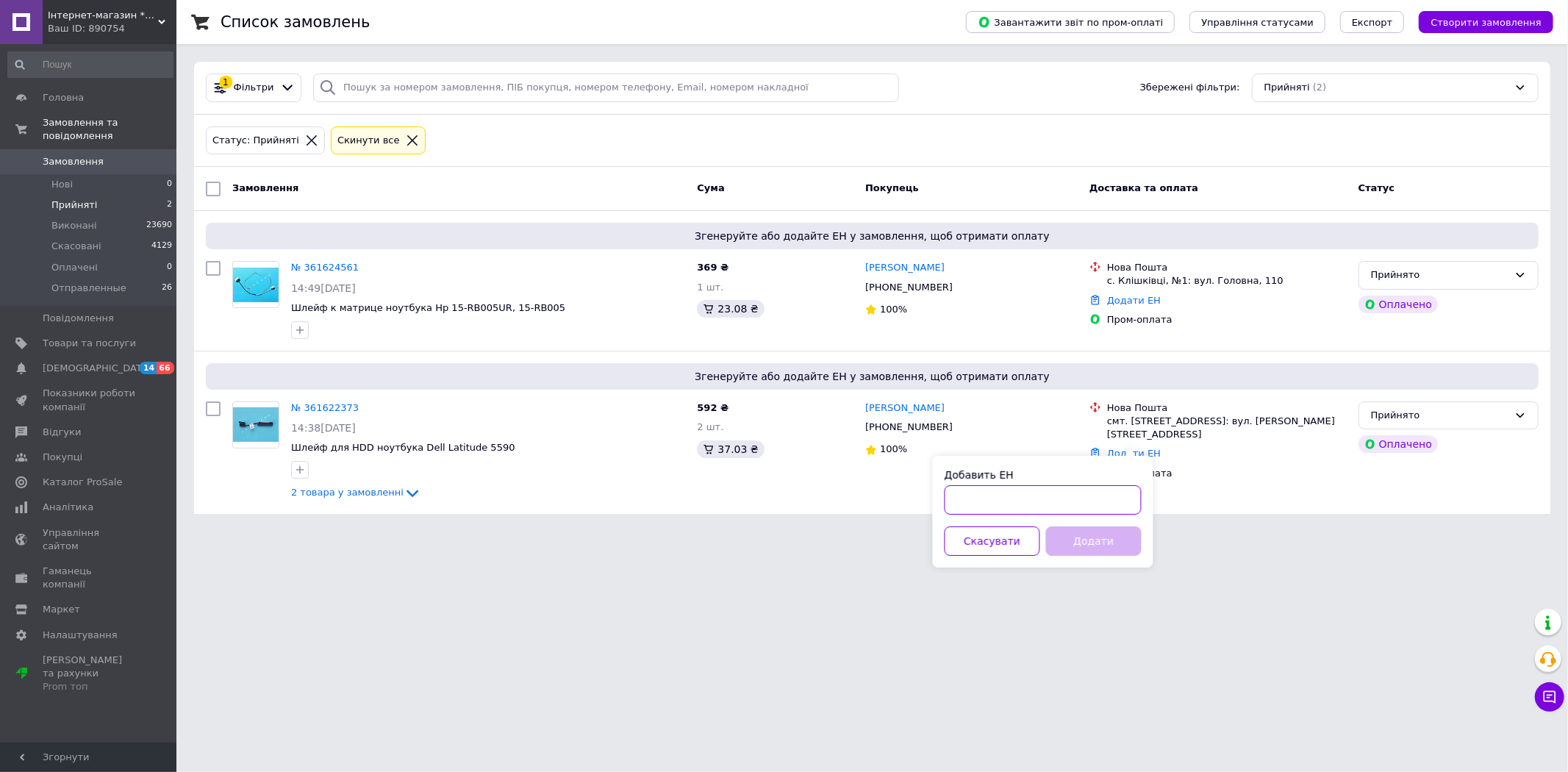
paste input "https://novaposhta.ua/tracking/20400477617288"
type input "https://novaposhta.ua/tracking/20400477617288"
click at [990, 496] on input "Добавить ЕН" at bounding box center [1043, 500] width 197 height 30
click at [996, 496] on input "Добавить ЕН" at bounding box center [1043, 500] width 197 height 30
paste input "https://novaposhta.ua/tracking/20400477617288"
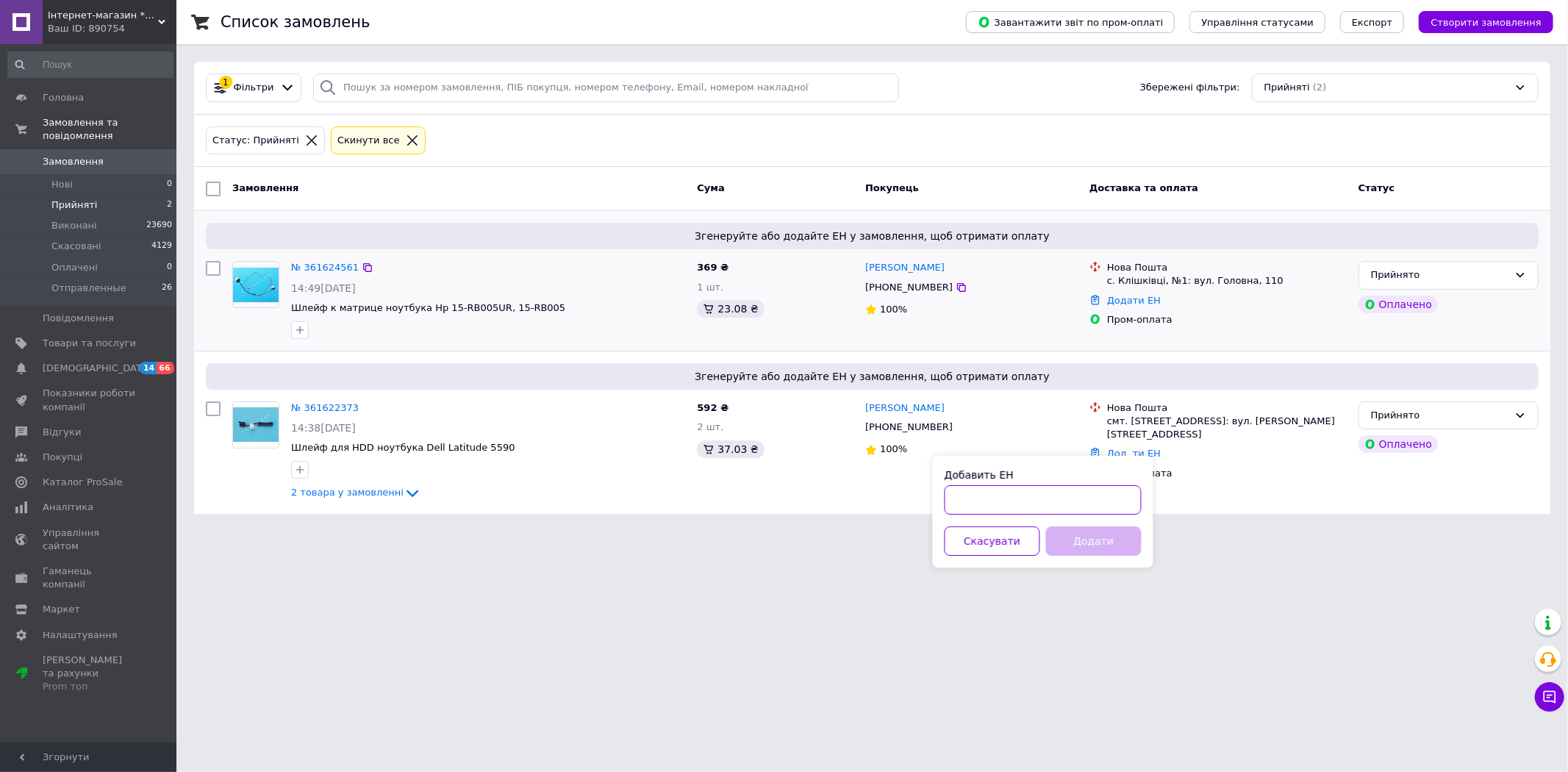
type input "https://novaposhta.ua/tracking/20400477617288"
drag, startPoint x: 1033, startPoint y: 501, endPoint x: 726, endPoint y: 495, distance: 307.1
click at [726, 495] on body "Інтернет-магазин *Keyboard* Ваш ID: 890754 Сайт Інтернет-магазин *Keyboard* Каб…" at bounding box center [784, 266] width 1568 height 531
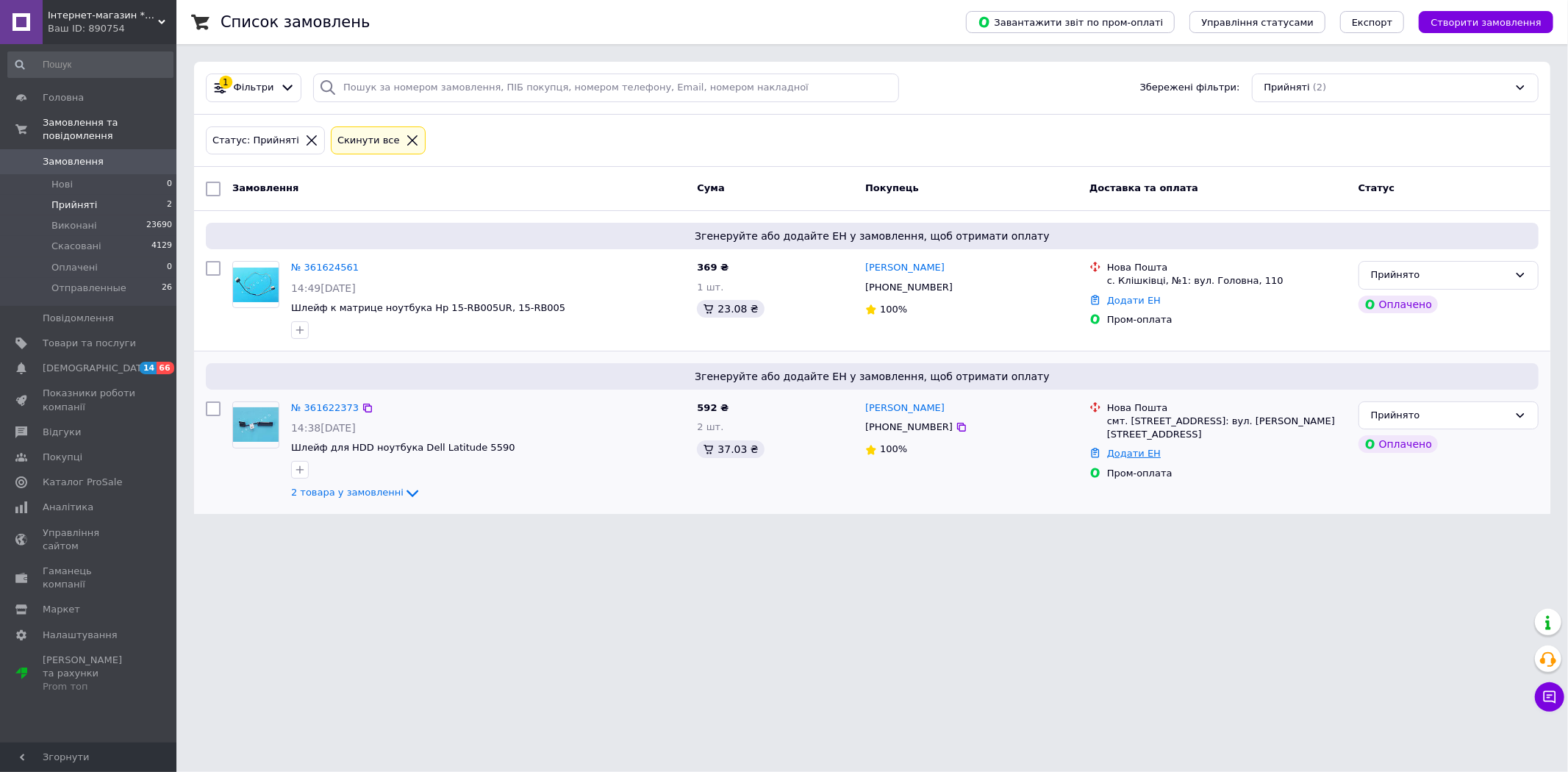
click at [1132, 448] on link "Додати ЕН" at bounding box center [1134, 453] width 54 height 11
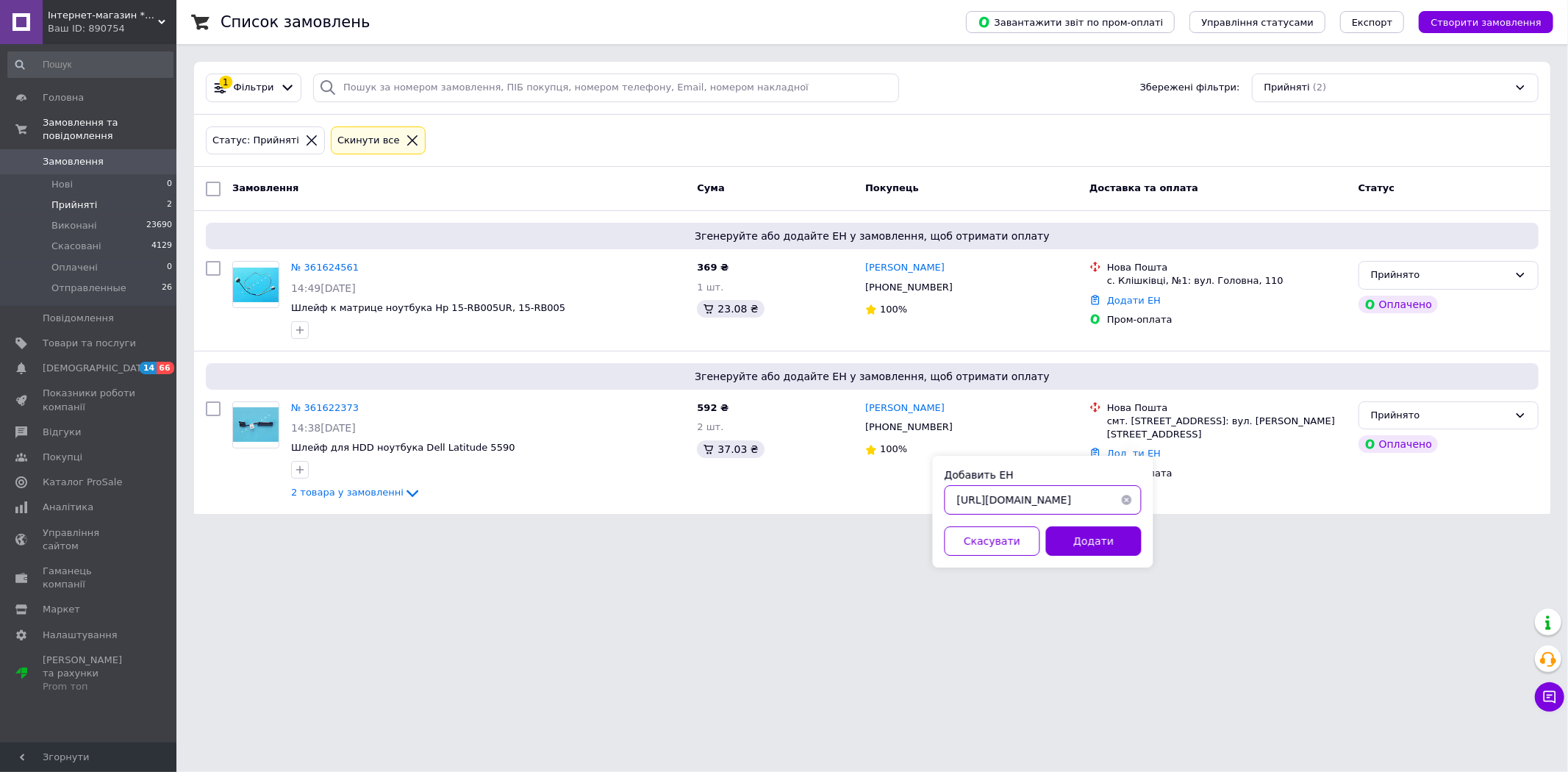
scroll to position [0, 68]
drag, startPoint x: 957, startPoint y: 498, endPoint x: 1033, endPoint y: 506, distance: 76.4
click at [1033, 506] on input "https://novaposhta.ua/tracking/20400477617288" at bounding box center [1043, 500] width 197 height 30
type input "20400477617288"
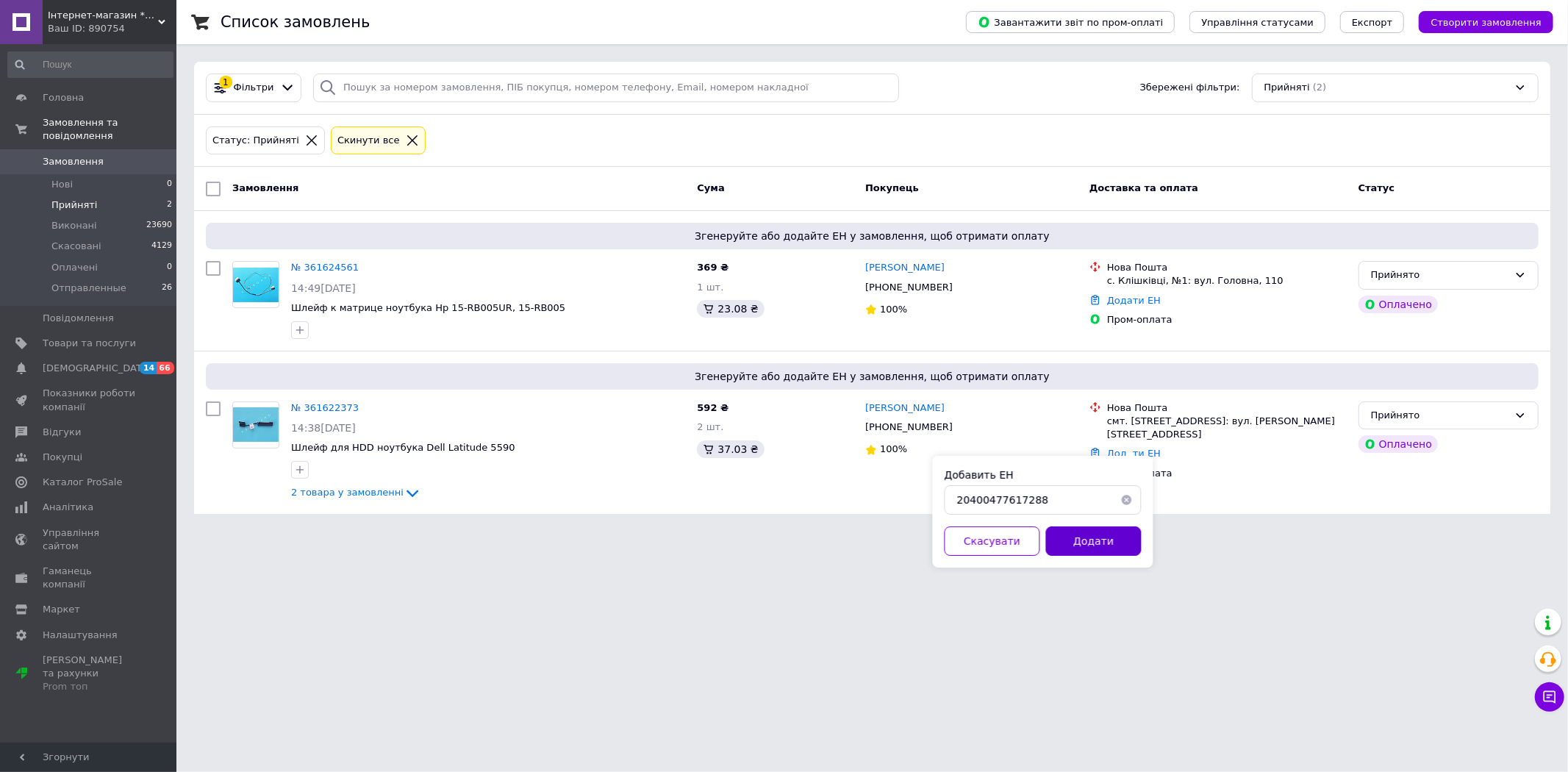
click at [1094, 535] on button "Додати" at bounding box center [1093, 541] width 95 height 30
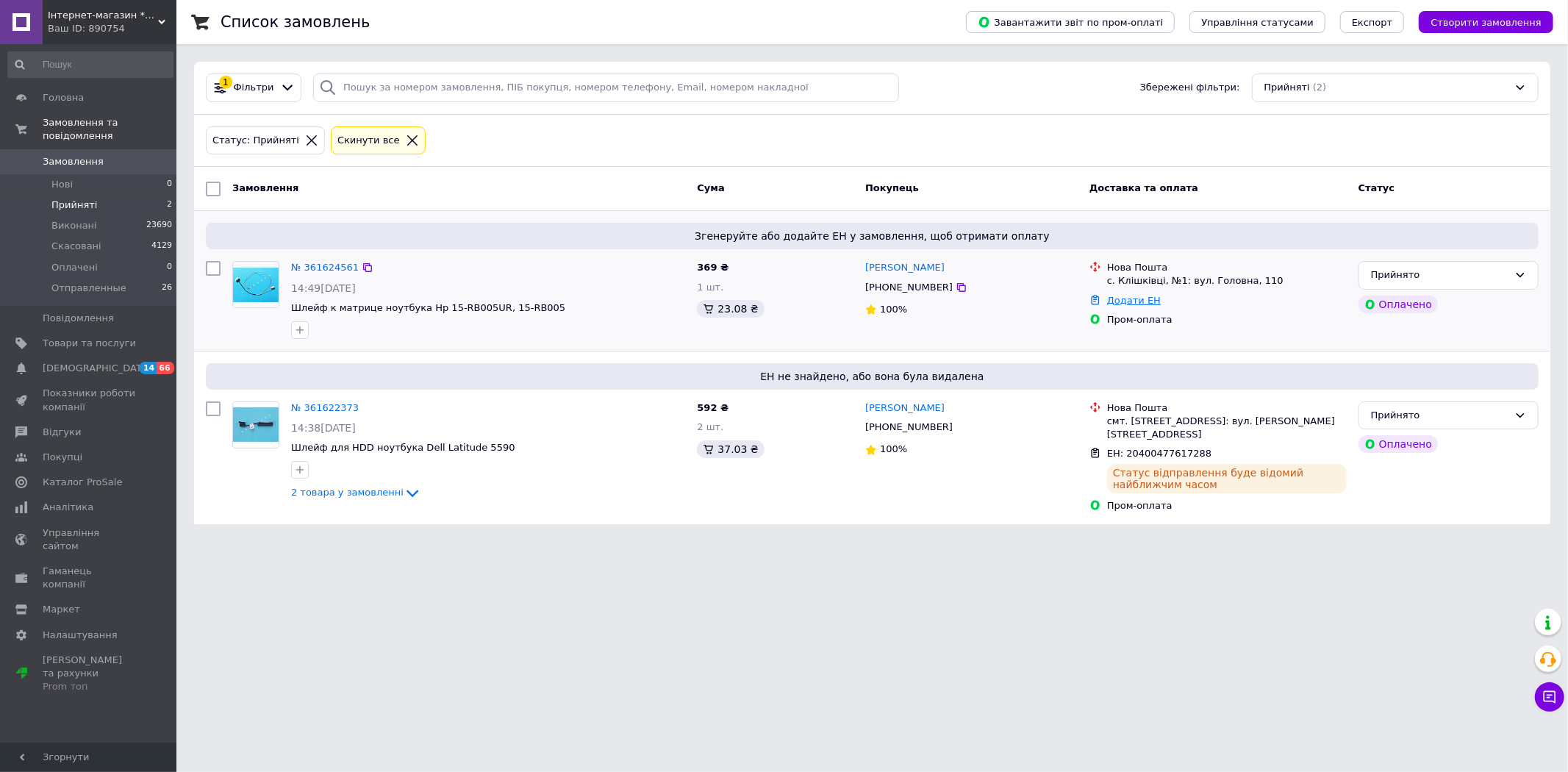
click at [1141, 301] on link "Додати ЕН" at bounding box center [1134, 300] width 54 height 11
click at [1055, 362] on input "Добавить ЕН" at bounding box center [1043, 360] width 197 height 30
paste input "https://novaposhta.ua/tracking/20400477617240"
type input "https://novaposhta.ua/tracking/20400477617240"
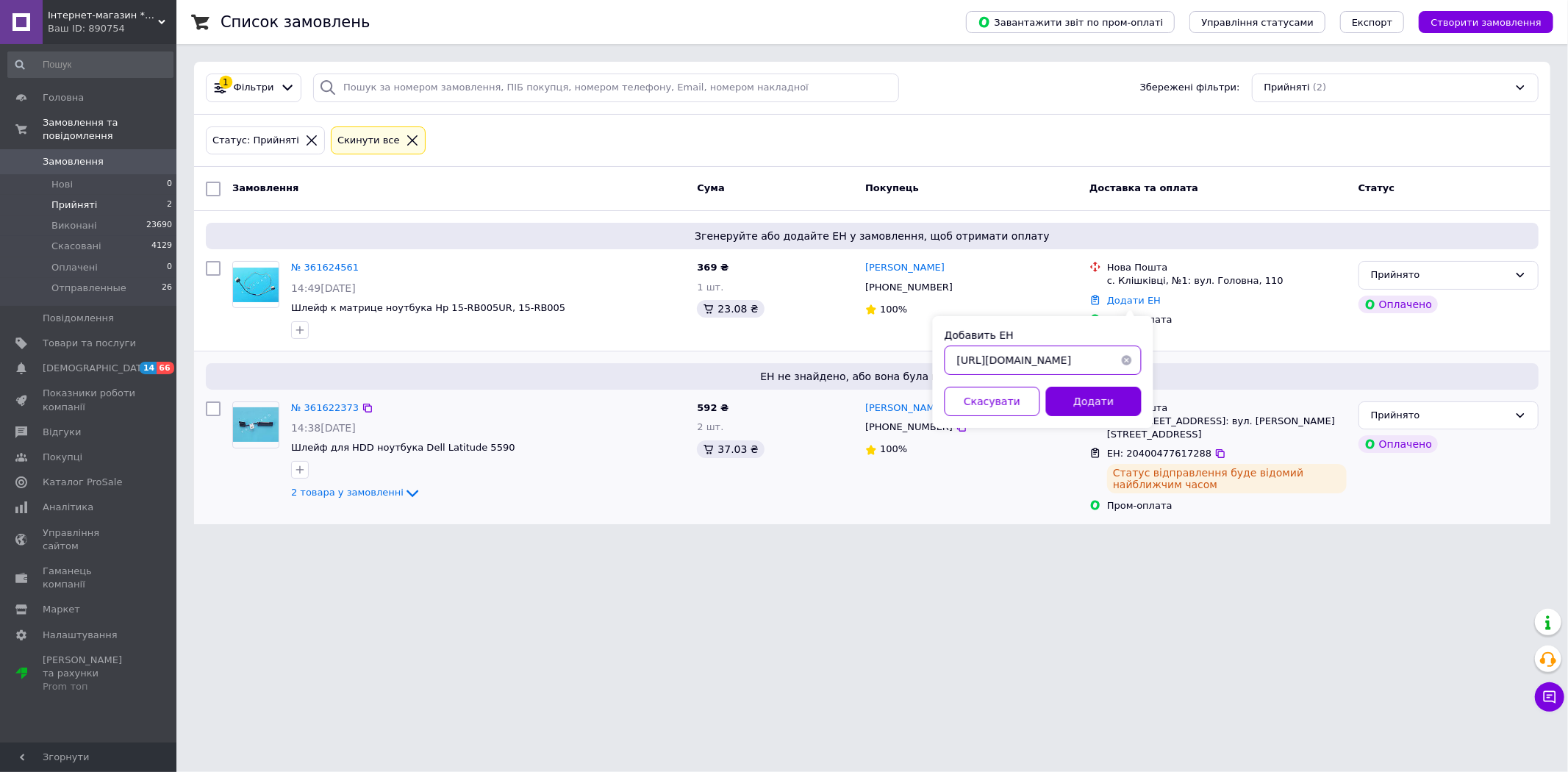
drag, startPoint x: 1035, startPoint y: 362, endPoint x: 759, endPoint y: 371, distance: 276.1
click at [759, 371] on body "Інтернет-магазин *Keyboard* Ваш ID: 890754 Сайт Інтернет-магазин *Keyboard* Каб…" at bounding box center [784, 271] width 1568 height 542
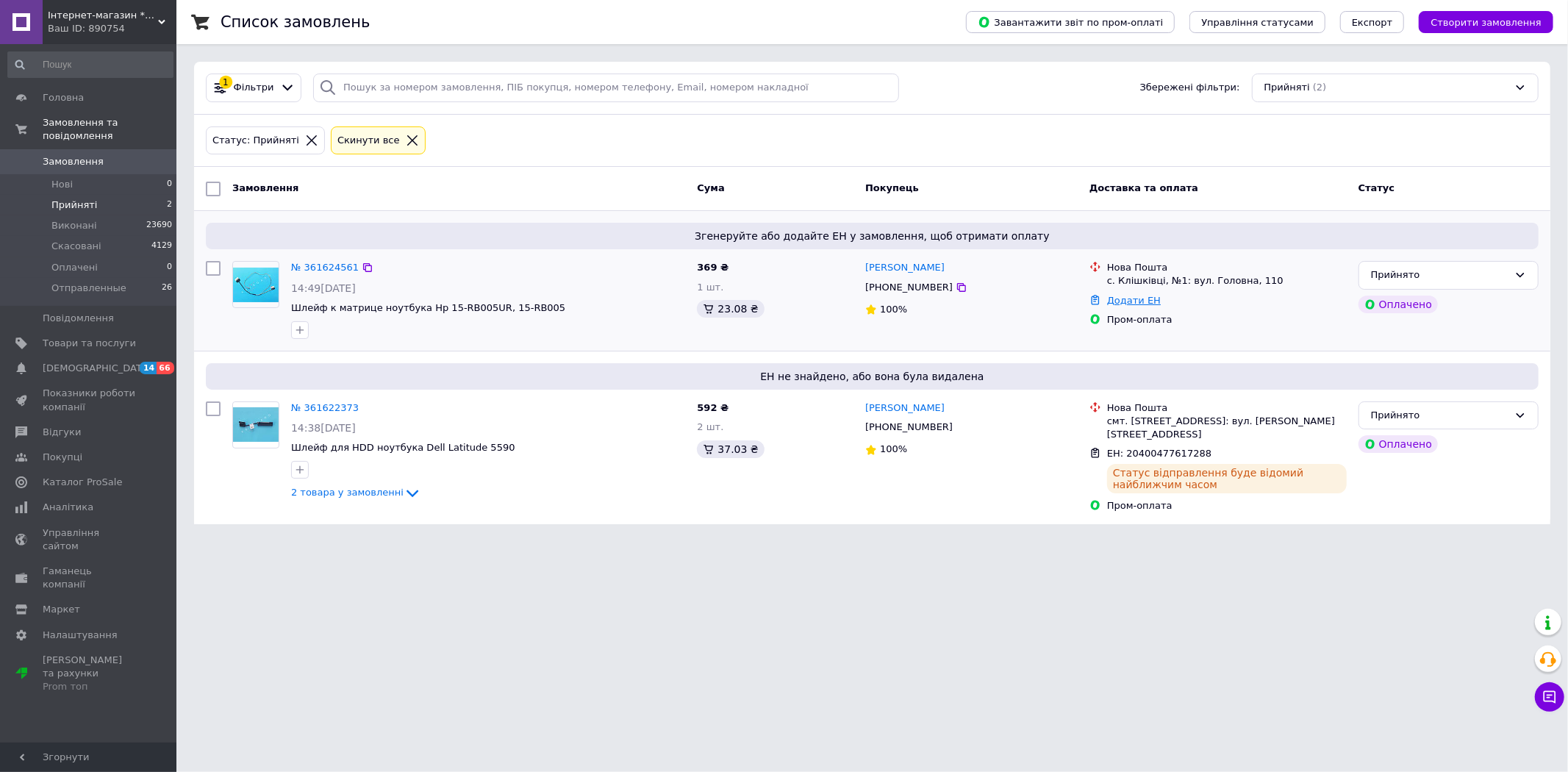
click at [1141, 300] on link "Додати ЕН" at bounding box center [1134, 300] width 54 height 11
click at [1102, 362] on input "https://novaposhta.ua/tracking/20400477617240" at bounding box center [1043, 360] width 197 height 30
type input "20400477617240"
click at [1100, 401] on button "Додати" at bounding box center [1093, 401] width 95 height 30
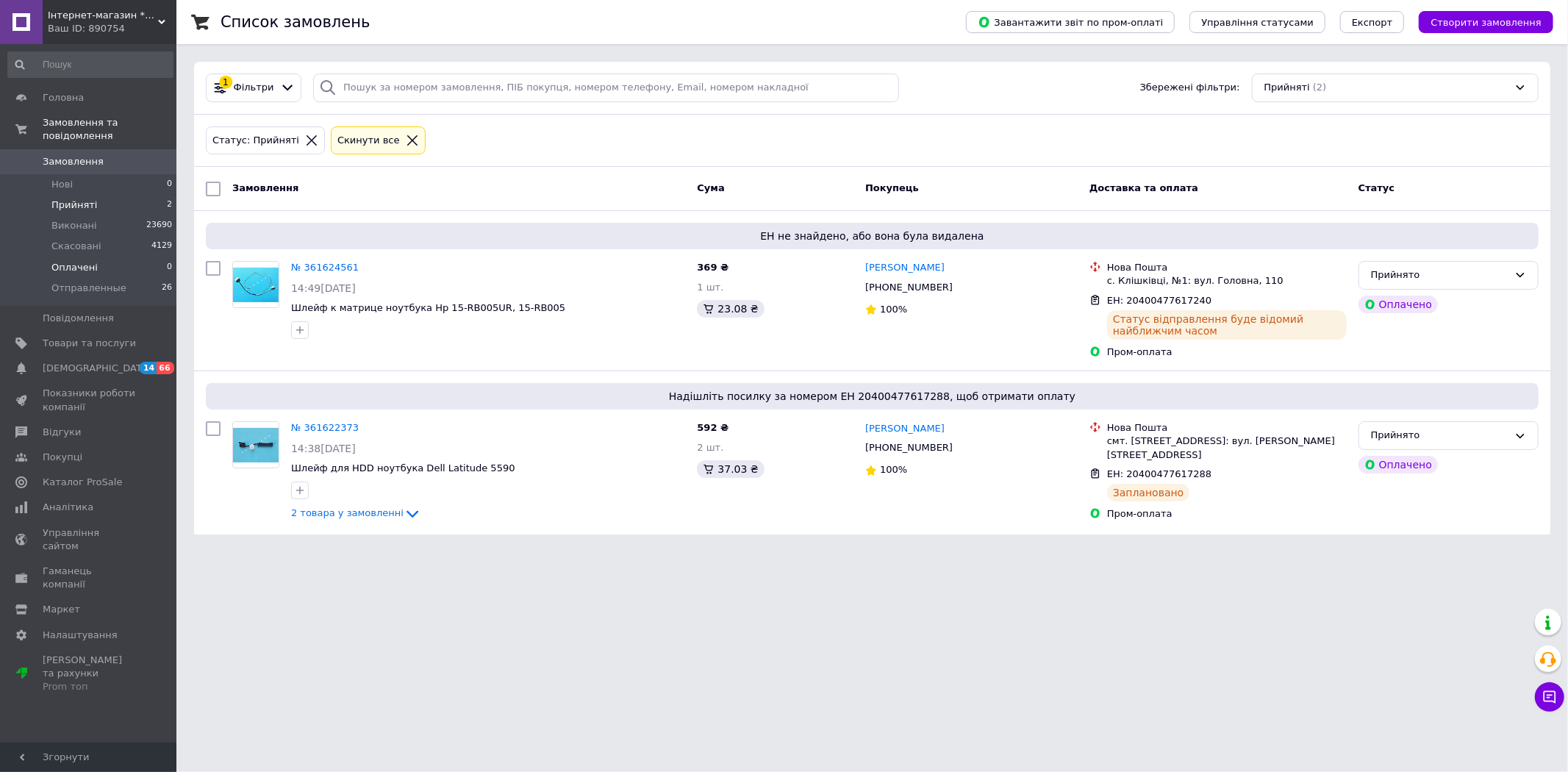
click at [69, 261] on span "Оплачені" at bounding box center [74, 267] width 46 height 13
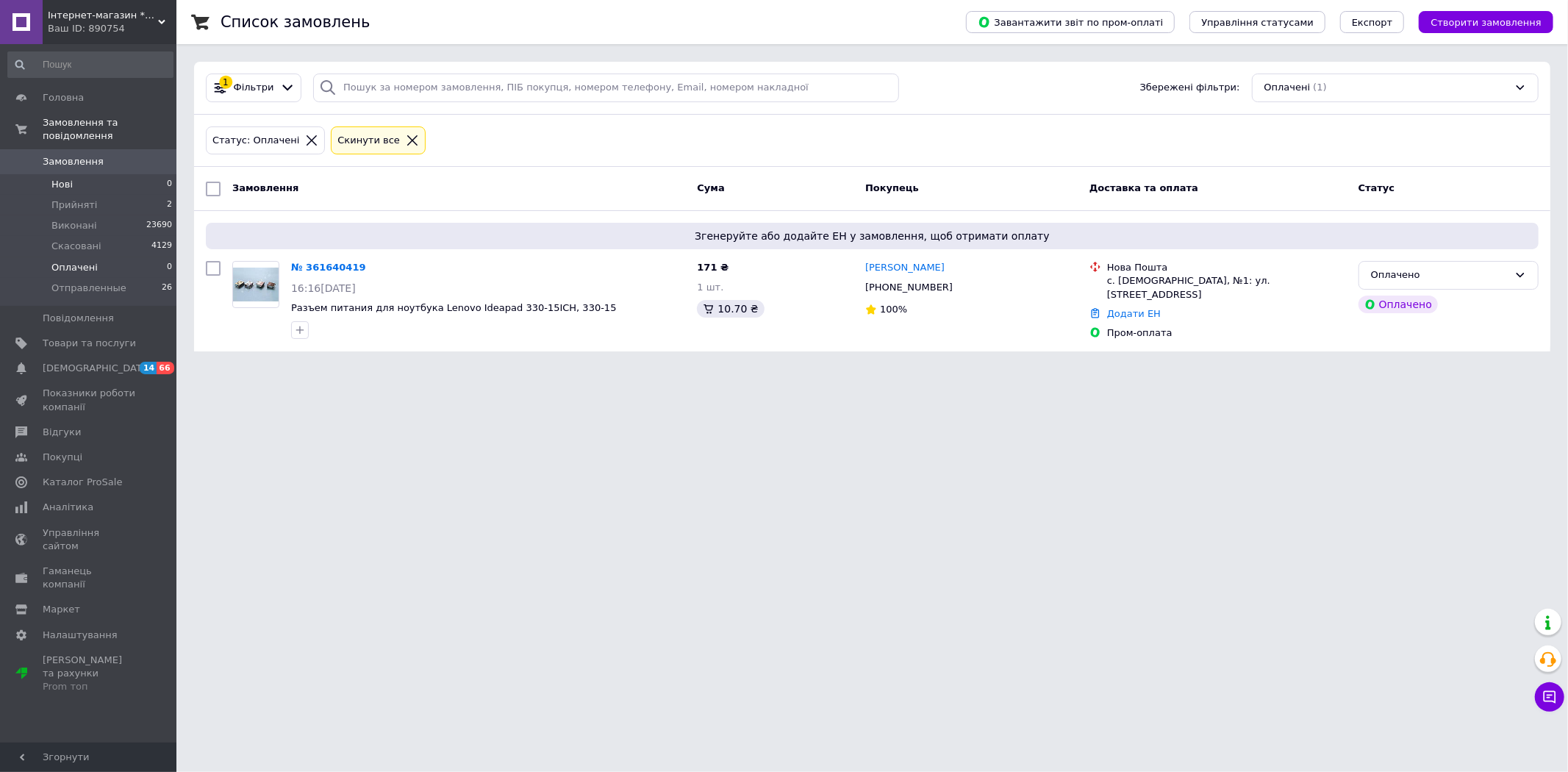
click at [61, 178] on span "Нові" at bounding box center [62, 185] width 22 height 13
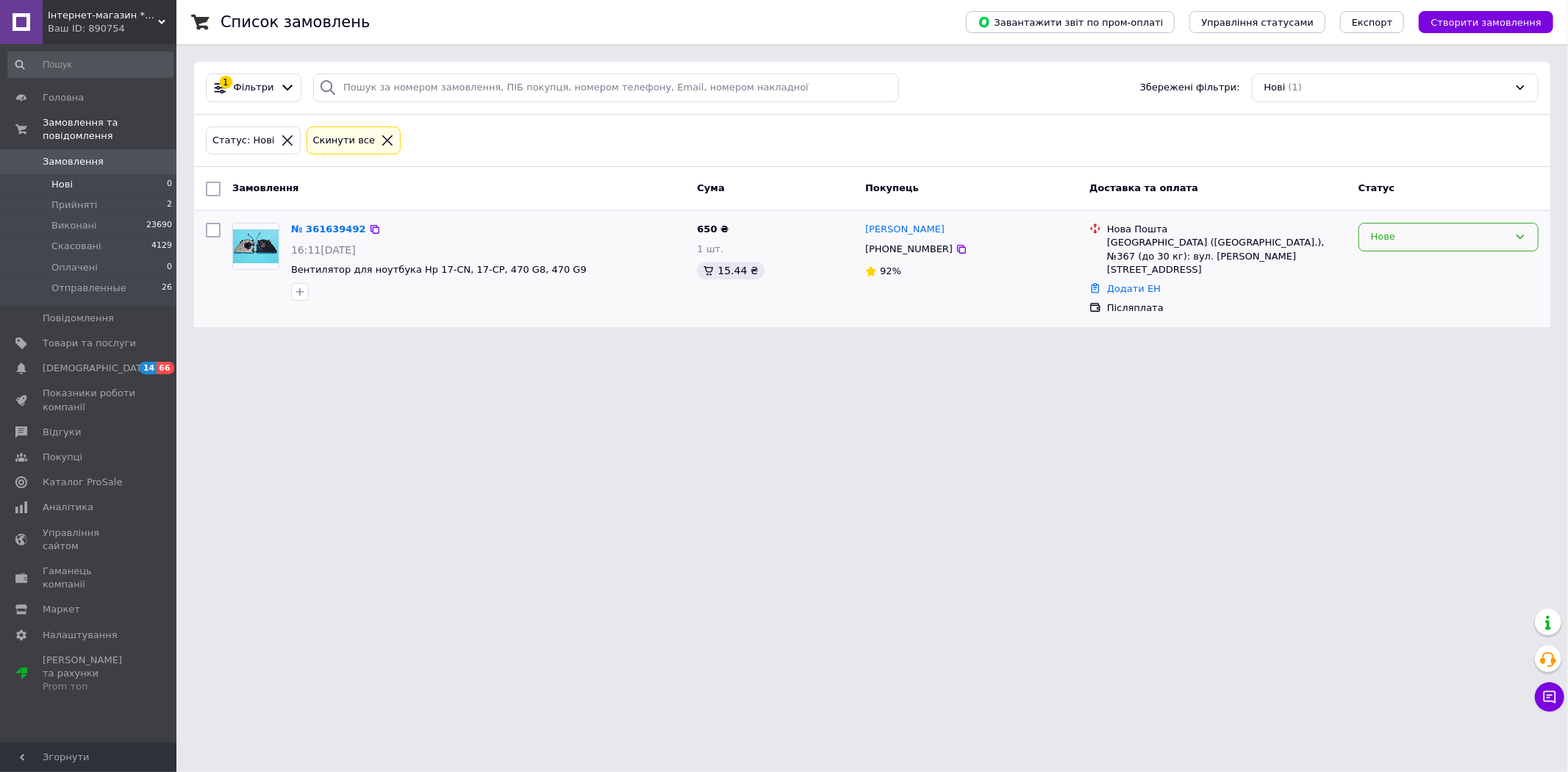
click at [1444, 240] on div "Нове" at bounding box center [1440, 237] width 137 height 16
click at [1411, 266] on li "Прийнято" at bounding box center [1448, 267] width 179 height 27
click at [1128, 283] on link "Додати ЕН" at bounding box center [1134, 288] width 54 height 11
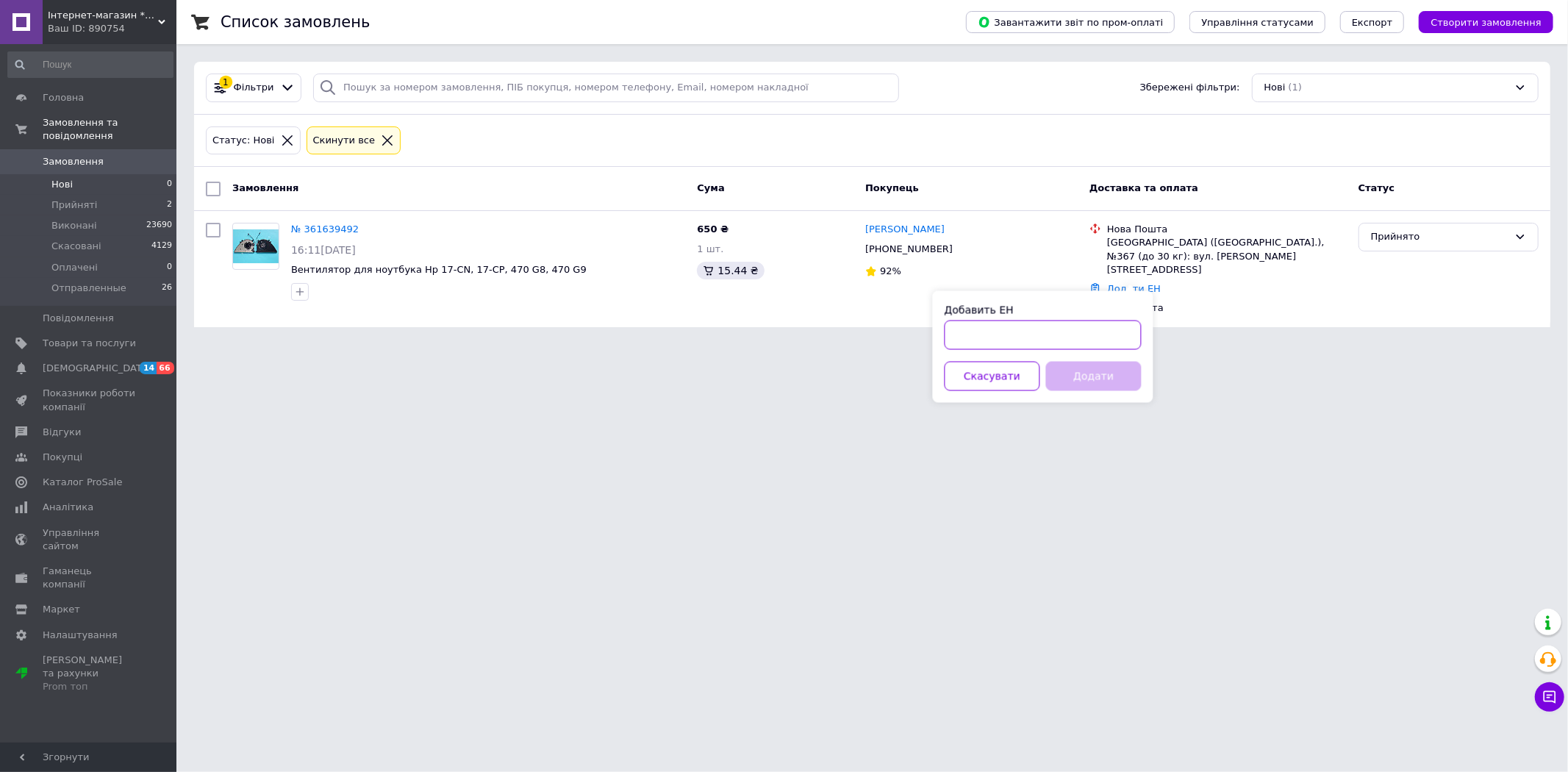
click at [1023, 338] on input "Добавить ЕН" at bounding box center [1043, 335] width 197 height 30
paste input "https://novaposhta.ua/tracking/20400477618724"
type input "20400477618724"
click at [1068, 368] on button "Додати" at bounding box center [1093, 376] width 95 height 30
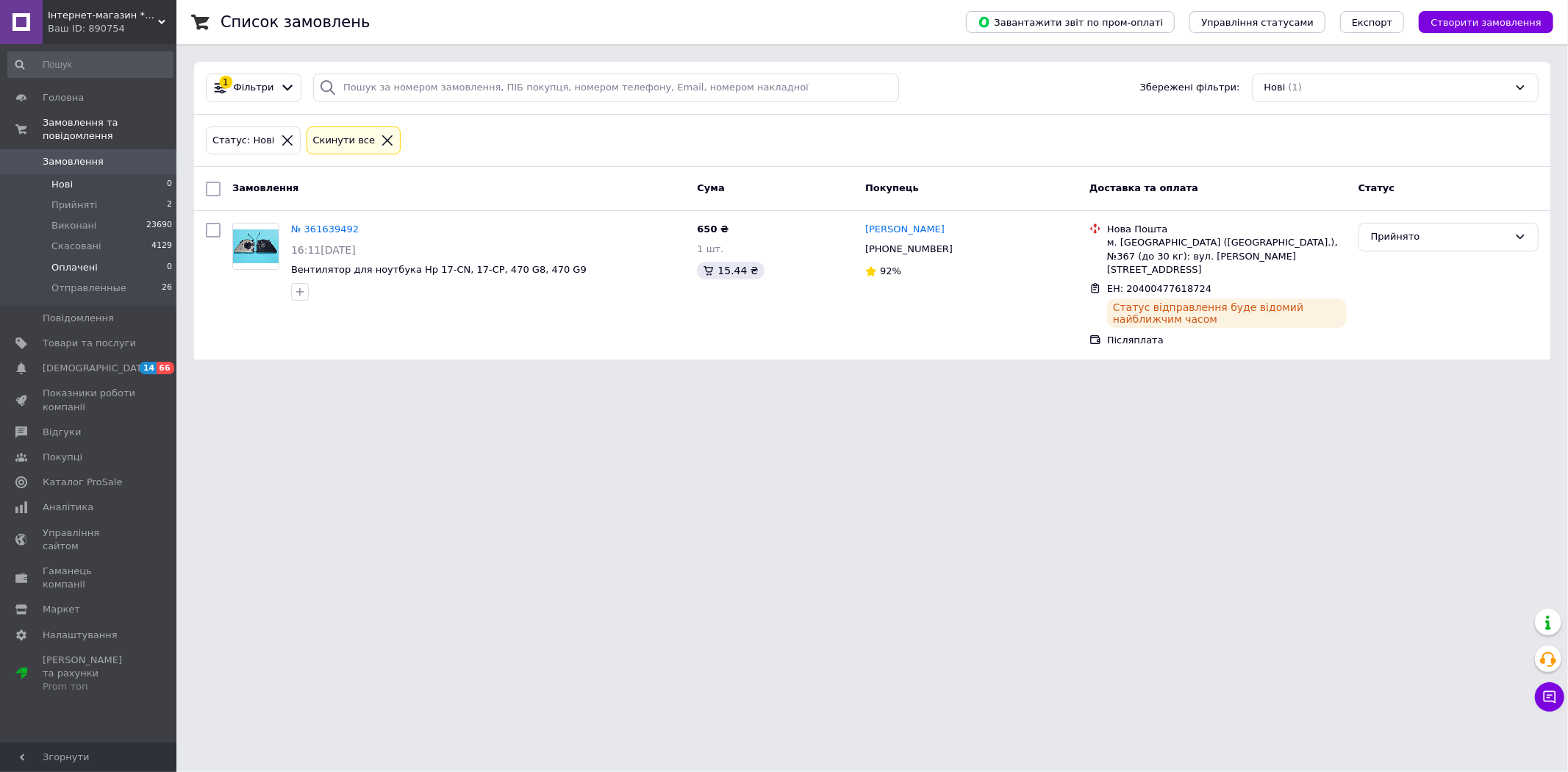
click at [75, 261] on span "Оплачені" at bounding box center [74, 267] width 46 height 13
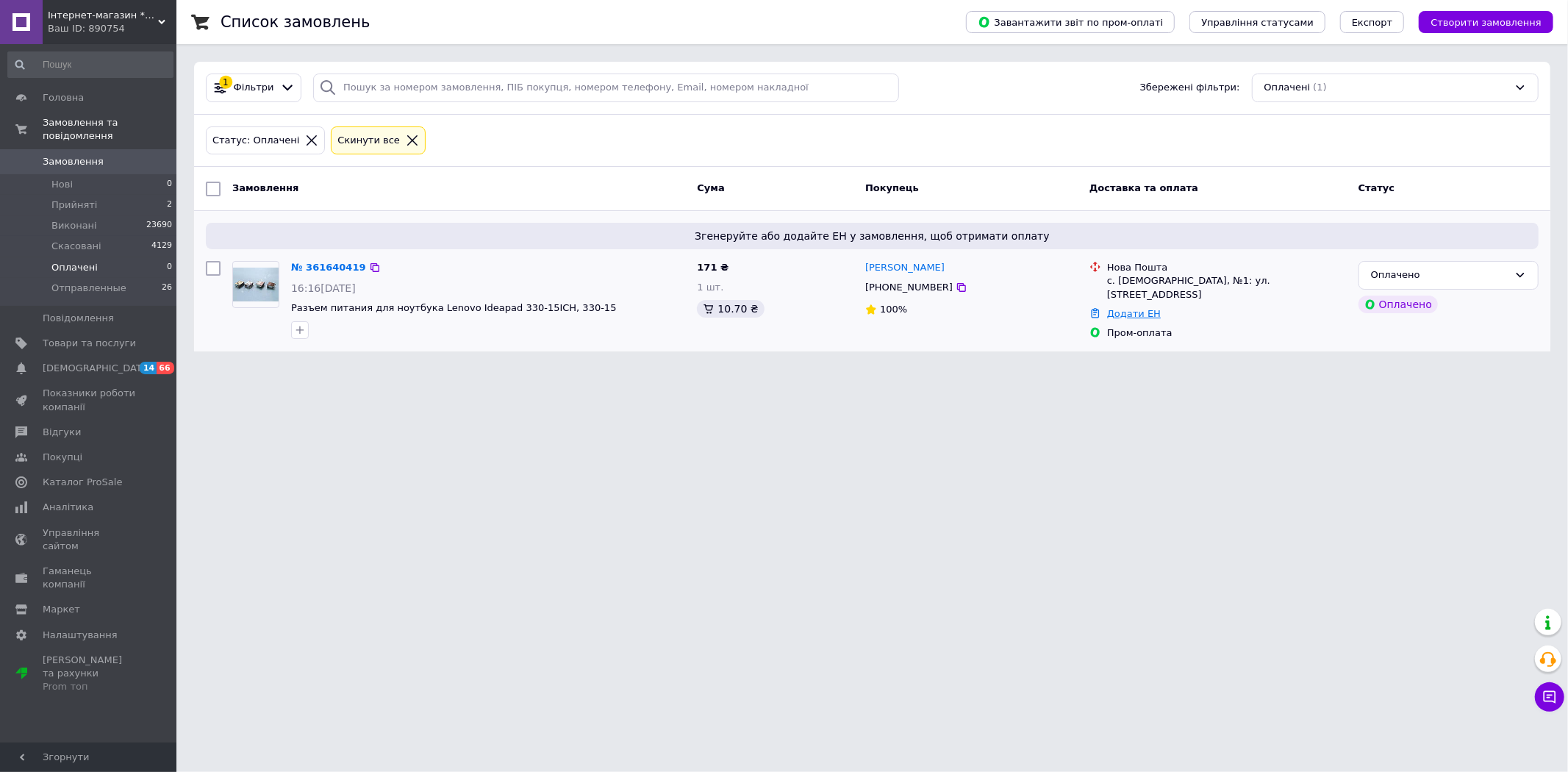
click at [1125, 308] on link "Додати ЕН" at bounding box center [1134, 313] width 54 height 11
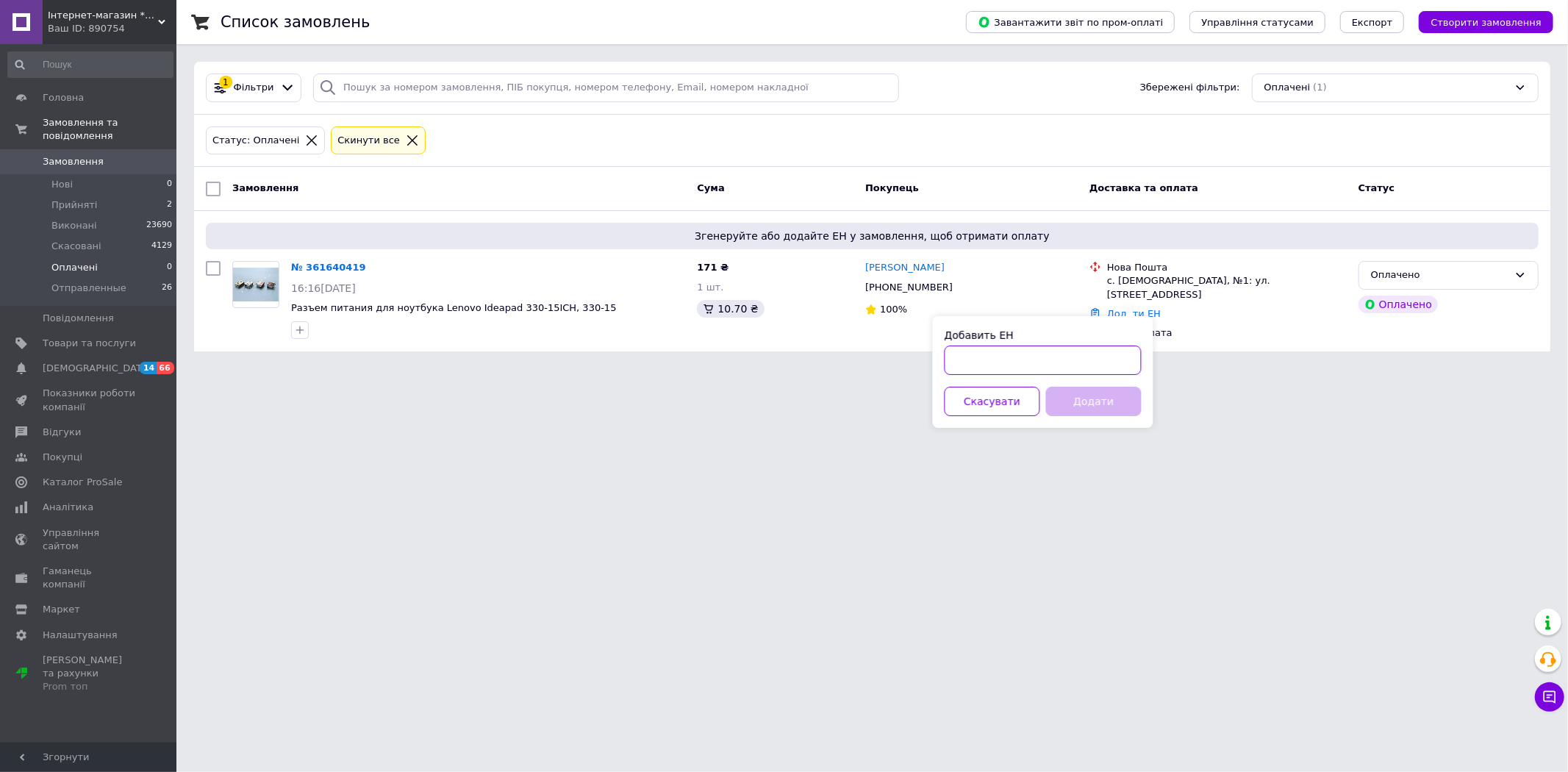
click at [1090, 358] on input "Добавить ЕН" at bounding box center [1043, 360] width 197 height 30
paste input "https://novaposhta.ua/tracking/20400477619169"
type input "20400477619169"
click at [1099, 398] on button "Додати" at bounding box center [1093, 401] width 95 height 30
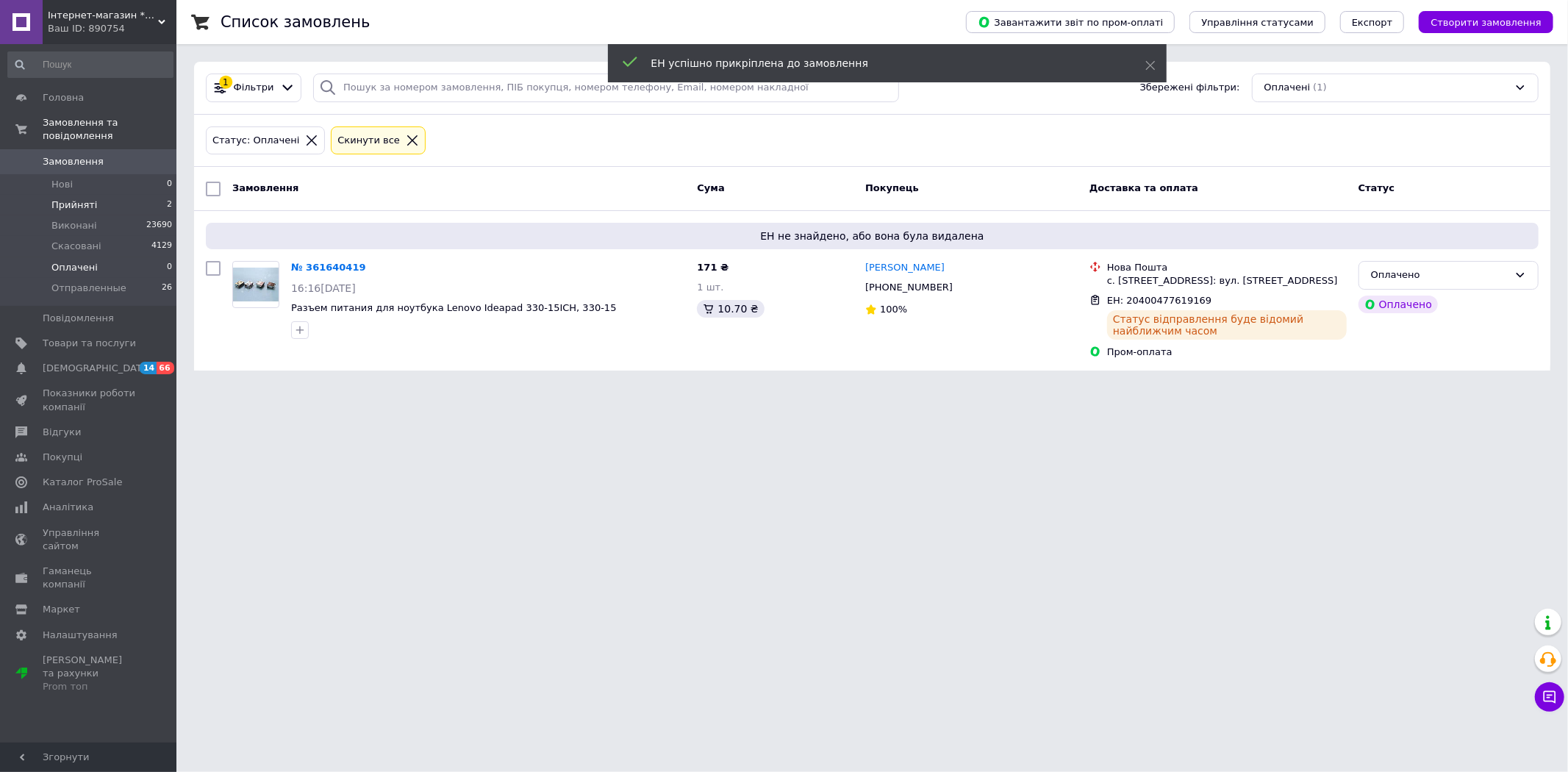
click at [82, 199] on span "Прийняті" at bounding box center [74, 205] width 46 height 13
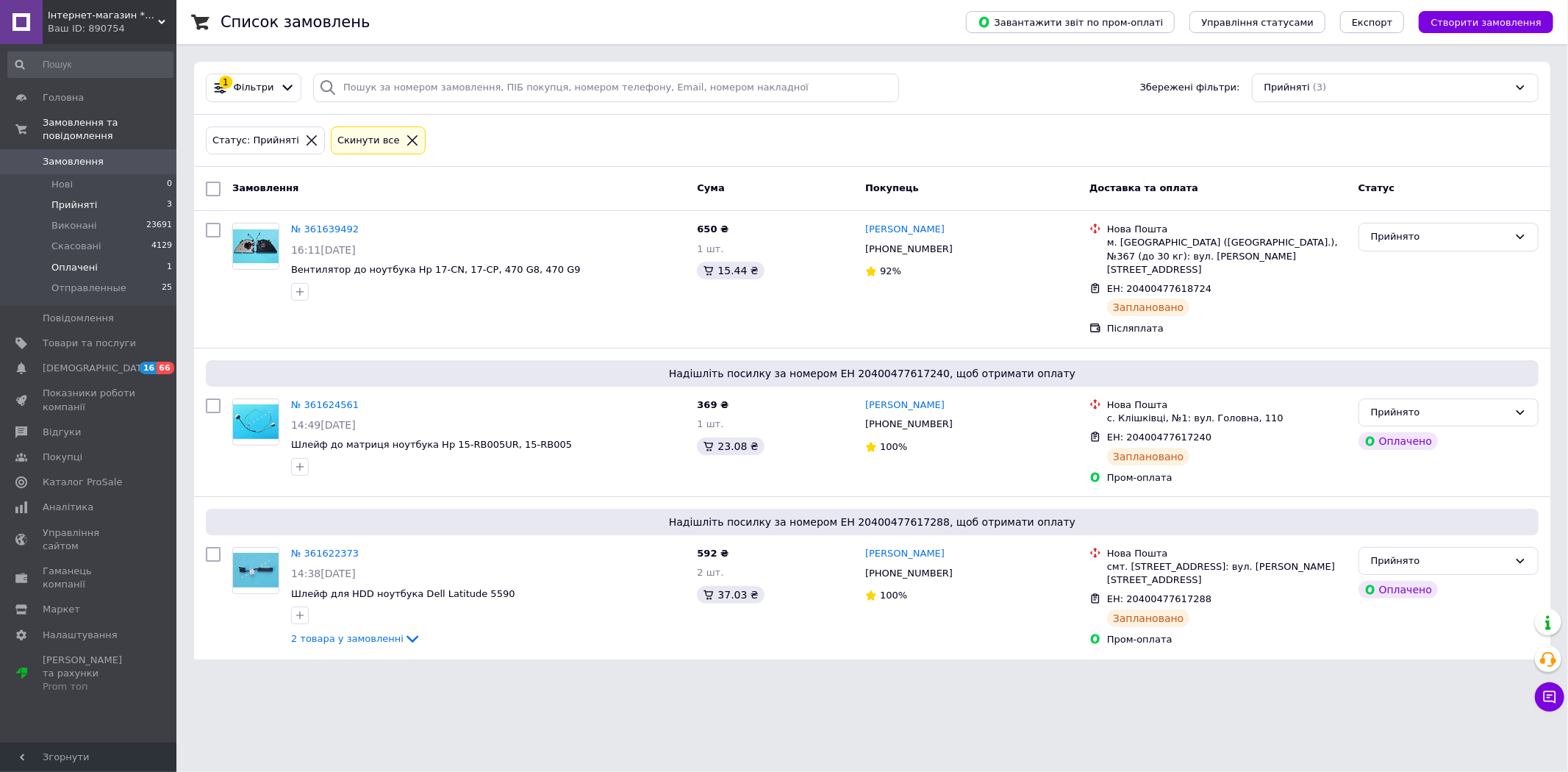
click at [79, 261] on span "Оплачені" at bounding box center [74, 267] width 46 height 13
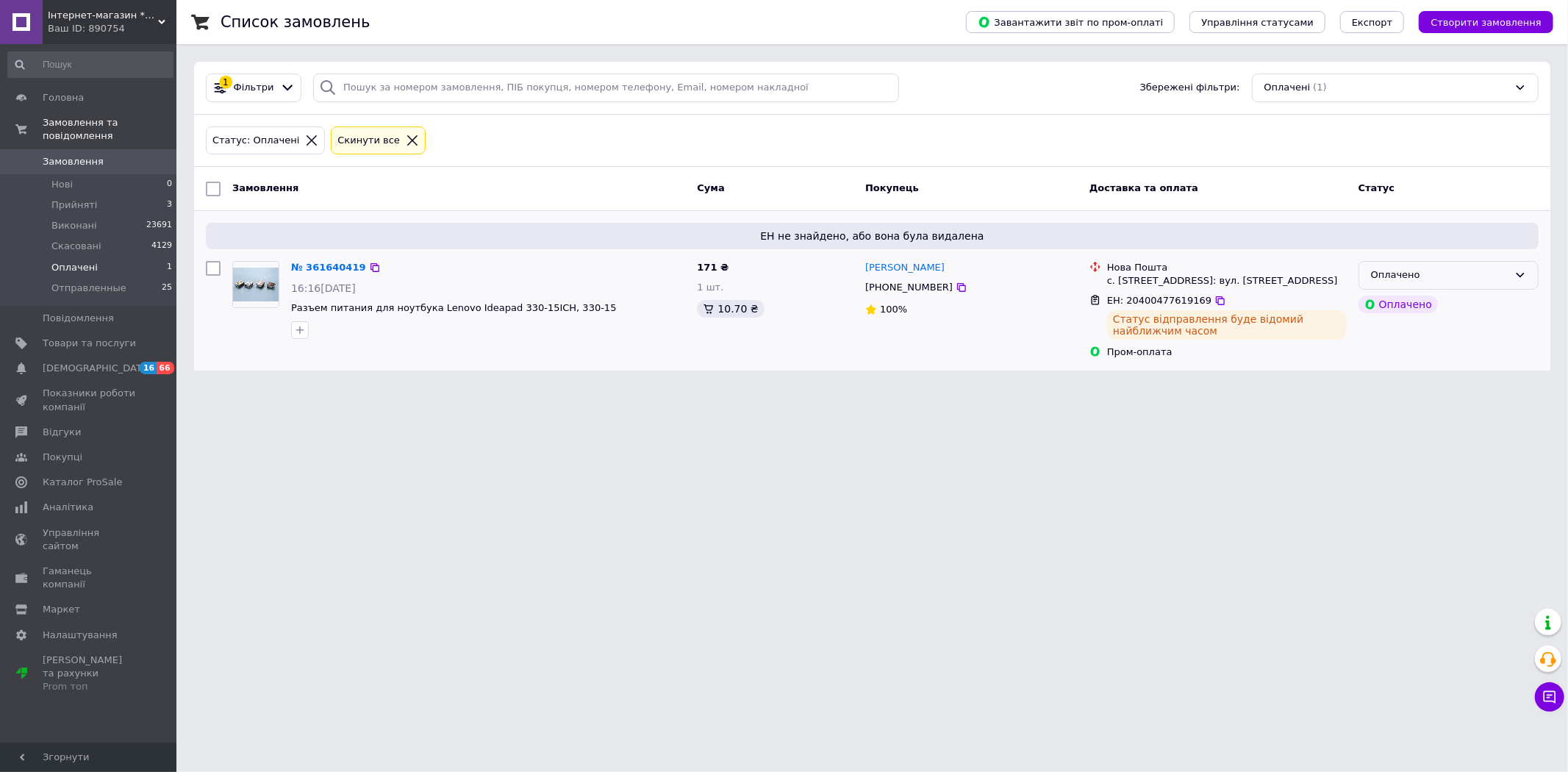
click at [1467, 273] on div "Оплачено" at bounding box center [1440, 275] width 137 height 16
click at [1424, 304] on li "Прийнято" at bounding box center [1448, 306] width 179 height 27
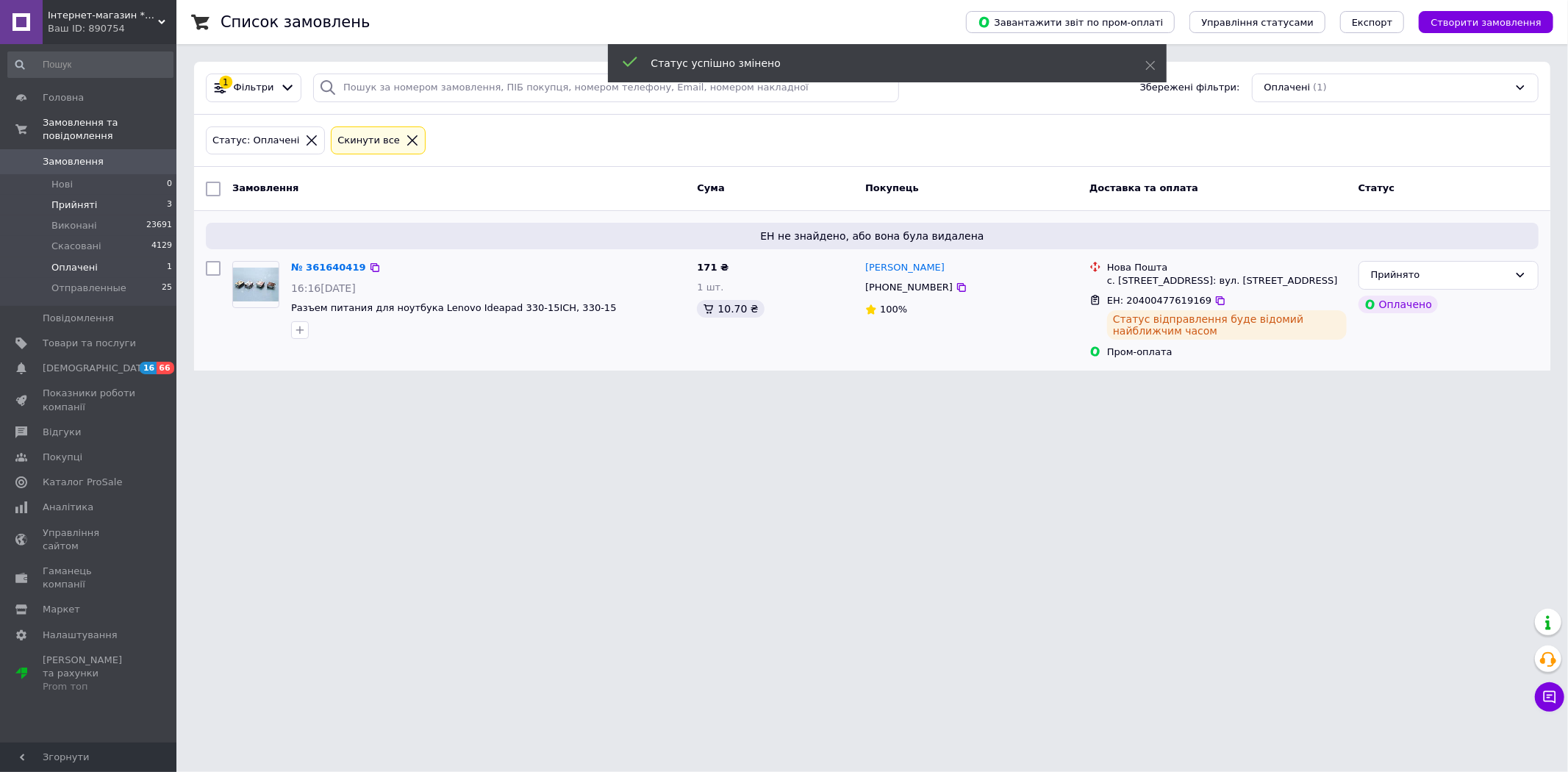
click at [60, 199] on span "Прийняті" at bounding box center [74, 205] width 46 height 13
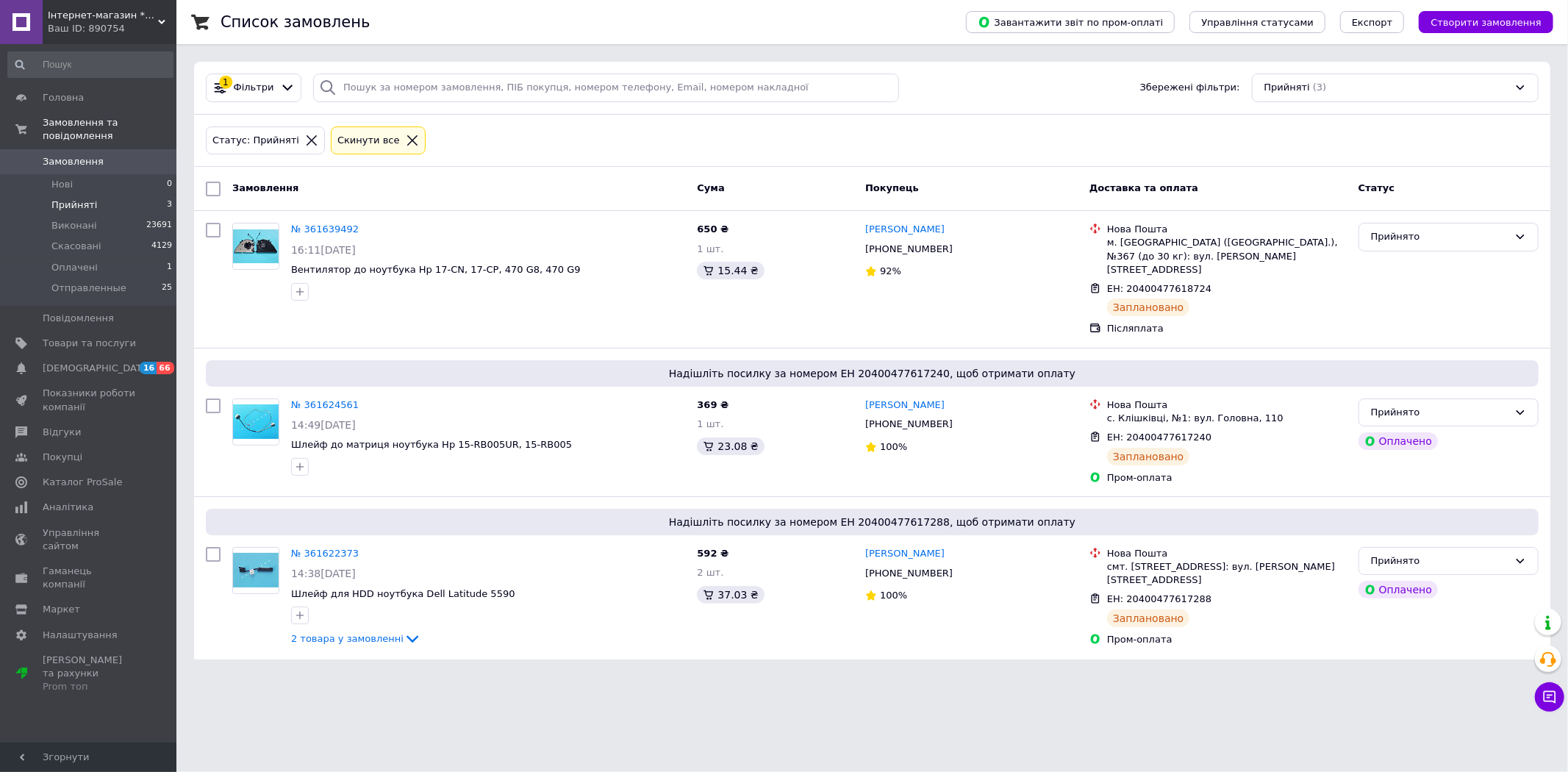
click at [81, 199] on span "Прийняті" at bounding box center [74, 205] width 46 height 13
click at [81, 261] on span "Оплачені" at bounding box center [74, 267] width 46 height 13
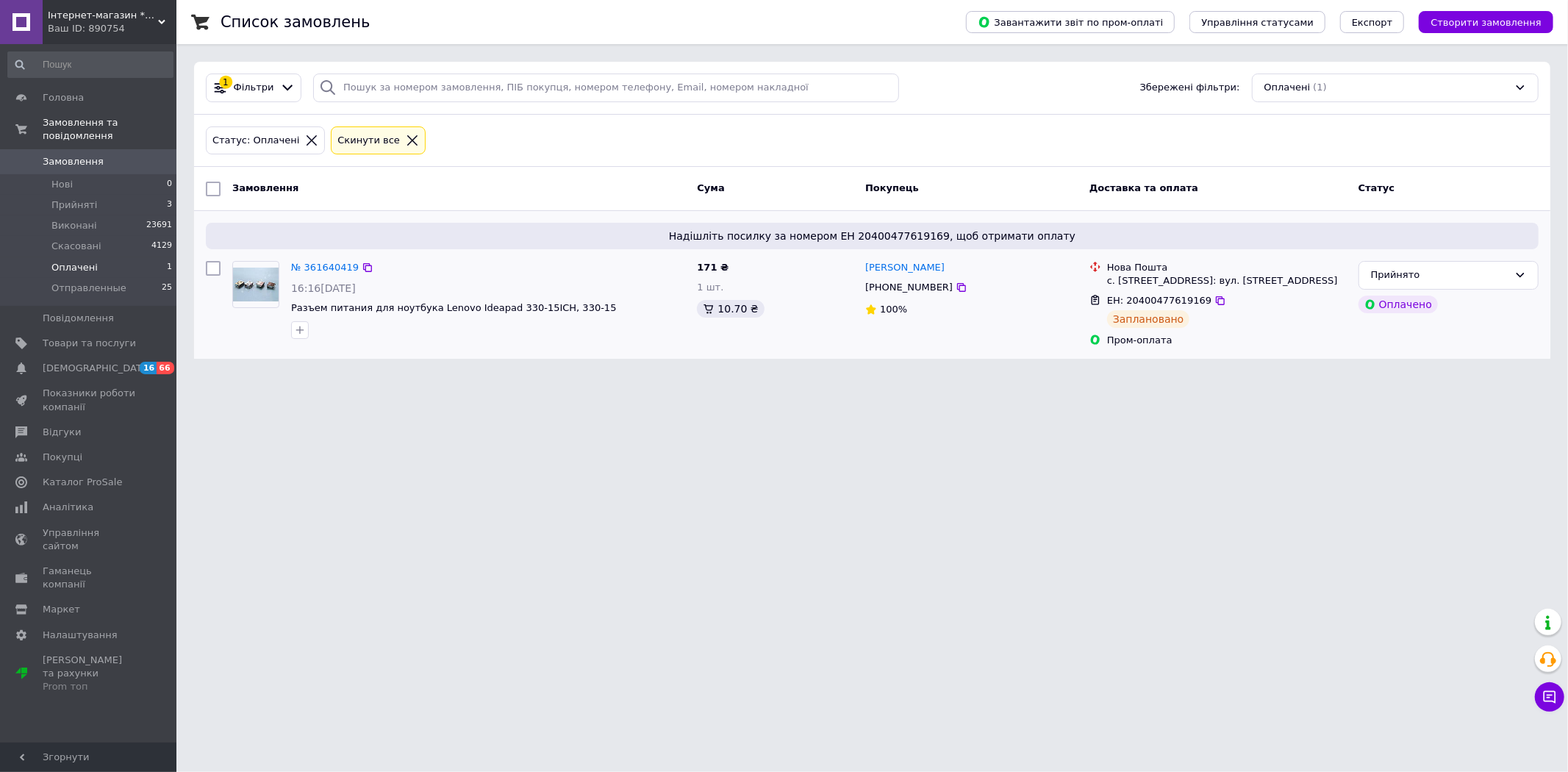
click at [1091, 267] on icon at bounding box center [1095, 266] width 12 height 12
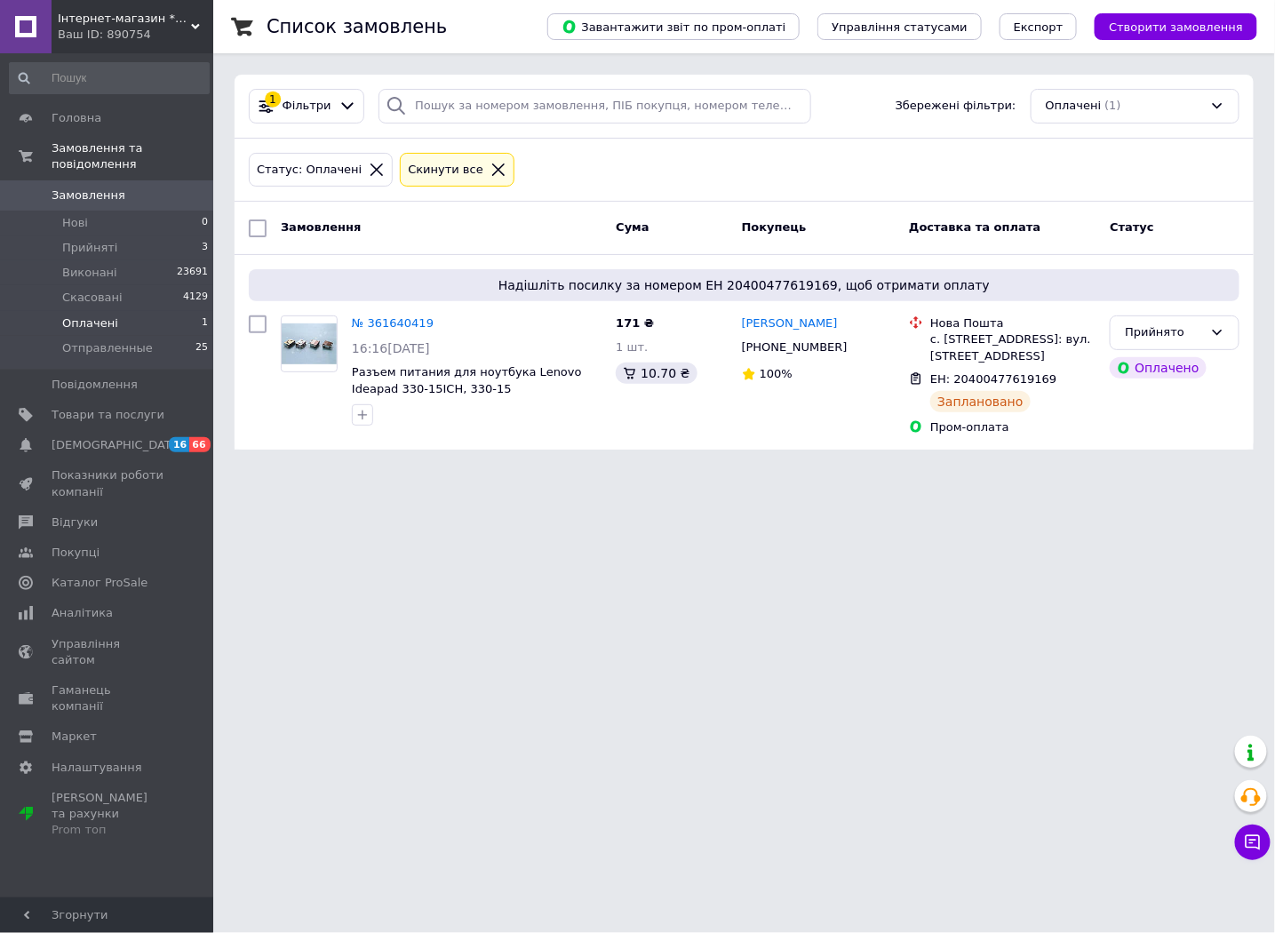
click at [1107, 471] on html "Інтернет-магазин *Keyboard* Ваш ID: 890754 Сайт Інтернет-магазин *Keyboard* Каб…" at bounding box center [637, 235] width 1275 height 471
